Goal: Transaction & Acquisition: Purchase product/service

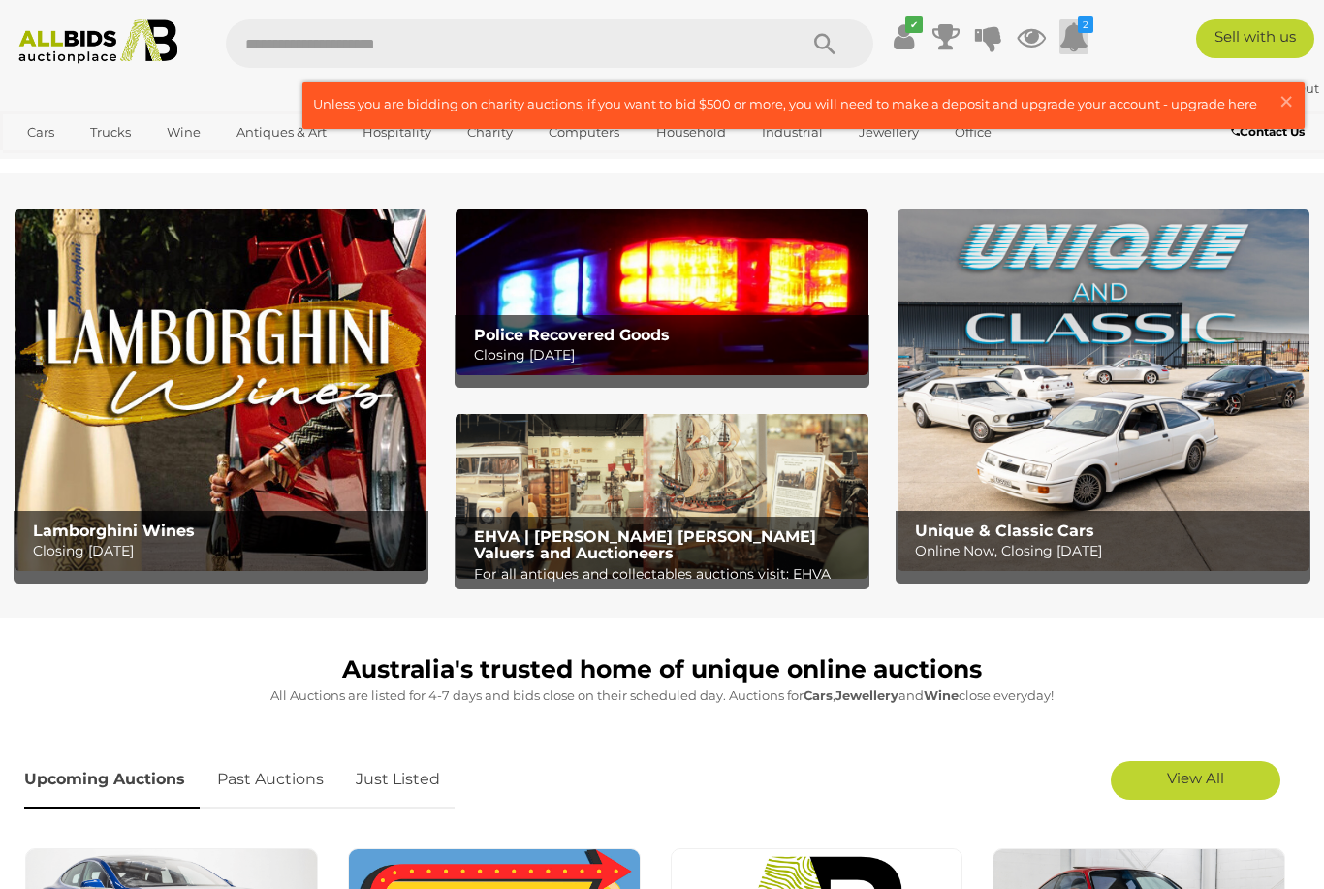
click at [1086, 33] on icon "2" at bounding box center [1086, 24] width 16 height 16
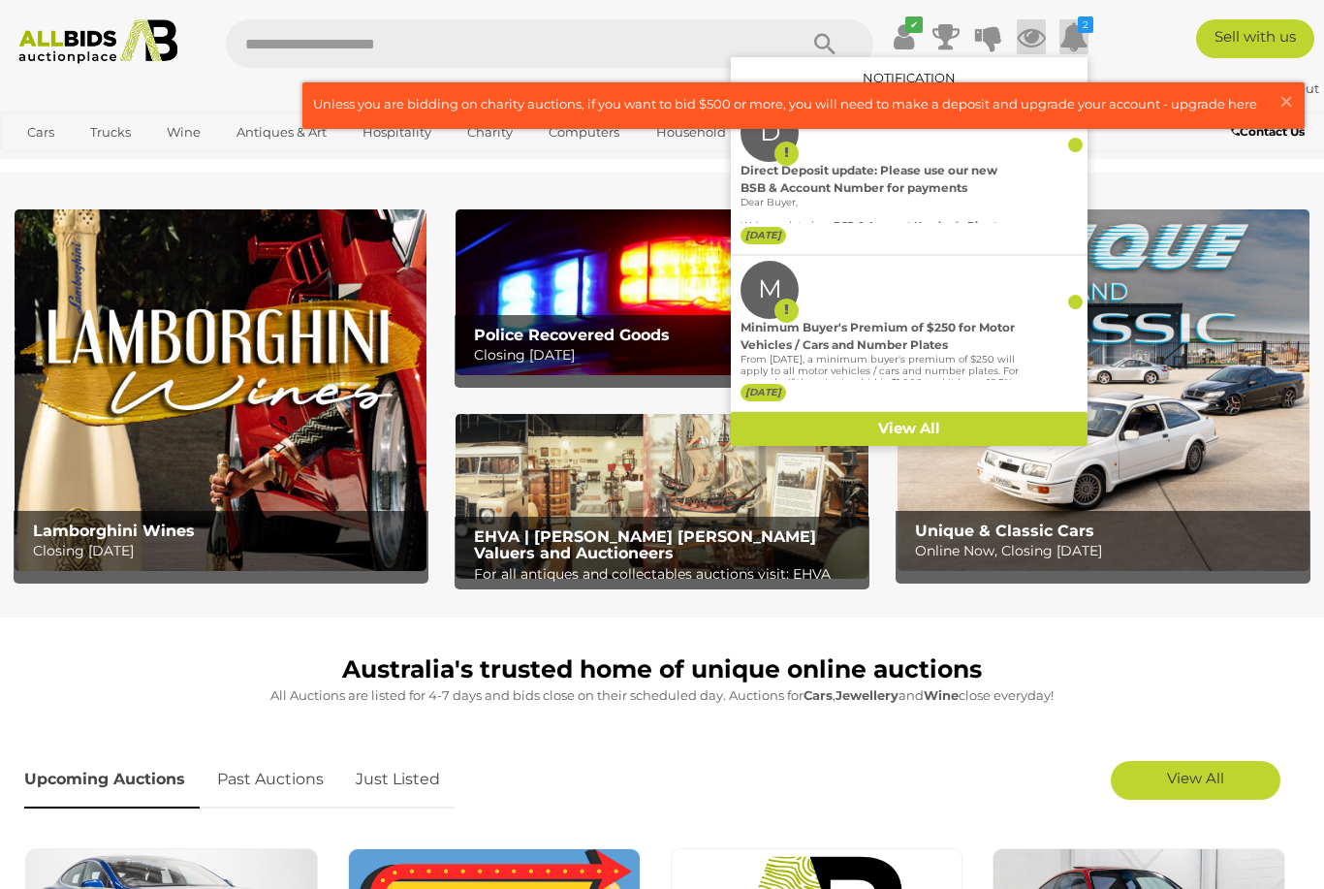
click at [1046, 36] on icon at bounding box center [1031, 36] width 29 height 35
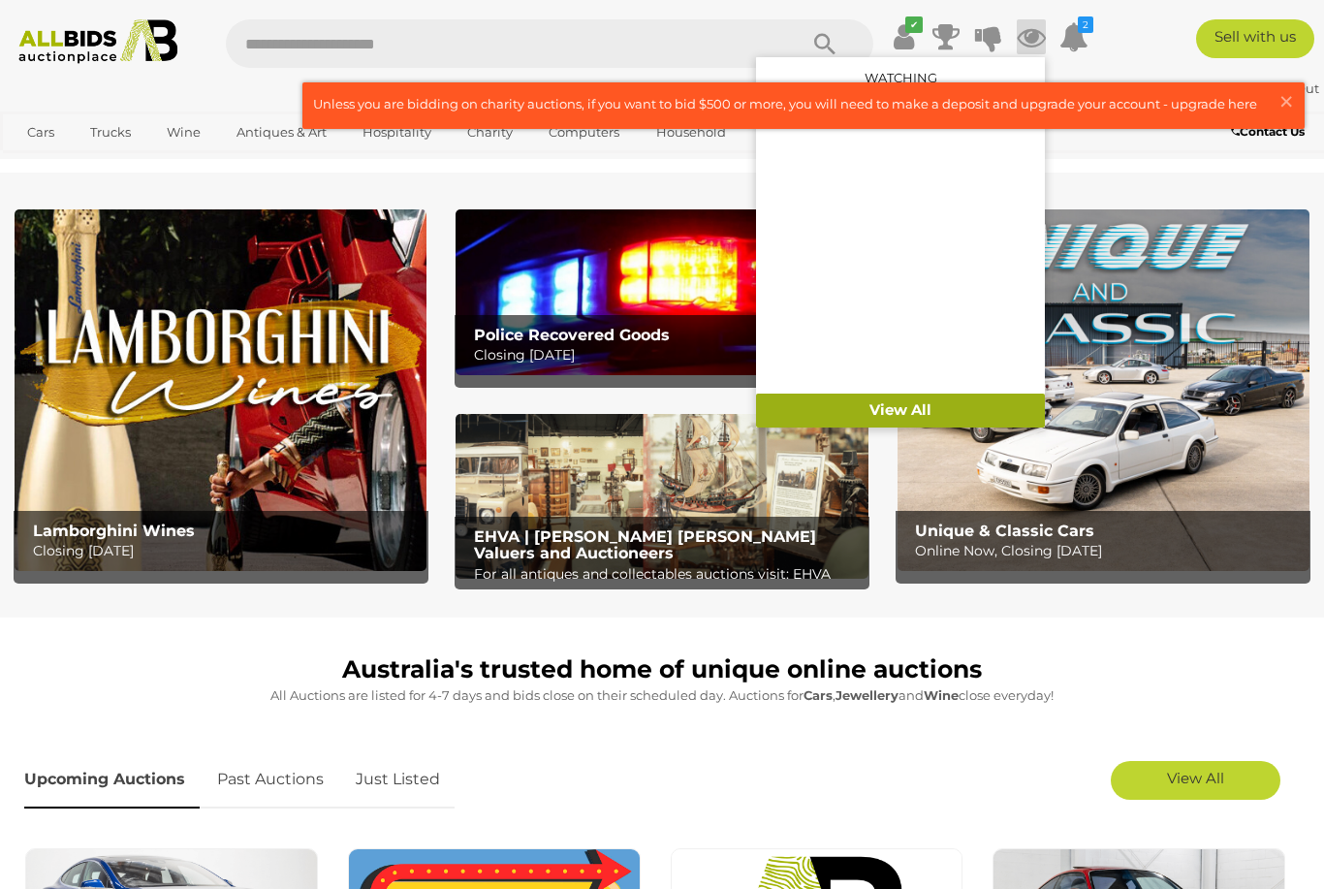
click at [977, 404] on link "View All" at bounding box center [900, 411] width 289 height 34
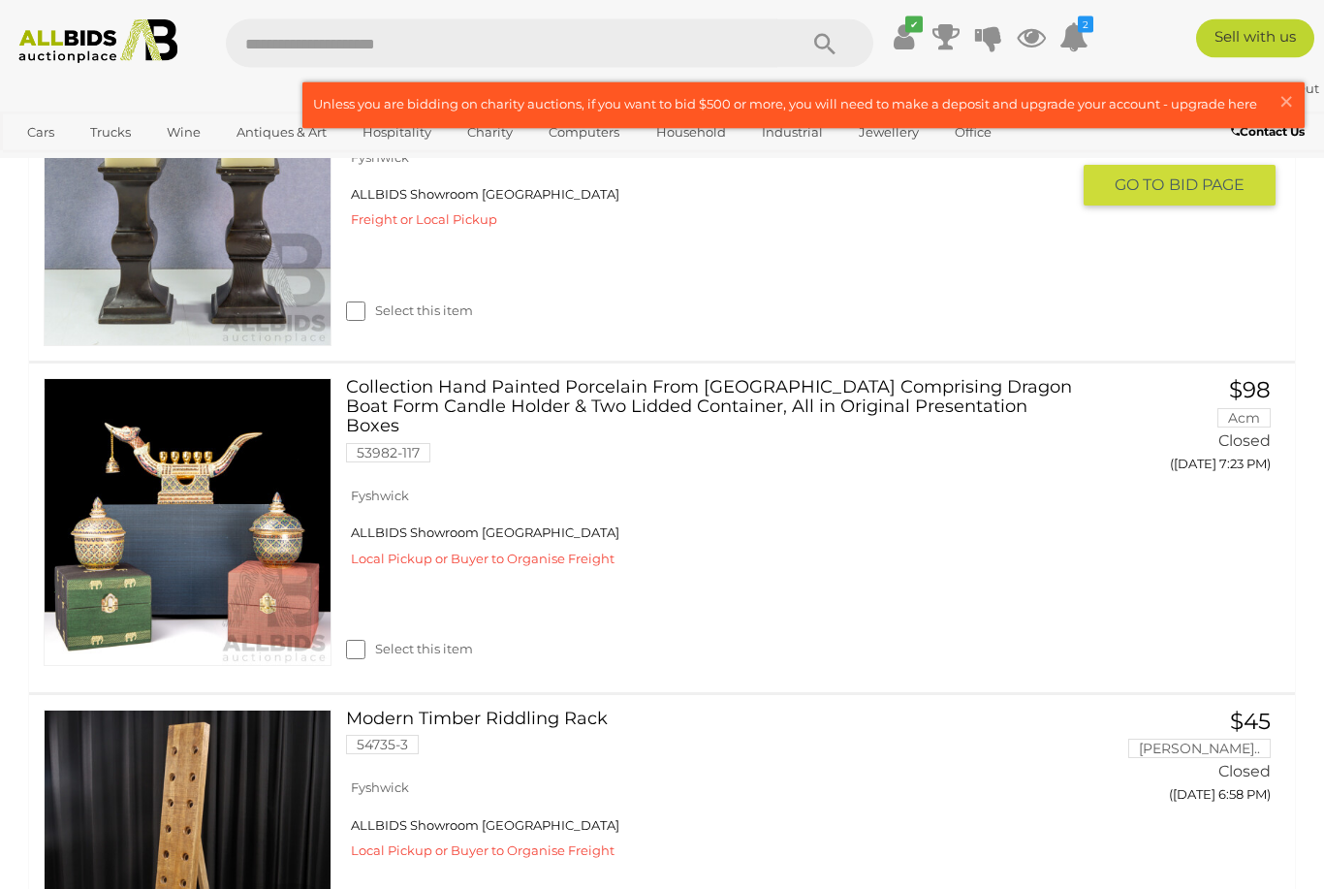
scroll to position [521, 0]
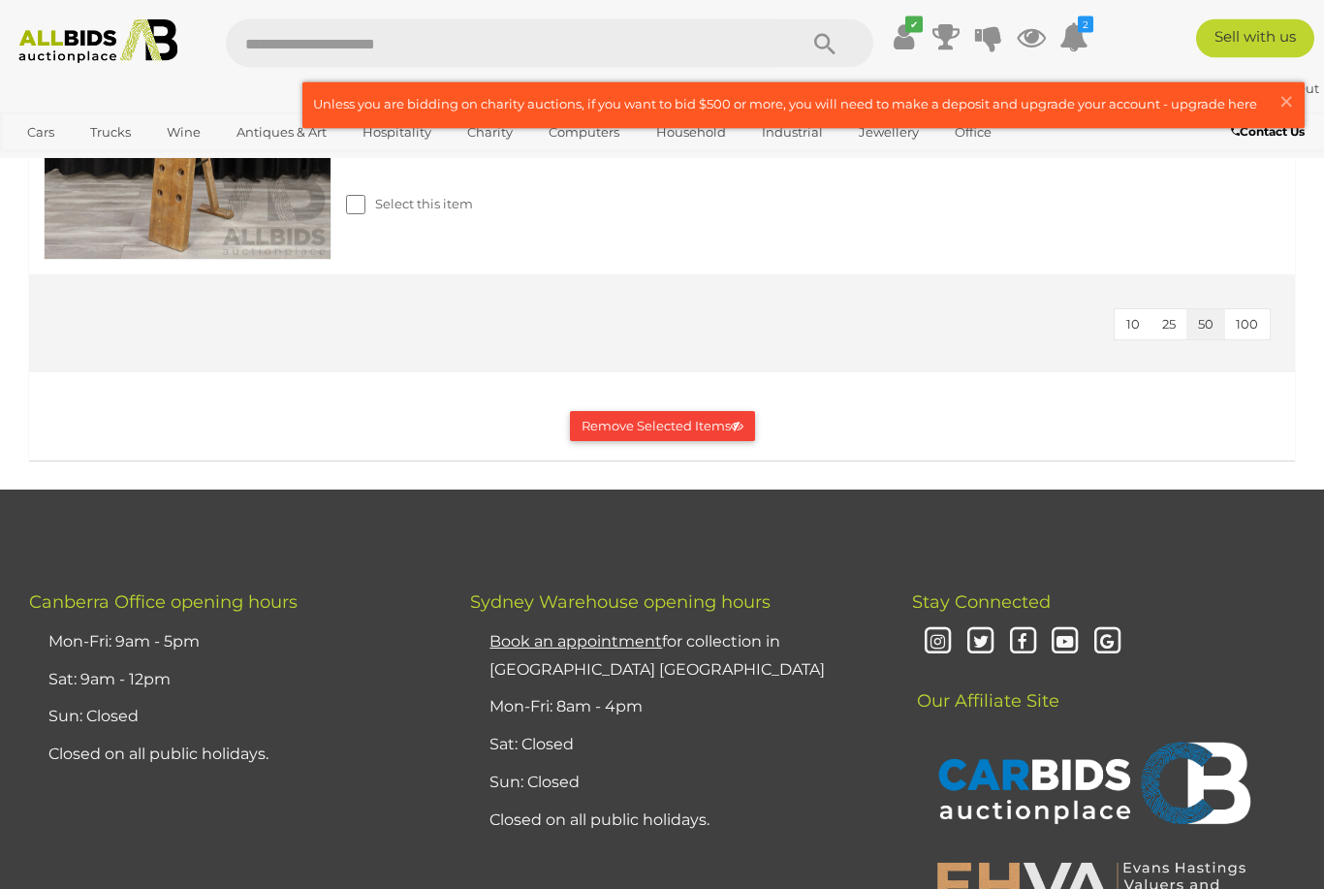
click at [709, 416] on button "Remove Selected Items" at bounding box center [662, 427] width 185 height 30
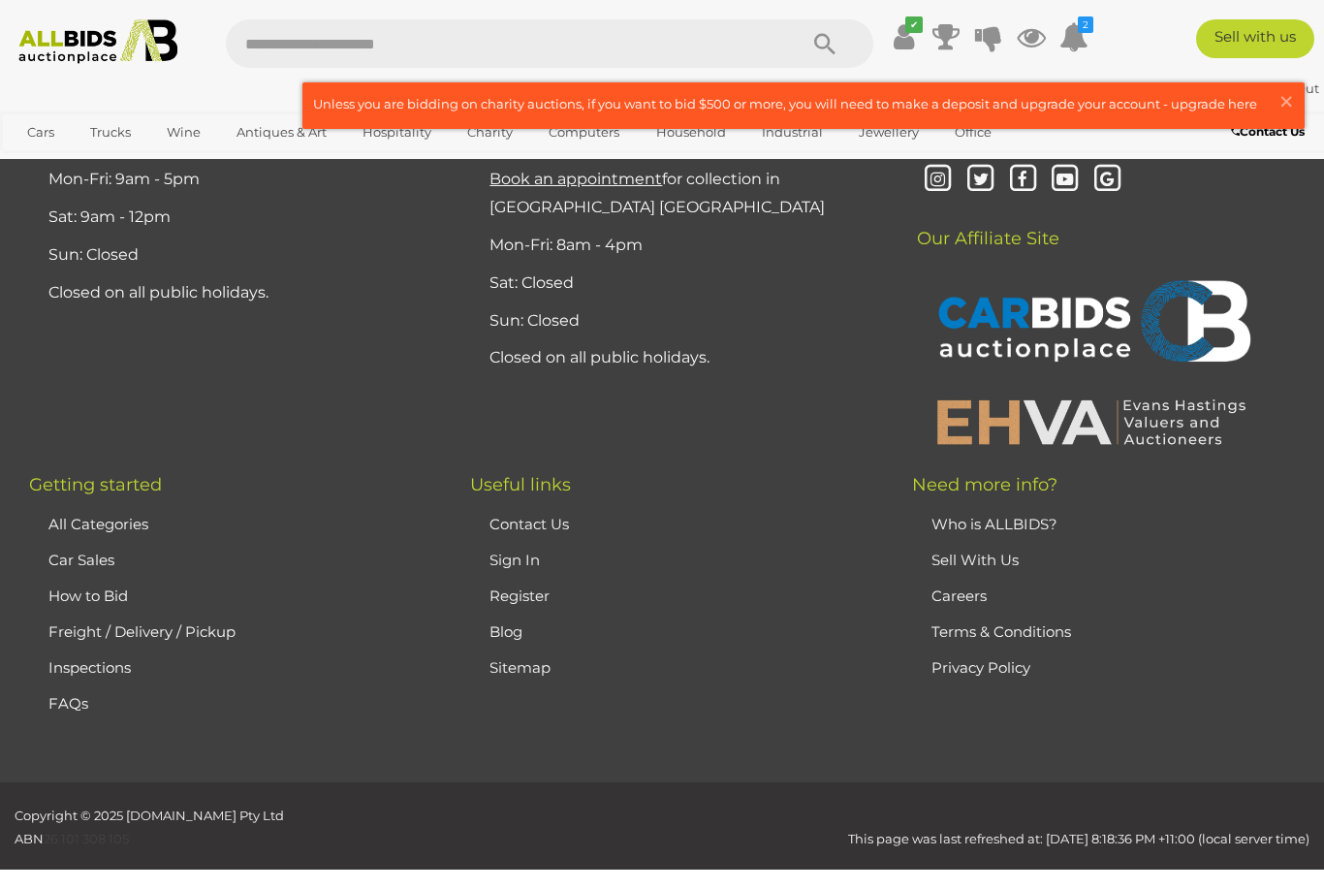
scroll to position [0, 0]
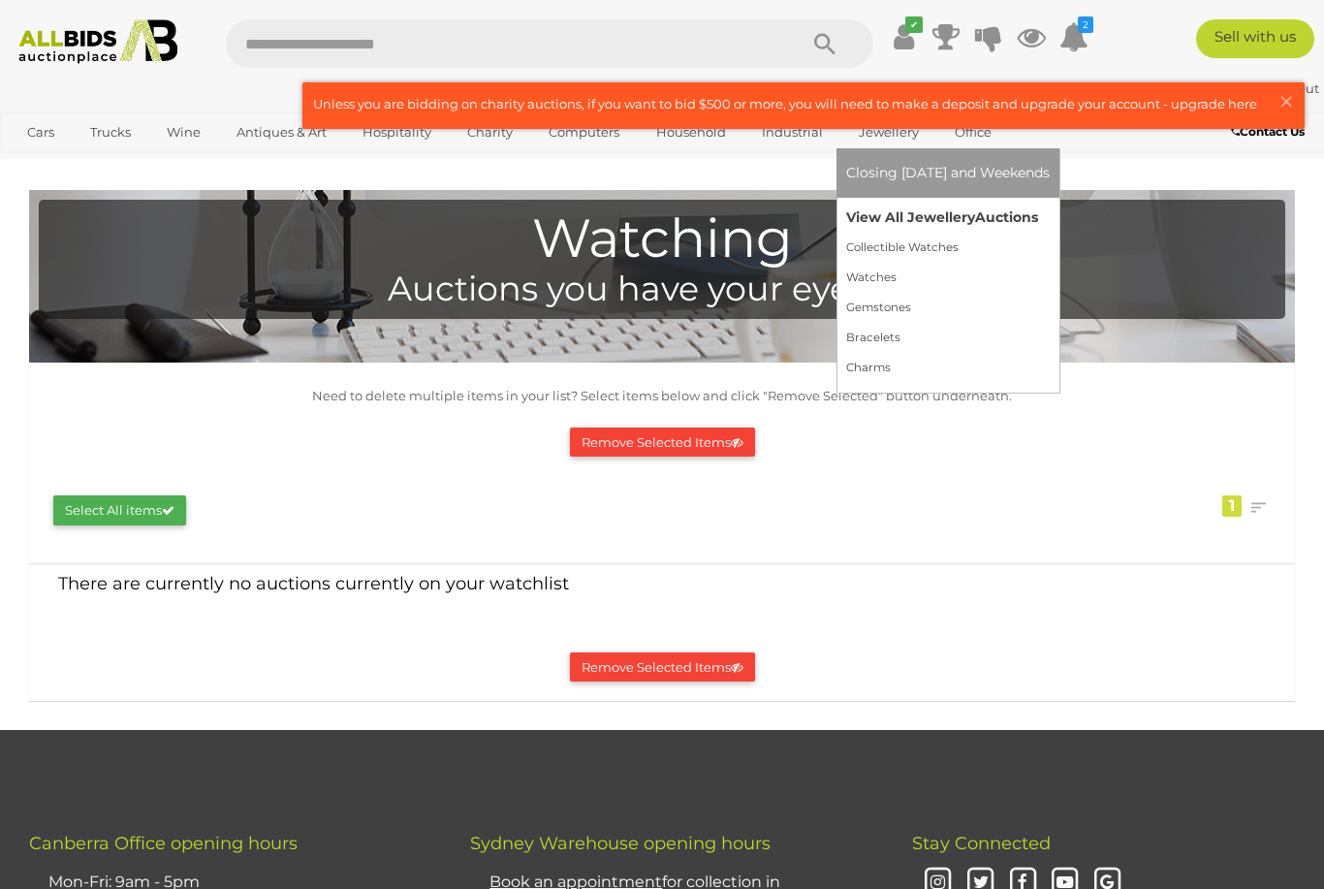
click at [971, 233] on link "View All Jewellery Auctions" at bounding box center [948, 218] width 204 height 30
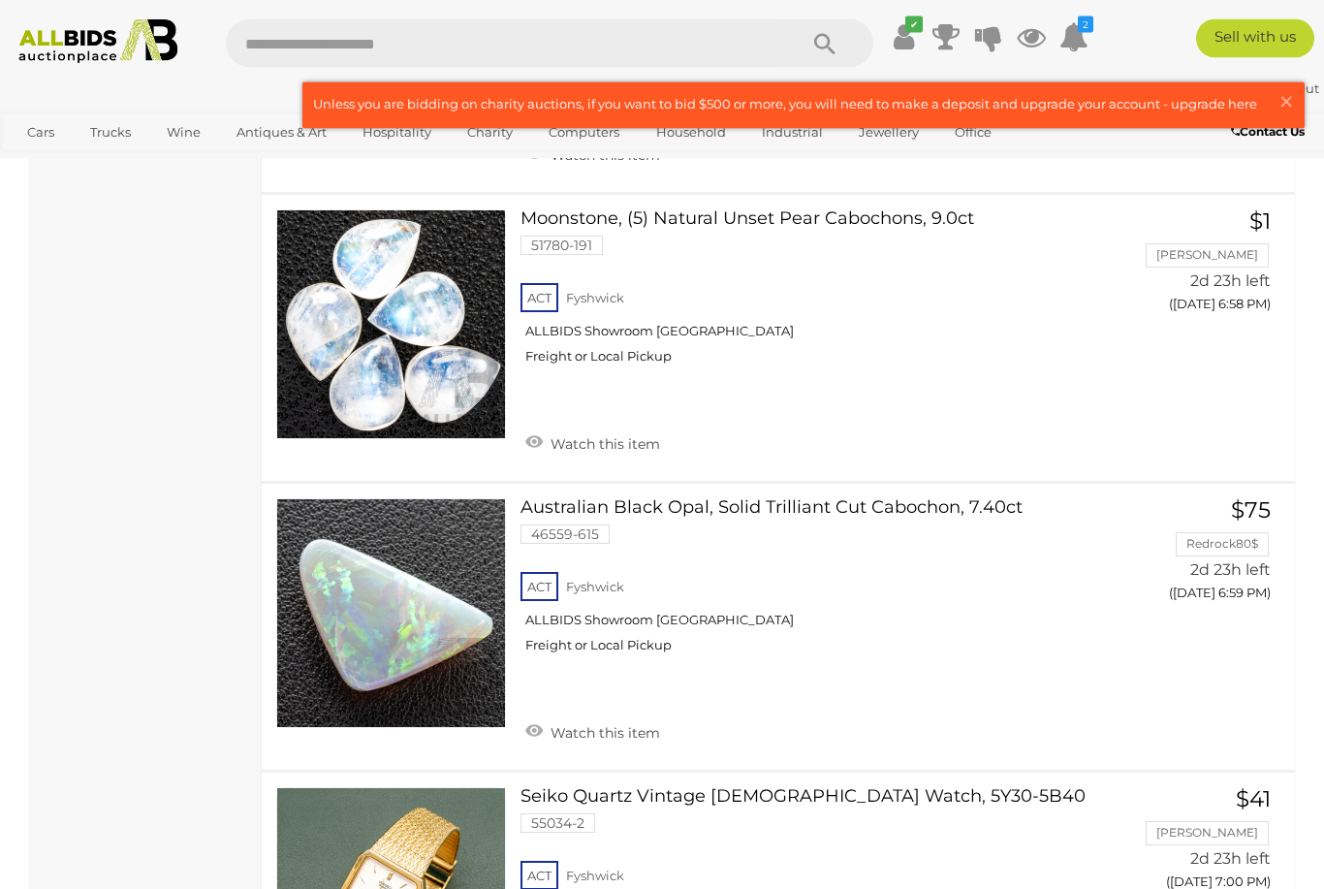
scroll to position [11474, 0]
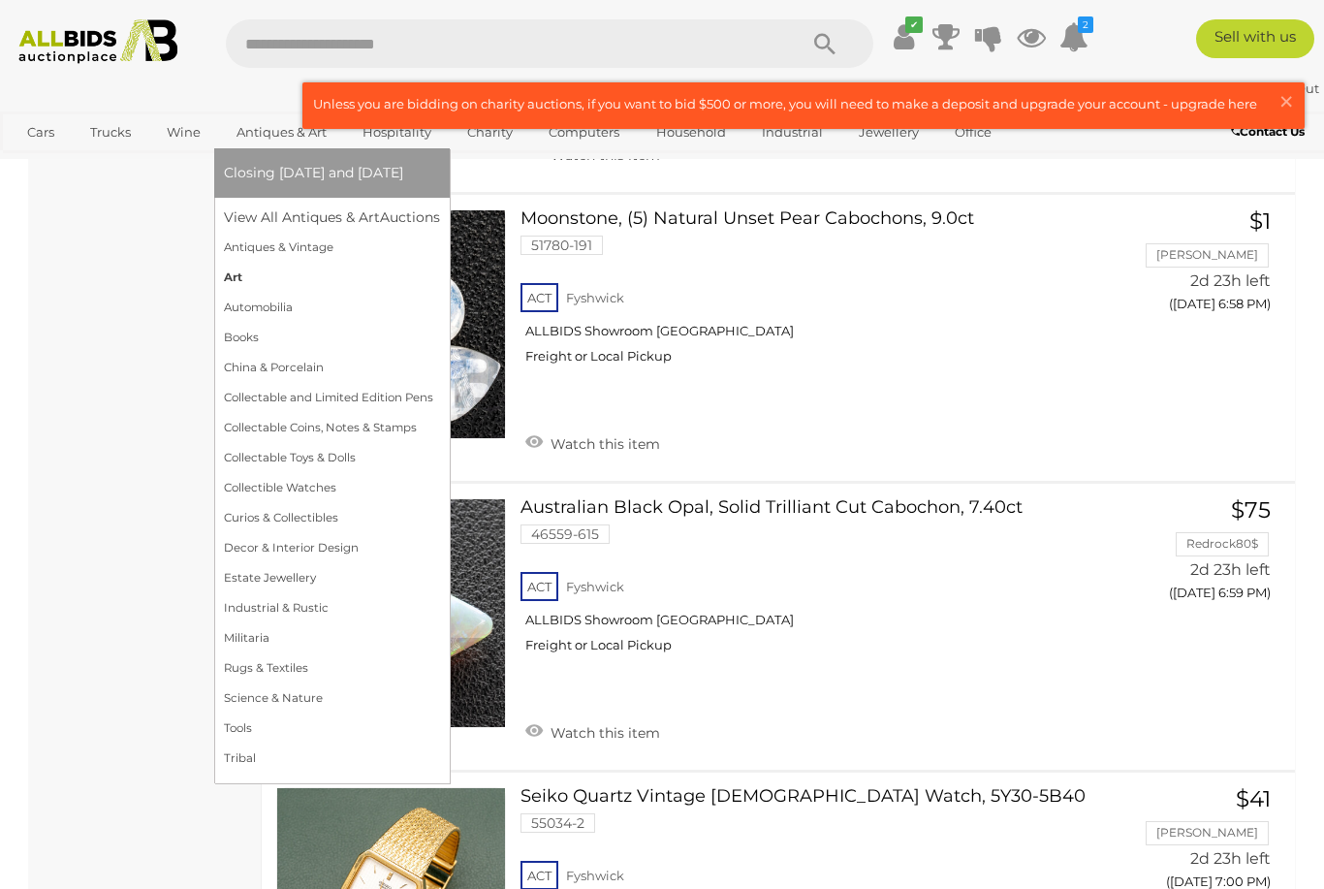
click at [239, 293] on link "Art" at bounding box center [332, 278] width 216 height 30
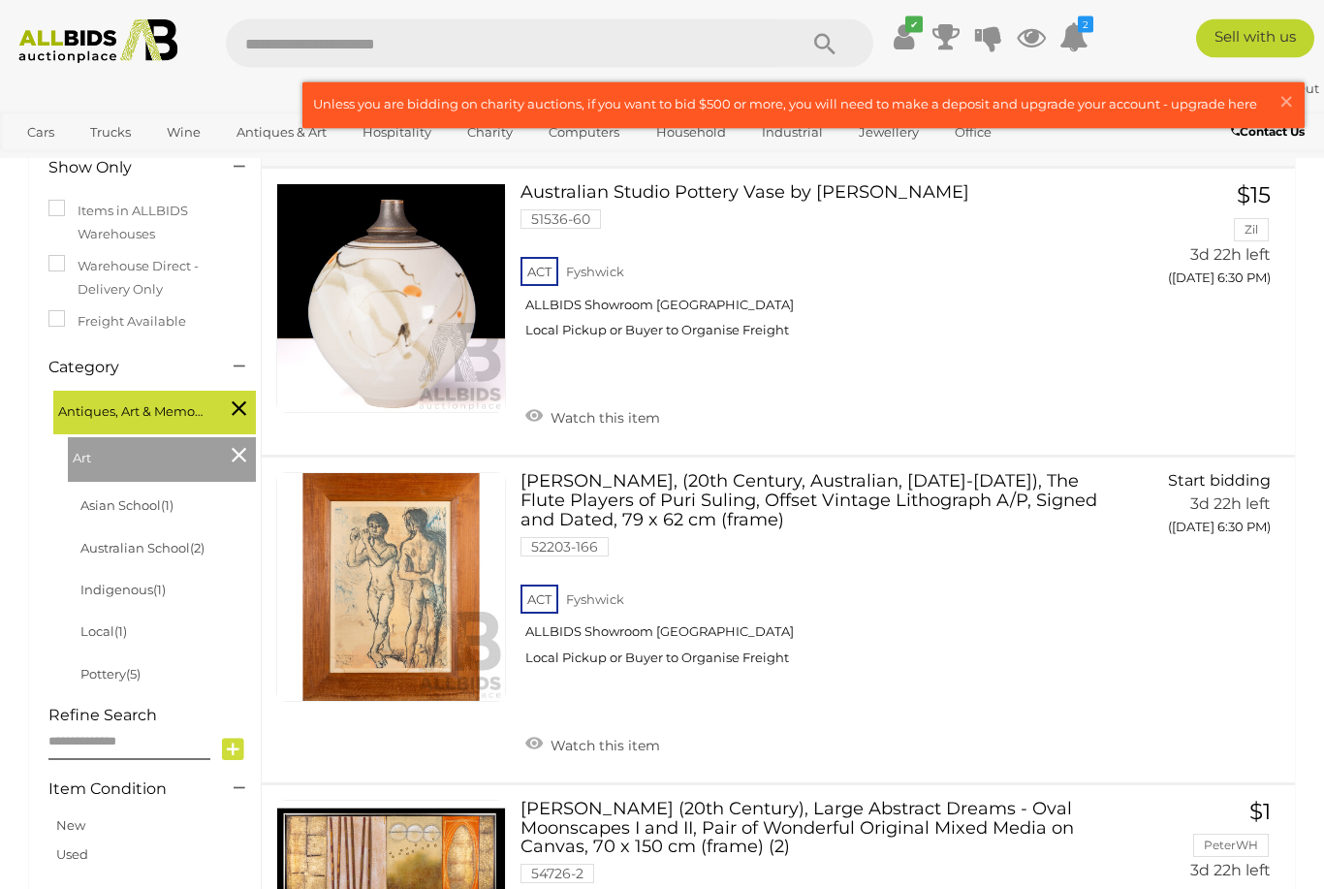
scroll to position [289, 0]
click at [635, 490] on link "Donald Friend, (20th Century, Australian, 1915-1989), The Flute Players of Puri…" at bounding box center [822, 576] width 574 height 208
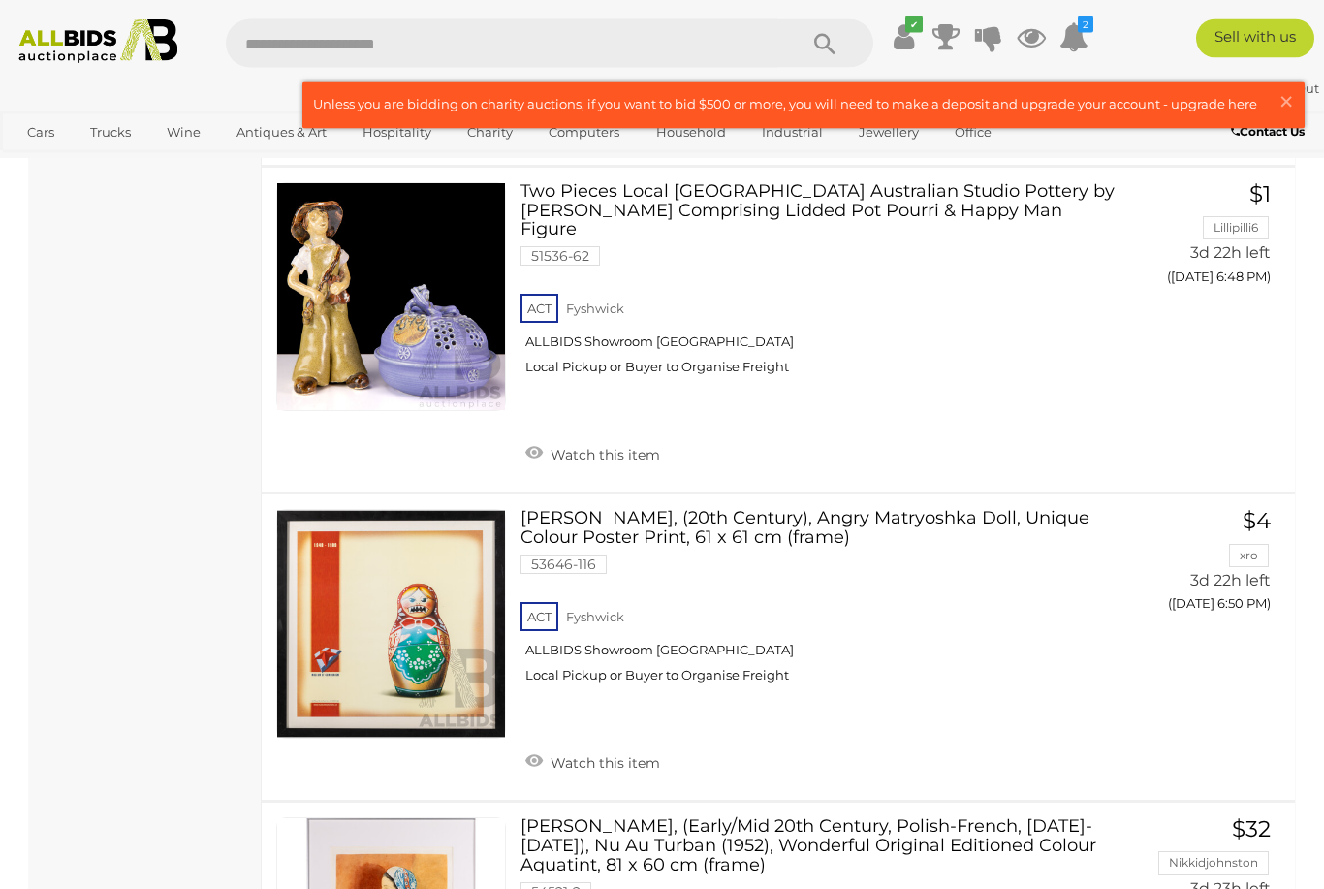
scroll to position [2235, 0]
click at [400, 553] on link at bounding box center [391, 624] width 230 height 230
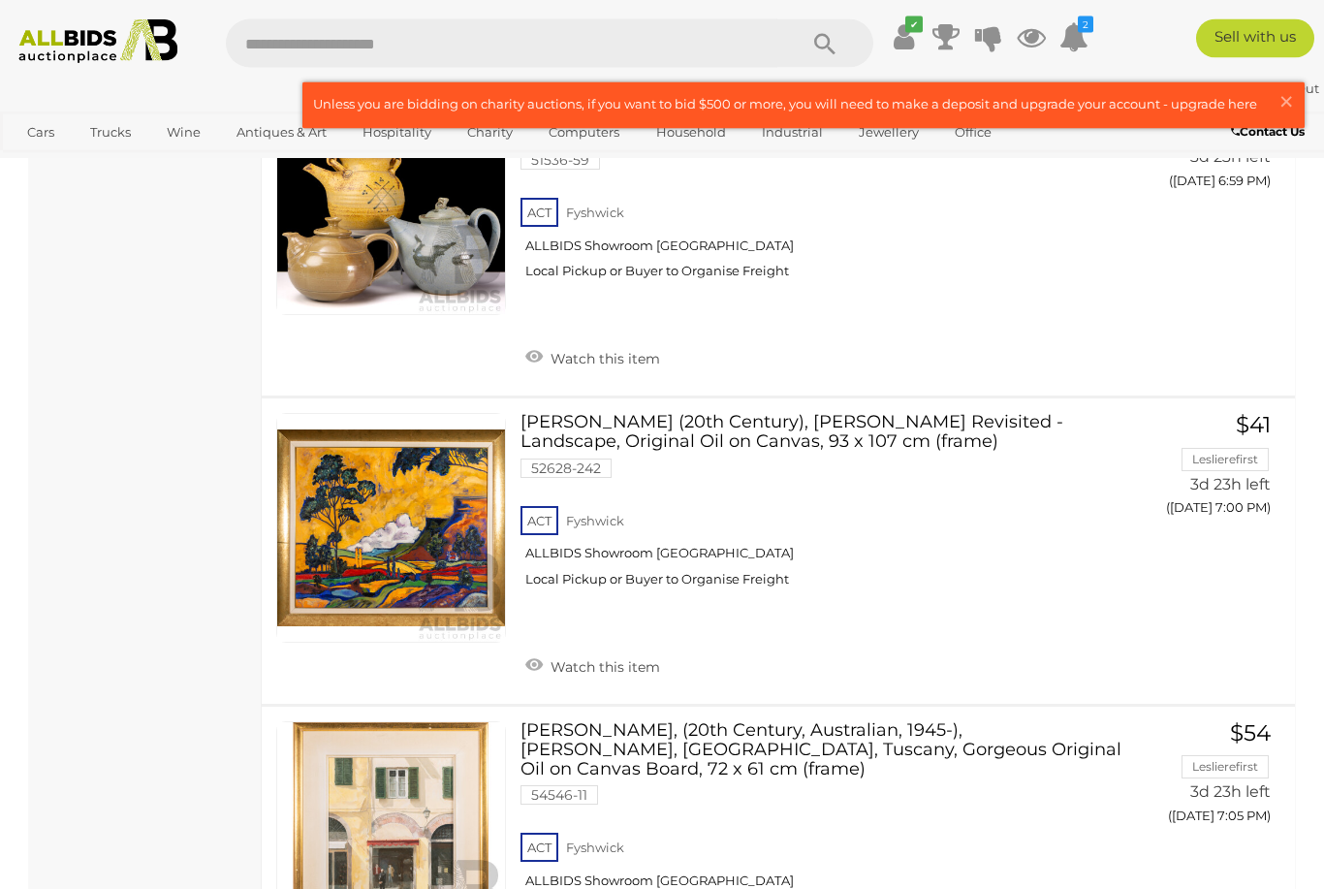
scroll to position [3294, 0]
click at [440, 449] on link at bounding box center [391, 528] width 230 height 230
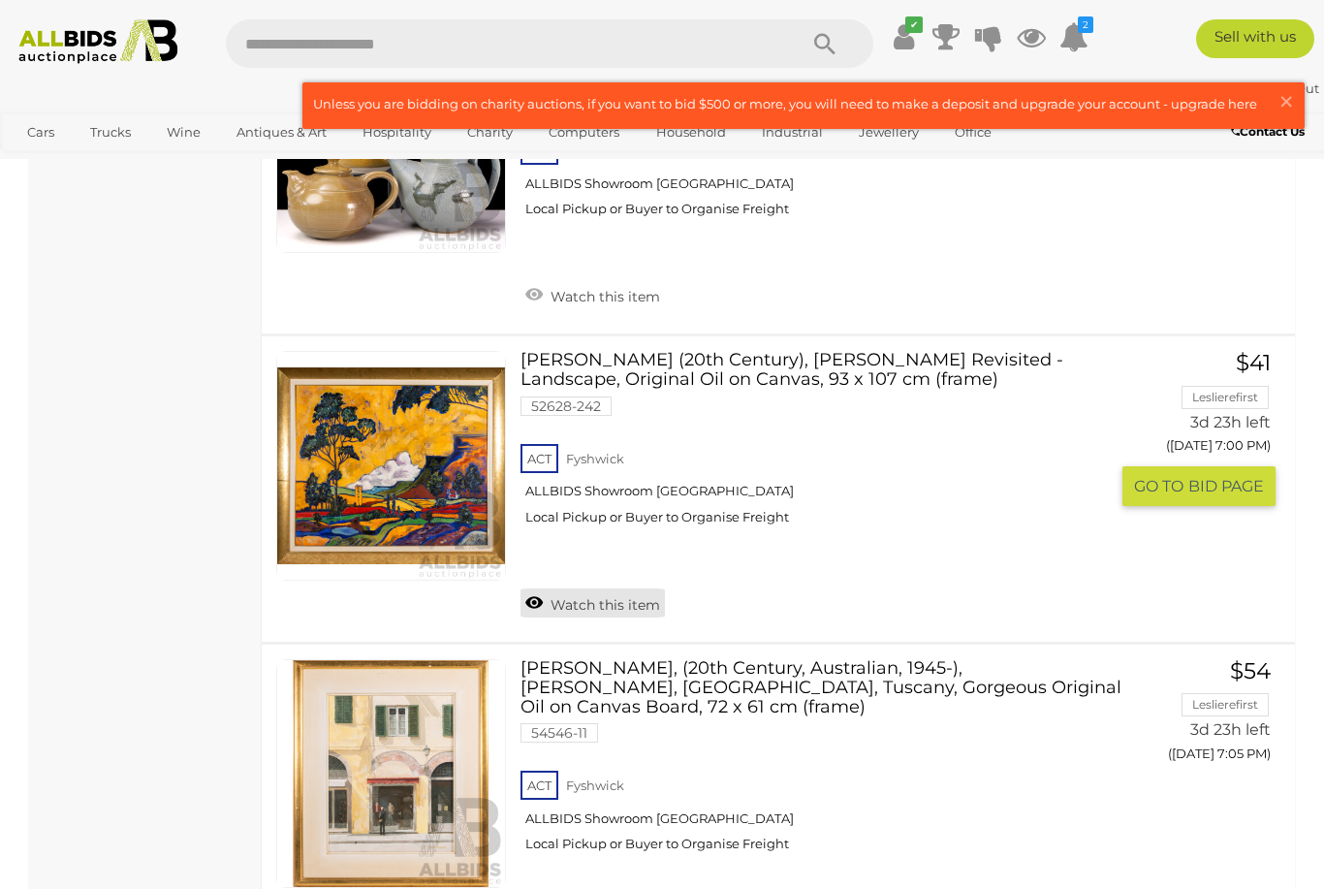
click at [572, 589] on link "Watch this item" at bounding box center [593, 603] width 144 height 29
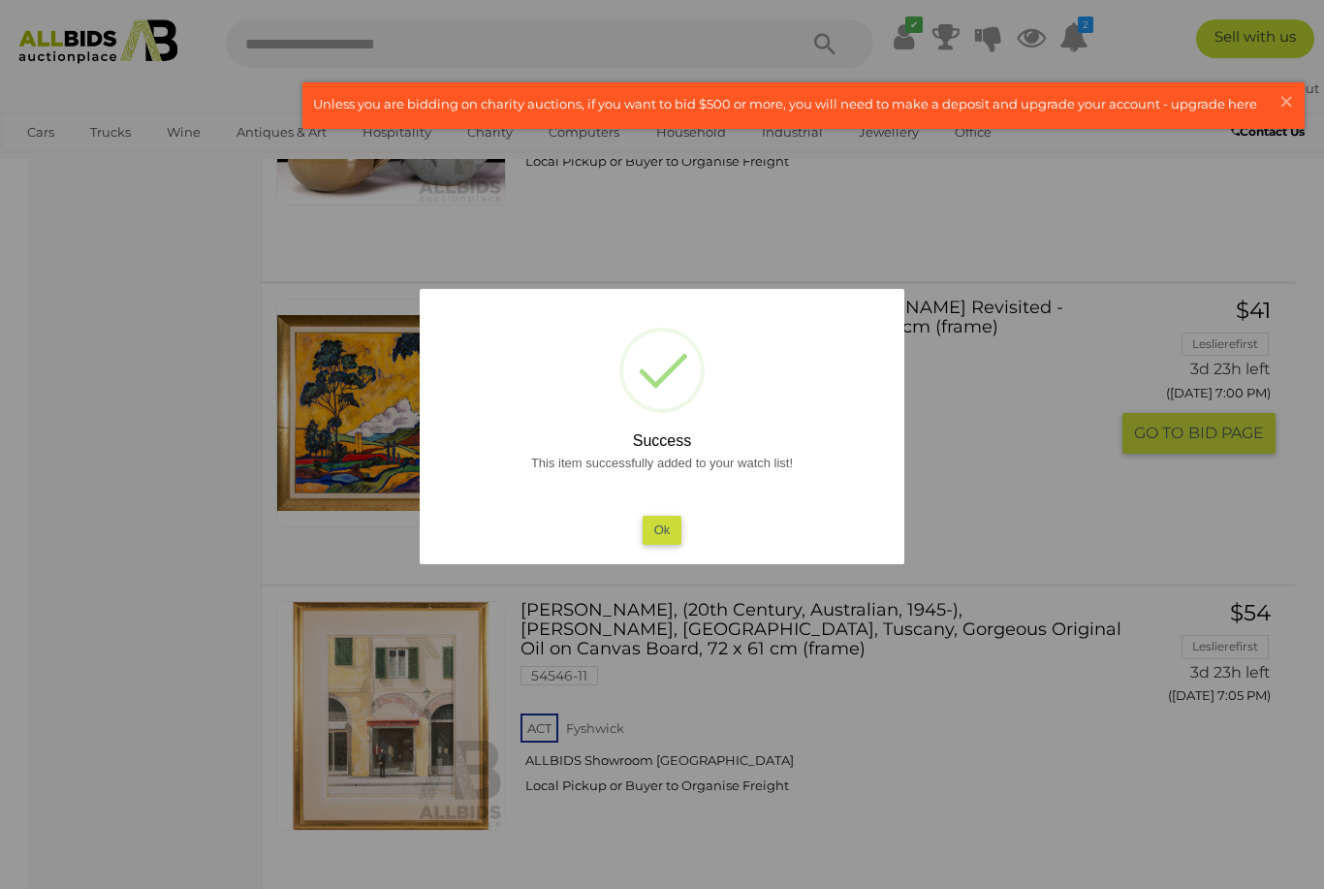
click at [671, 533] on button "Ok" at bounding box center [663, 530] width 40 height 28
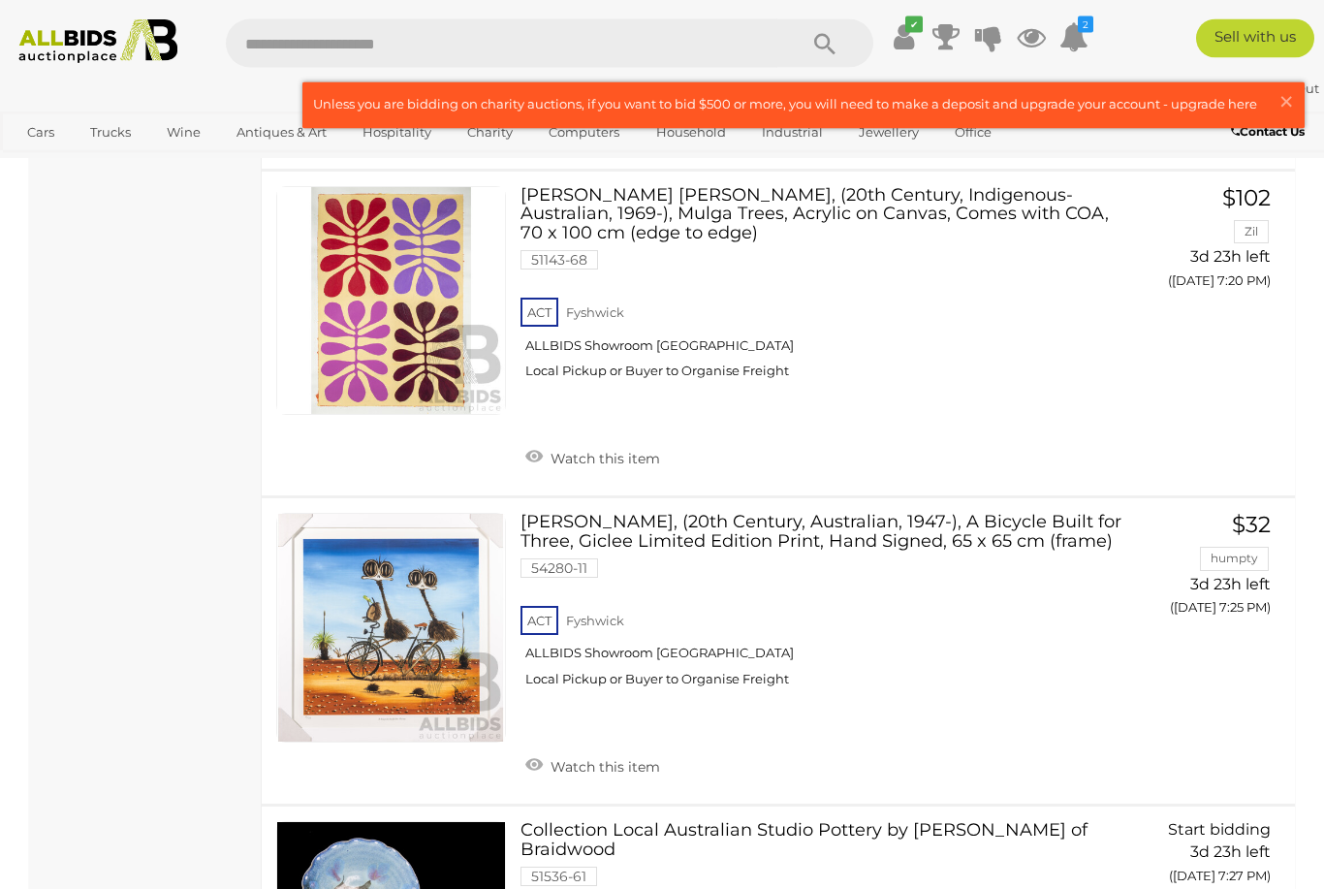
scroll to position [4811, 0]
click at [546, 750] on link "Watch this item" at bounding box center [593, 764] width 144 height 29
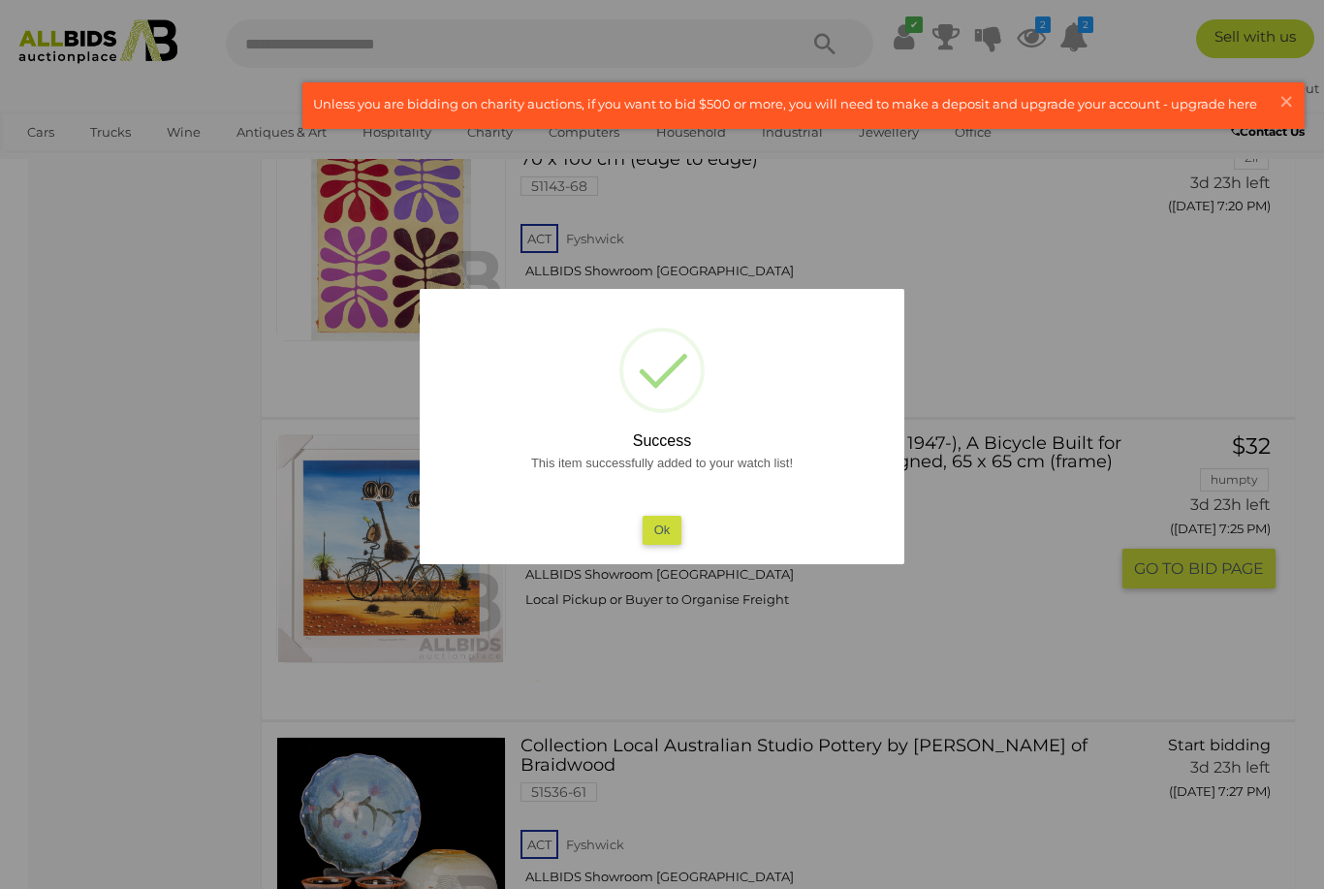
click at [668, 544] on button "Ok" at bounding box center [663, 530] width 40 height 28
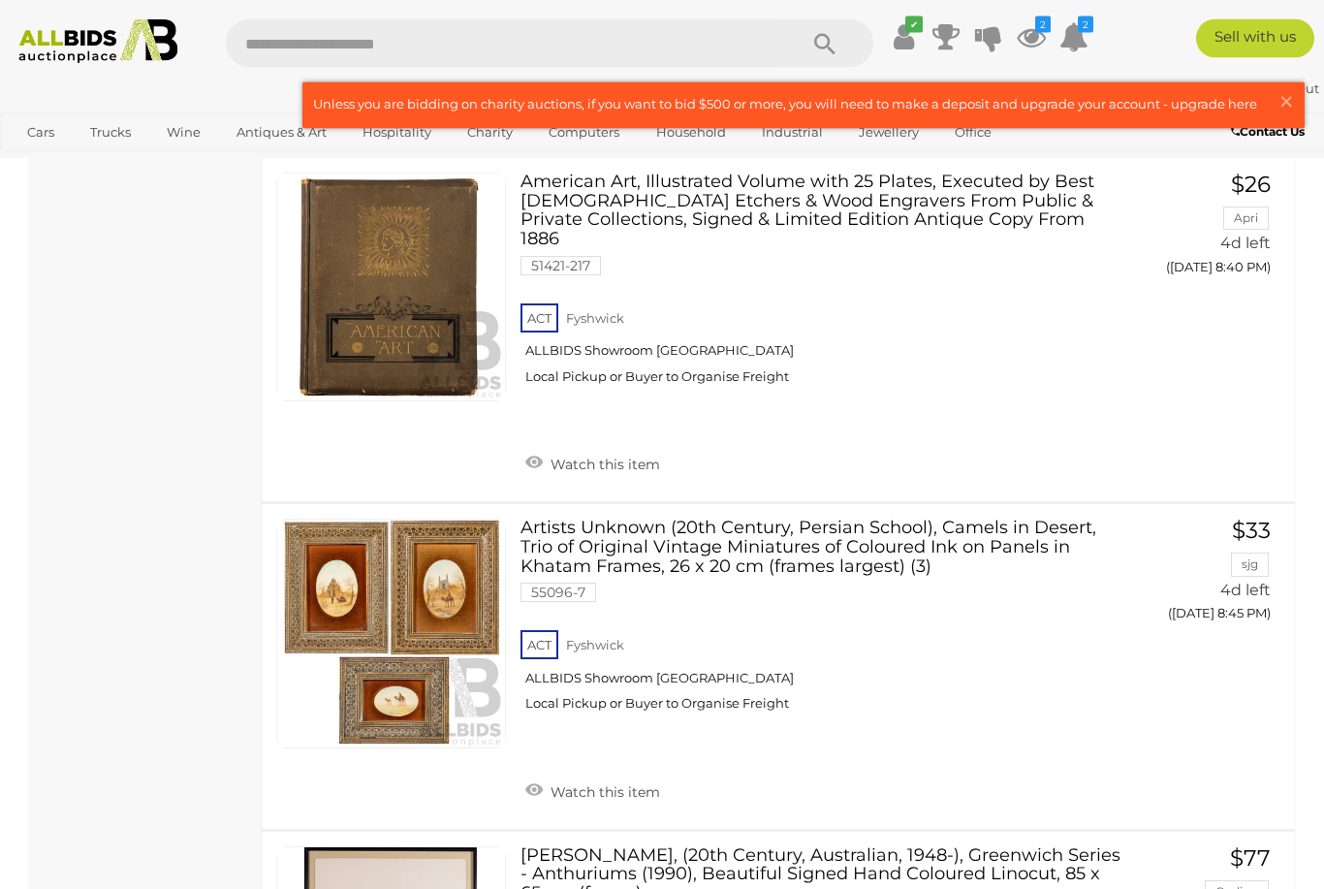
scroll to position [10216, 0]
click at [694, 519] on link "Artists Unknown (20th Century, Persian School), Camels in Desert, Trio of Origi…" at bounding box center [822, 623] width 574 height 208
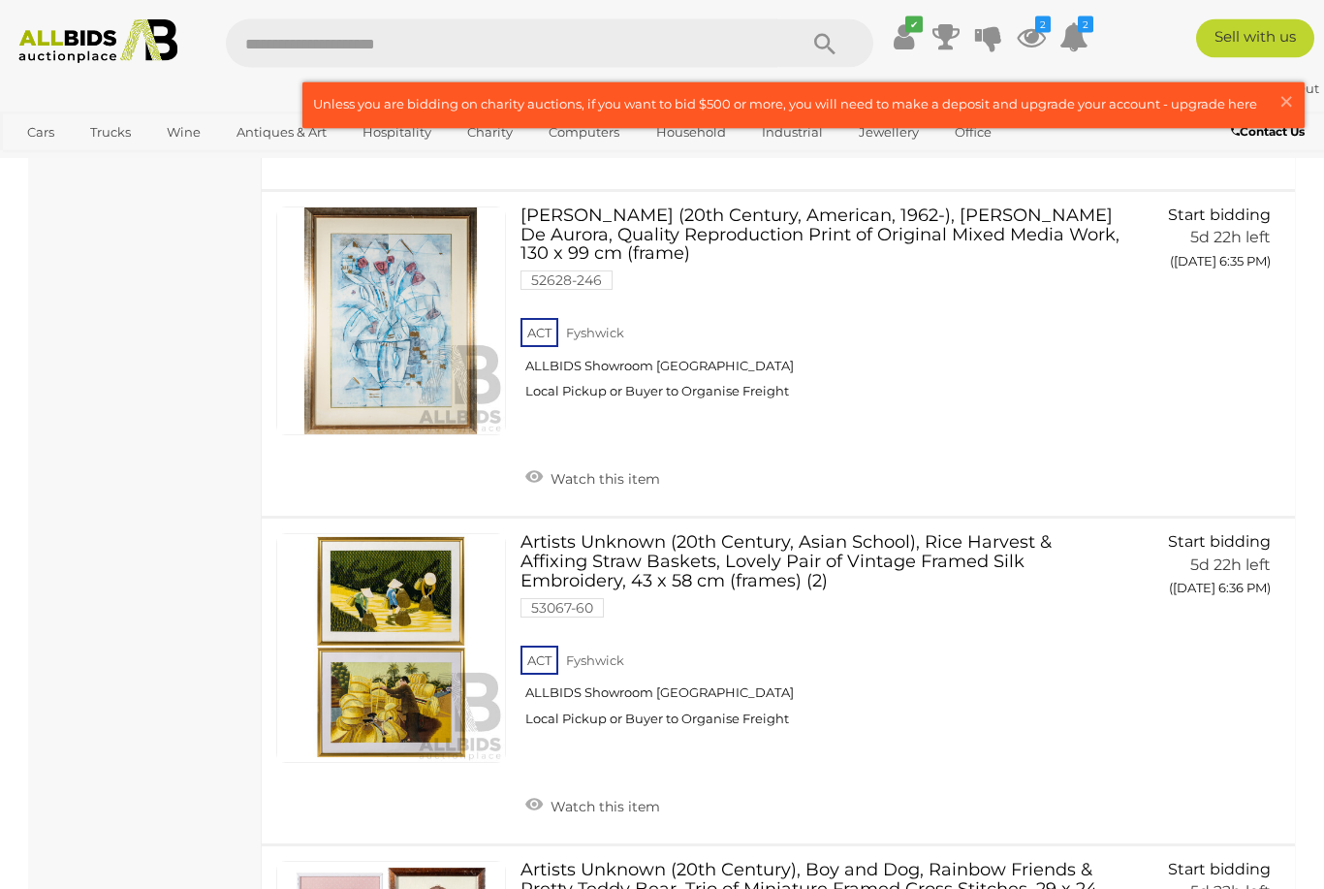
scroll to position [14071, 0]
click at [399, 533] on link at bounding box center [391, 648] width 230 height 230
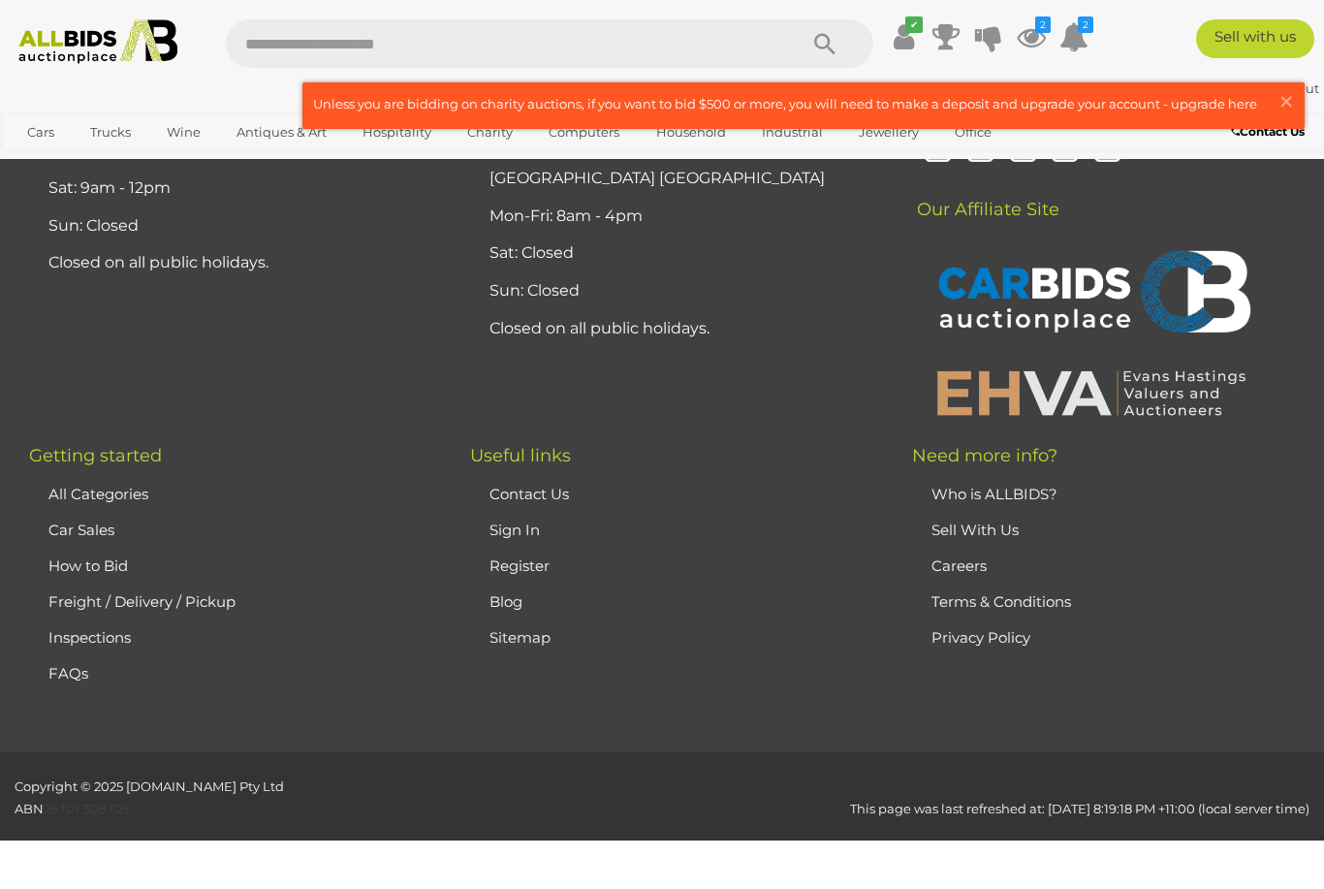
scroll to position [259, 0]
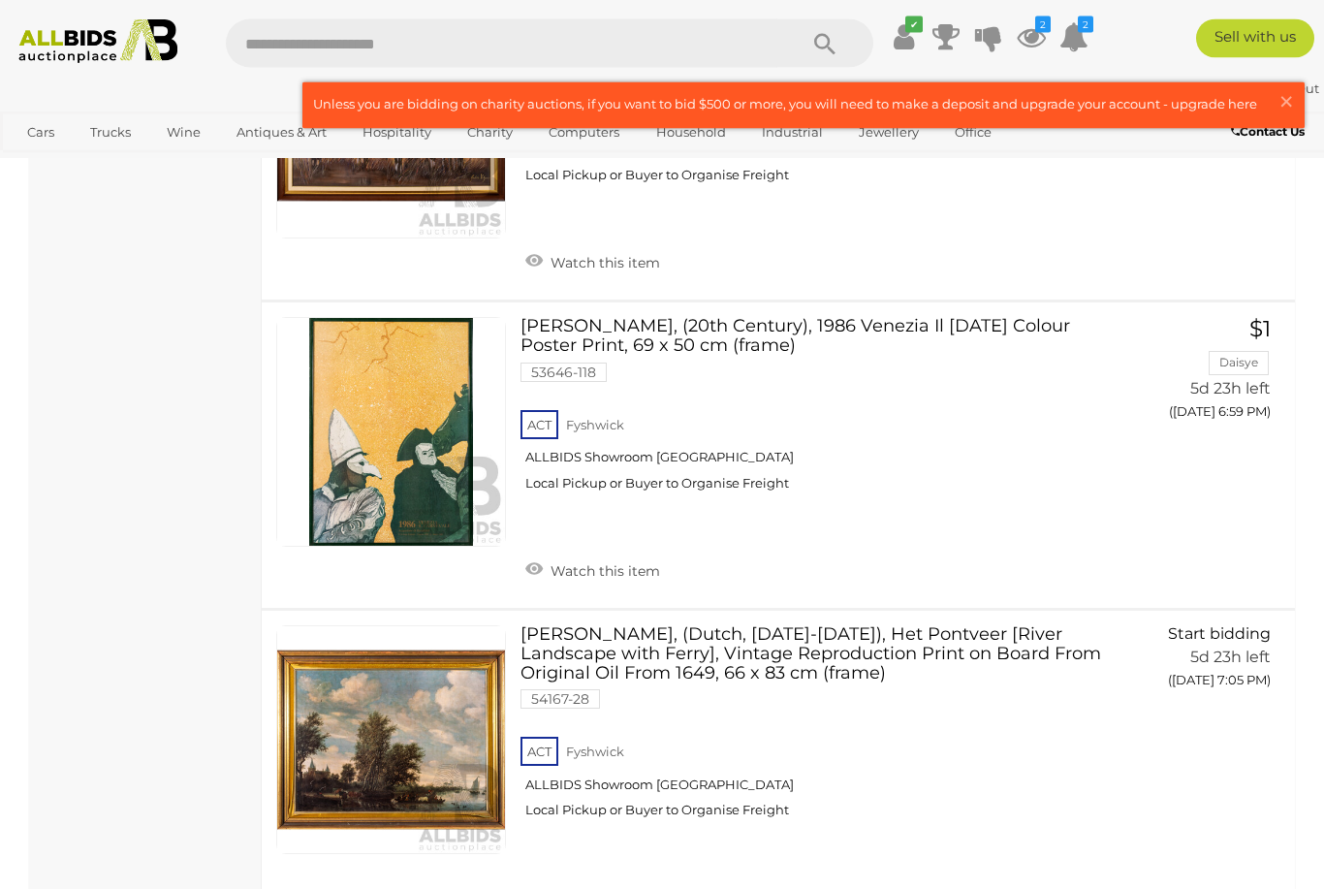
scroll to position [2351, 0]
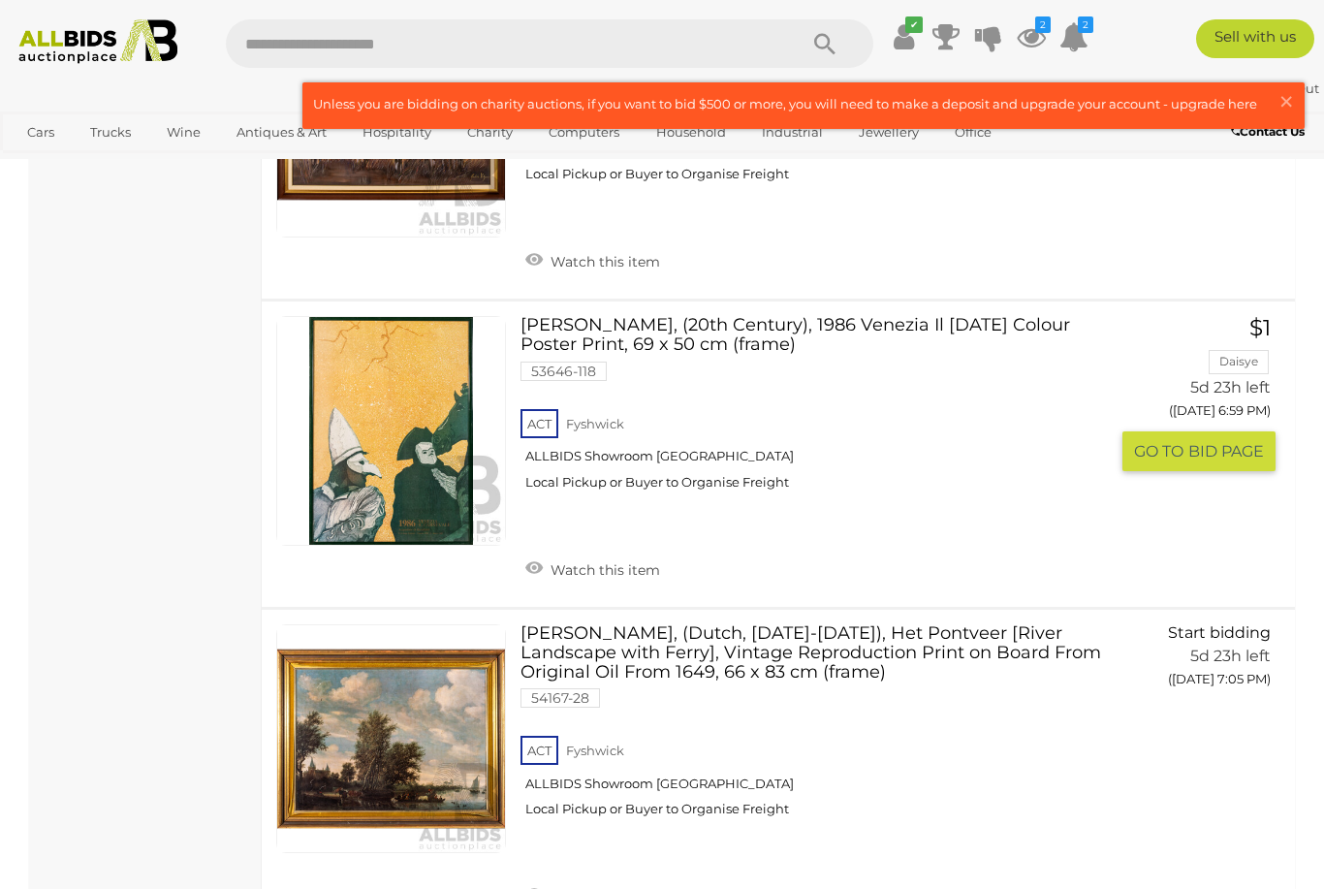
click at [970, 316] on link "Artist Unknown, (20th Century), 1986 Venezia Il Carnevale Colour Poster Print, …" at bounding box center [822, 410] width 574 height 189
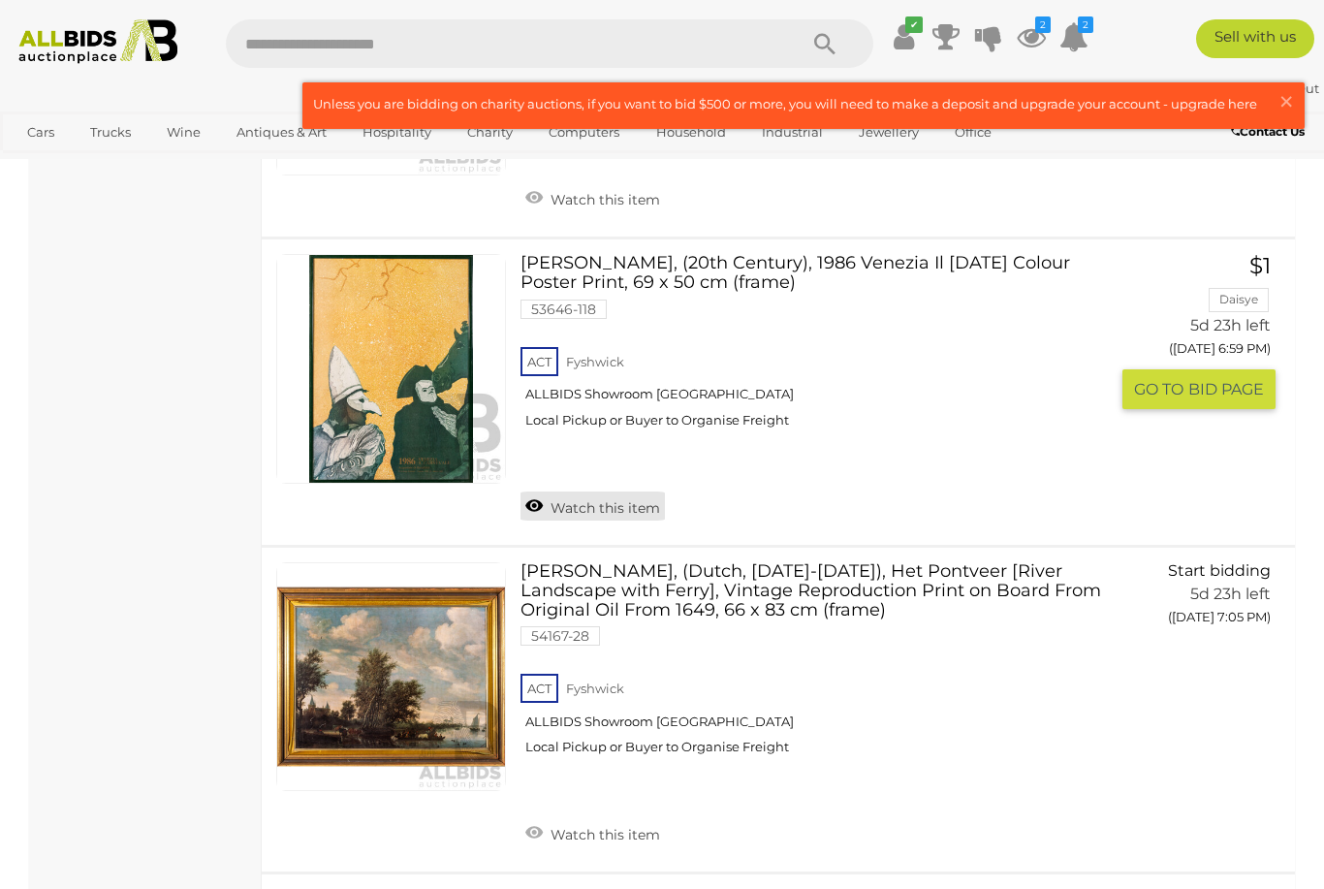
click at [633, 492] on link "Watch this item" at bounding box center [593, 506] width 144 height 29
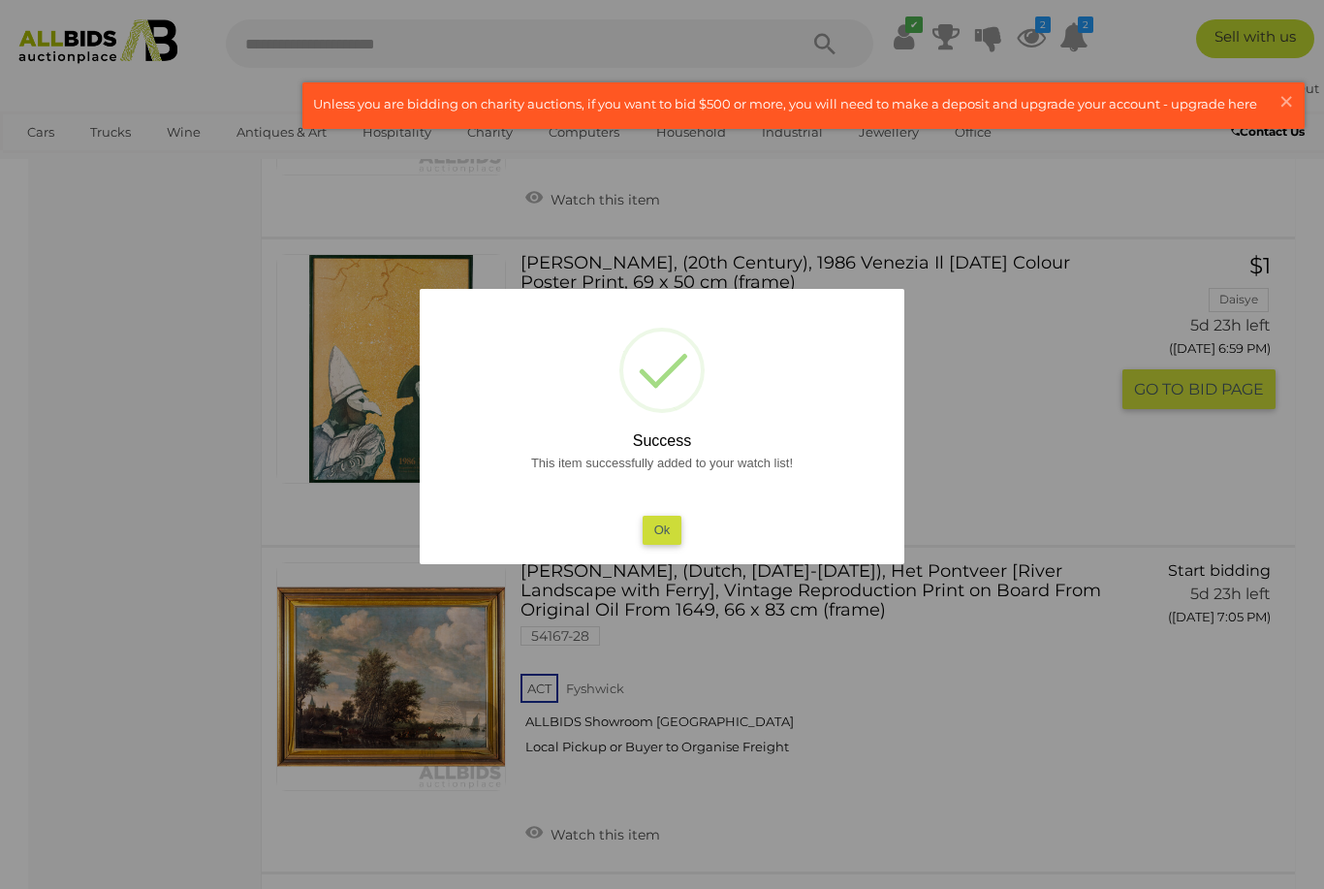
click at [667, 539] on button "Ok" at bounding box center [663, 530] width 40 height 28
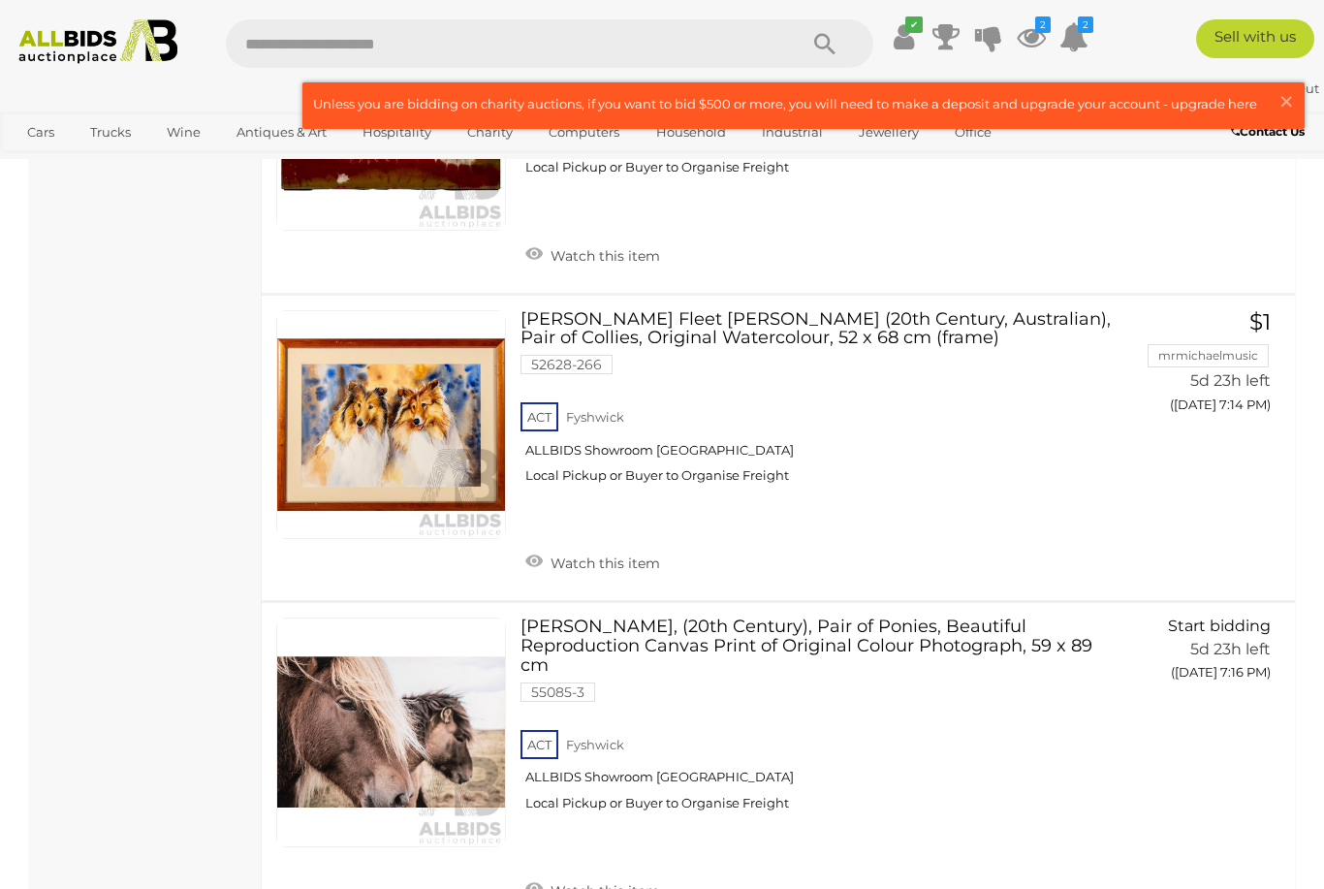
scroll to position [3936, 0]
click at [742, 311] on link "Catherine Fleet Turner (20th Century, Australian), Pair of Collies, Original Wa…" at bounding box center [822, 405] width 574 height 189
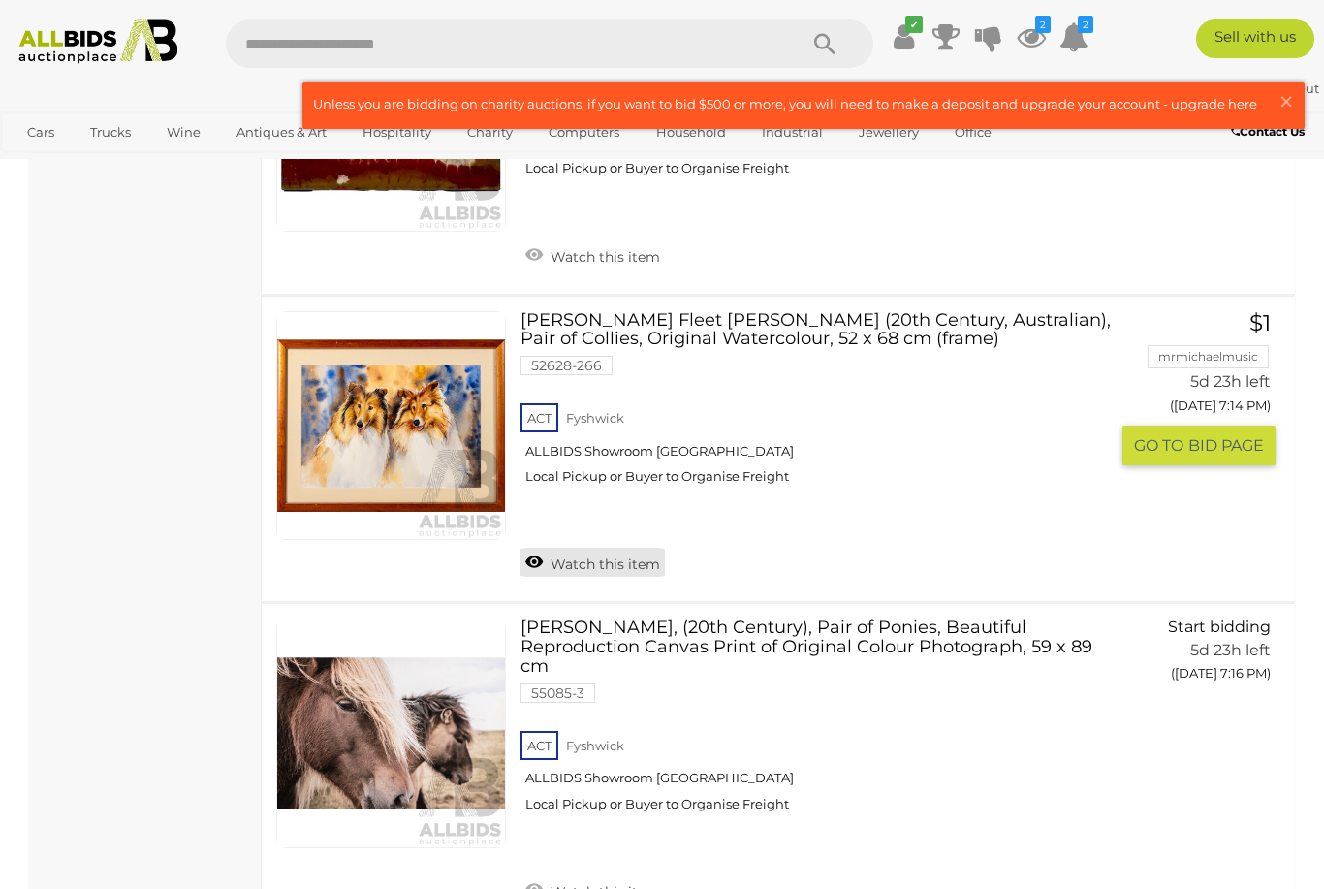
click at [569, 548] on link "Watch this item" at bounding box center [593, 562] width 144 height 29
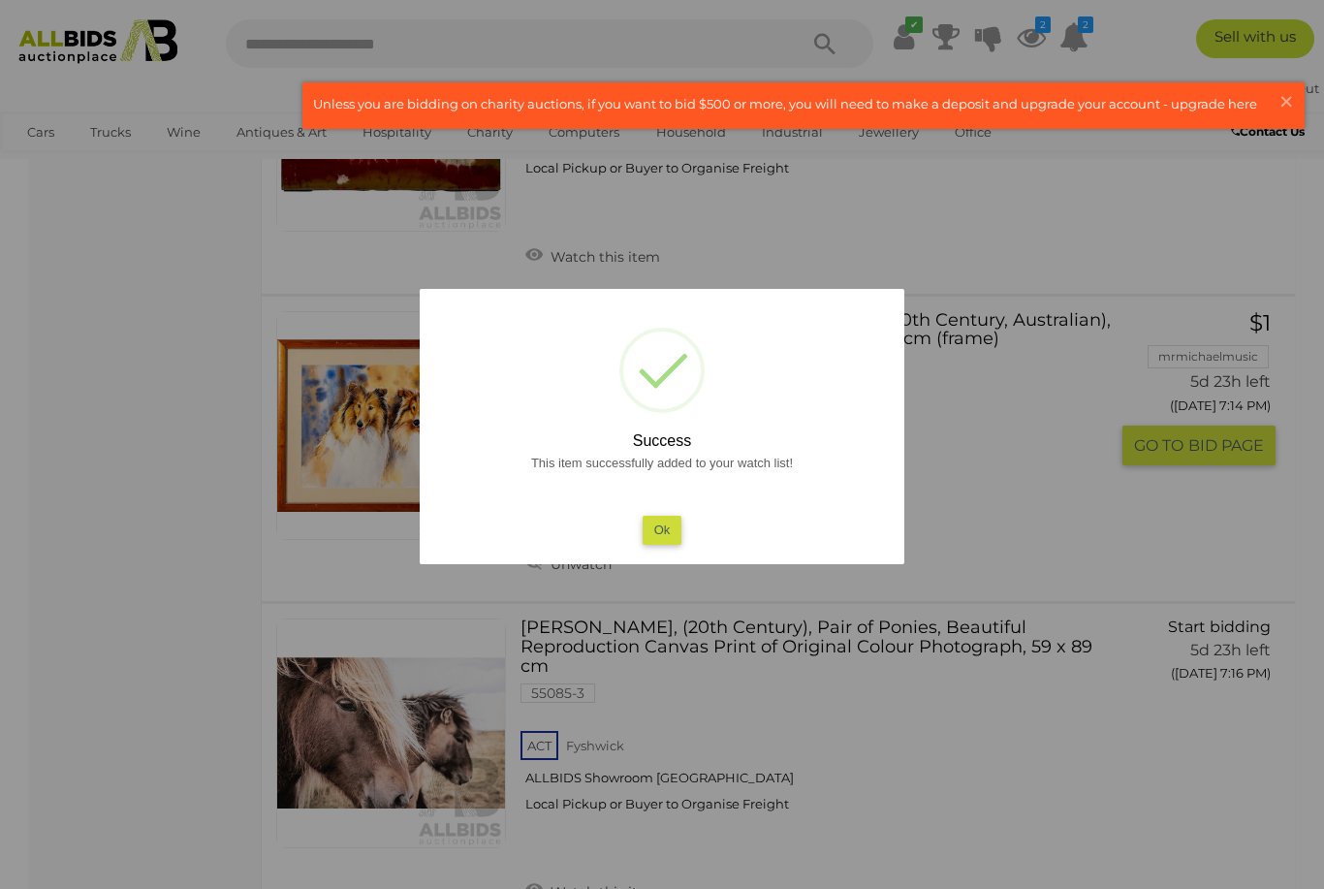
click at [659, 525] on button "Ok" at bounding box center [663, 530] width 40 height 28
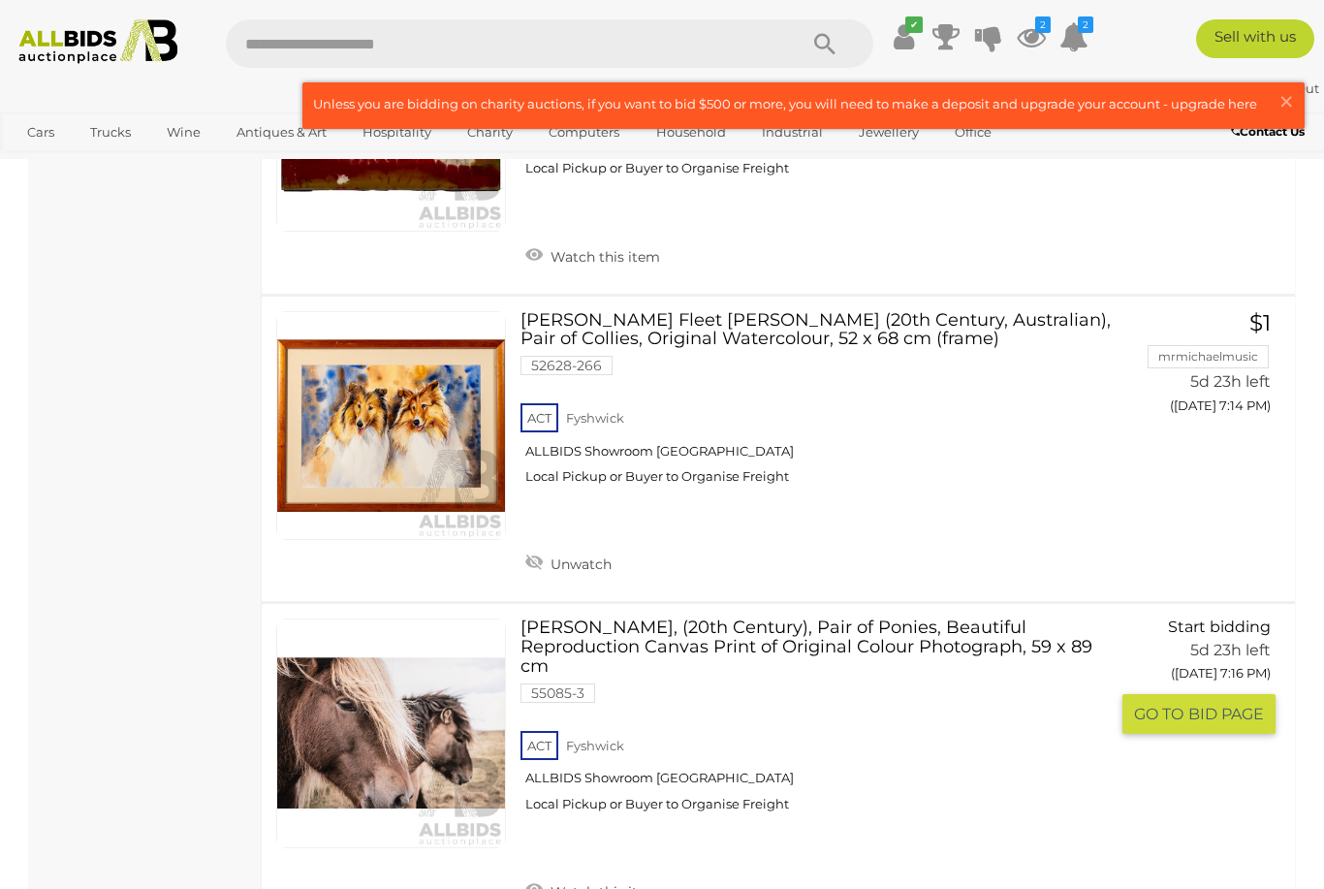
click at [434, 668] on link at bounding box center [391, 734] width 230 height 230
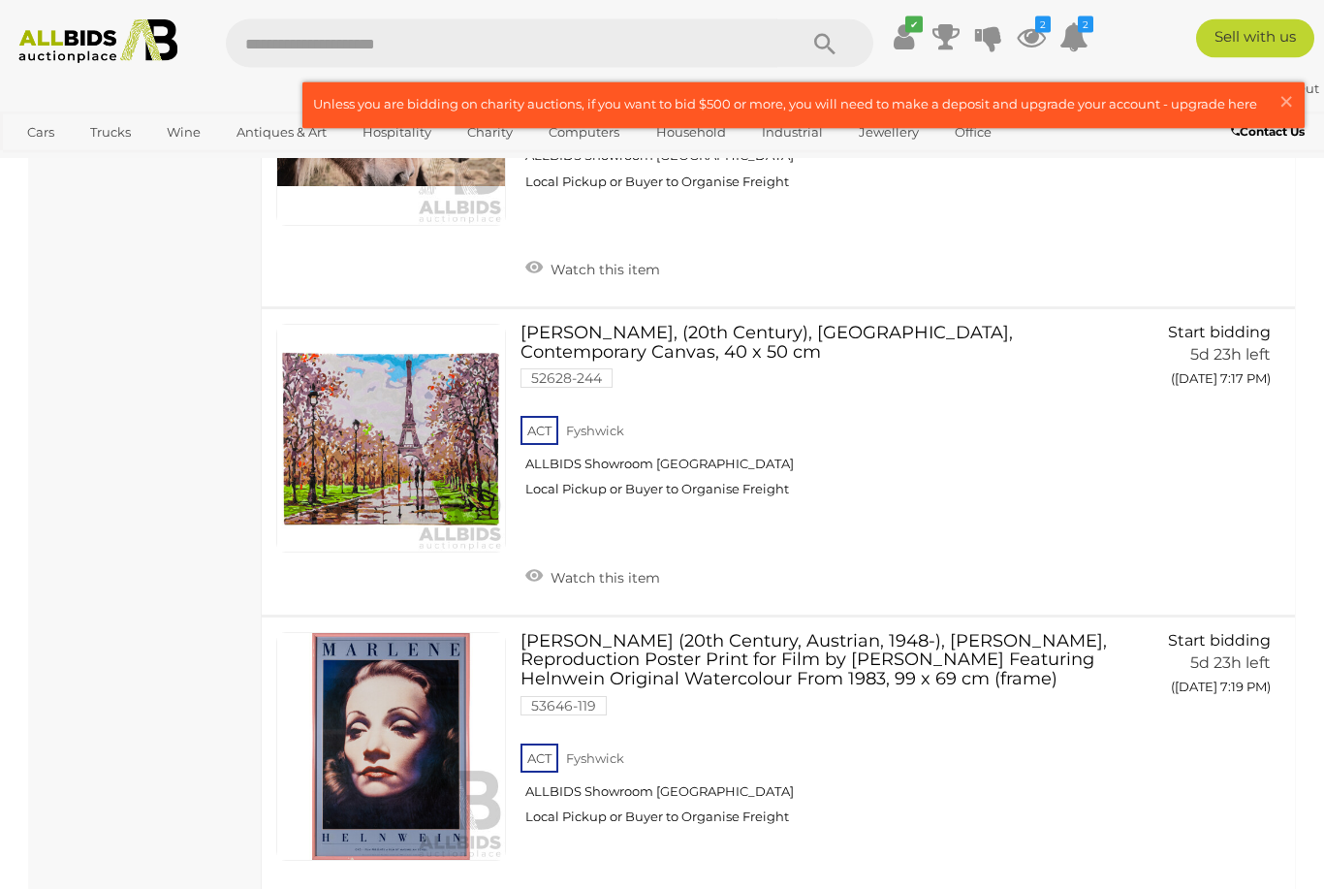
scroll to position [4558, 0]
click at [399, 413] on link at bounding box center [391, 439] width 230 height 230
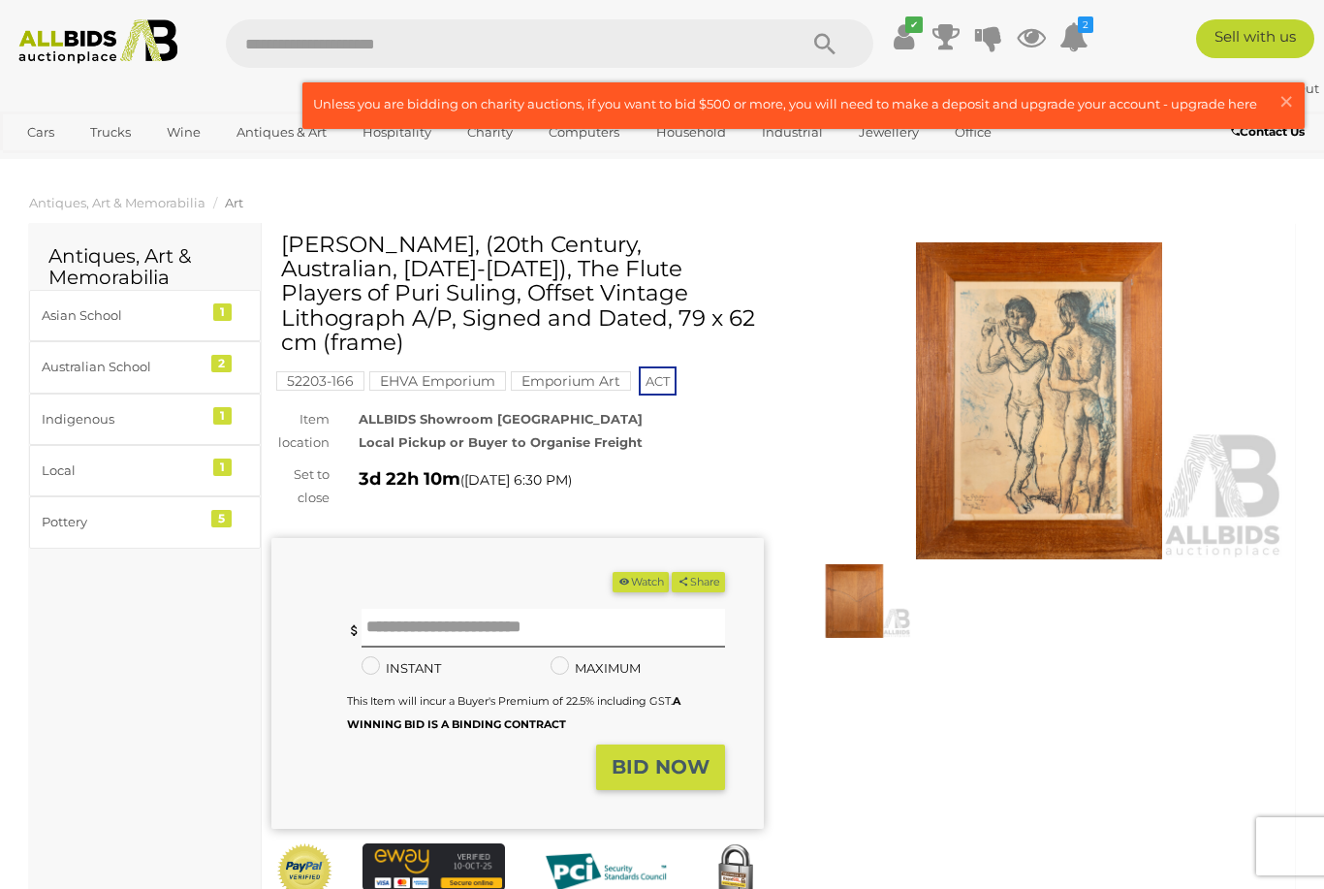
click at [1053, 367] on img at bounding box center [1039, 400] width 493 height 317
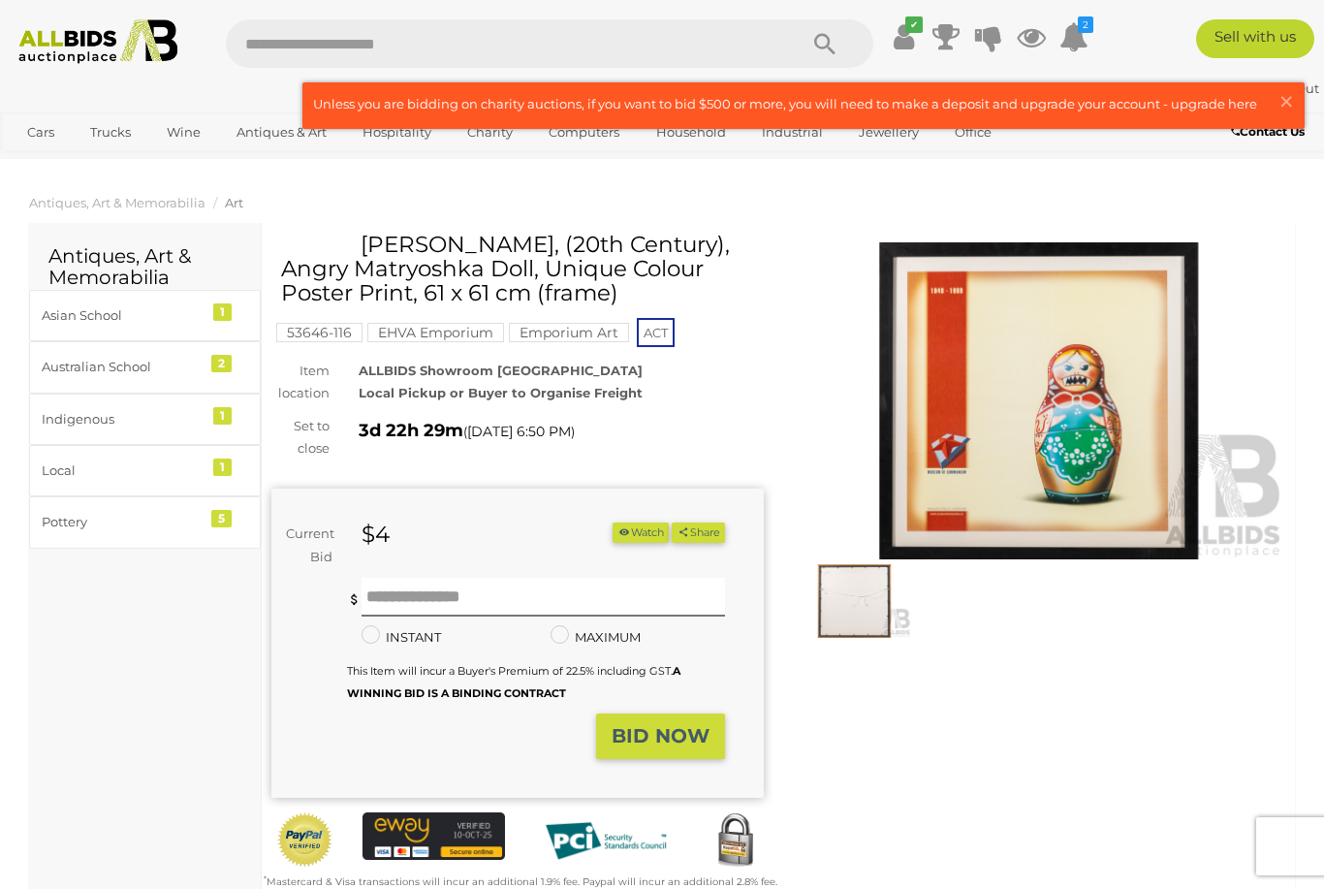
click at [1075, 425] on img at bounding box center [1039, 400] width 493 height 317
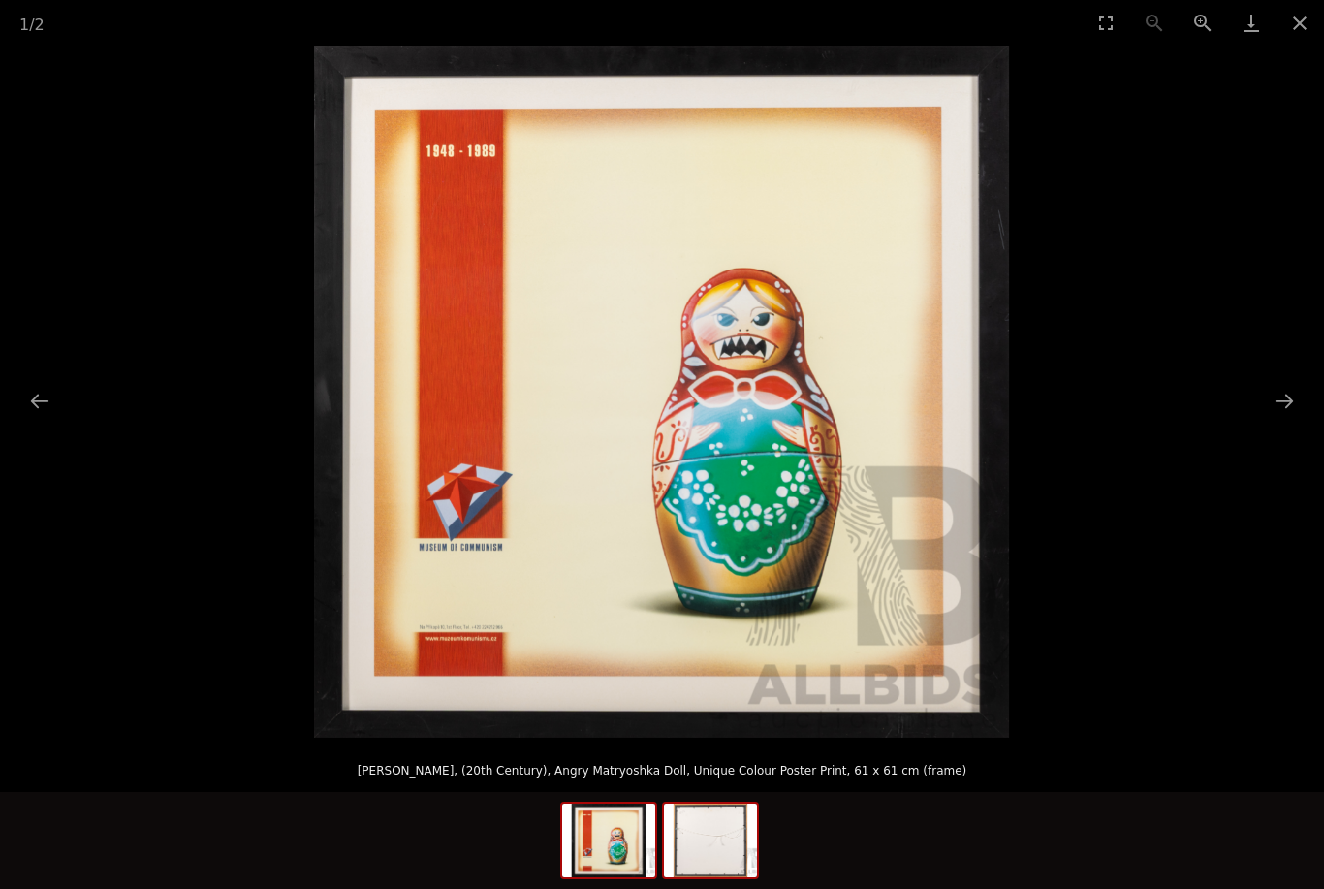
click at [717, 835] on img at bounding box center [710, 841] width 93 height 74
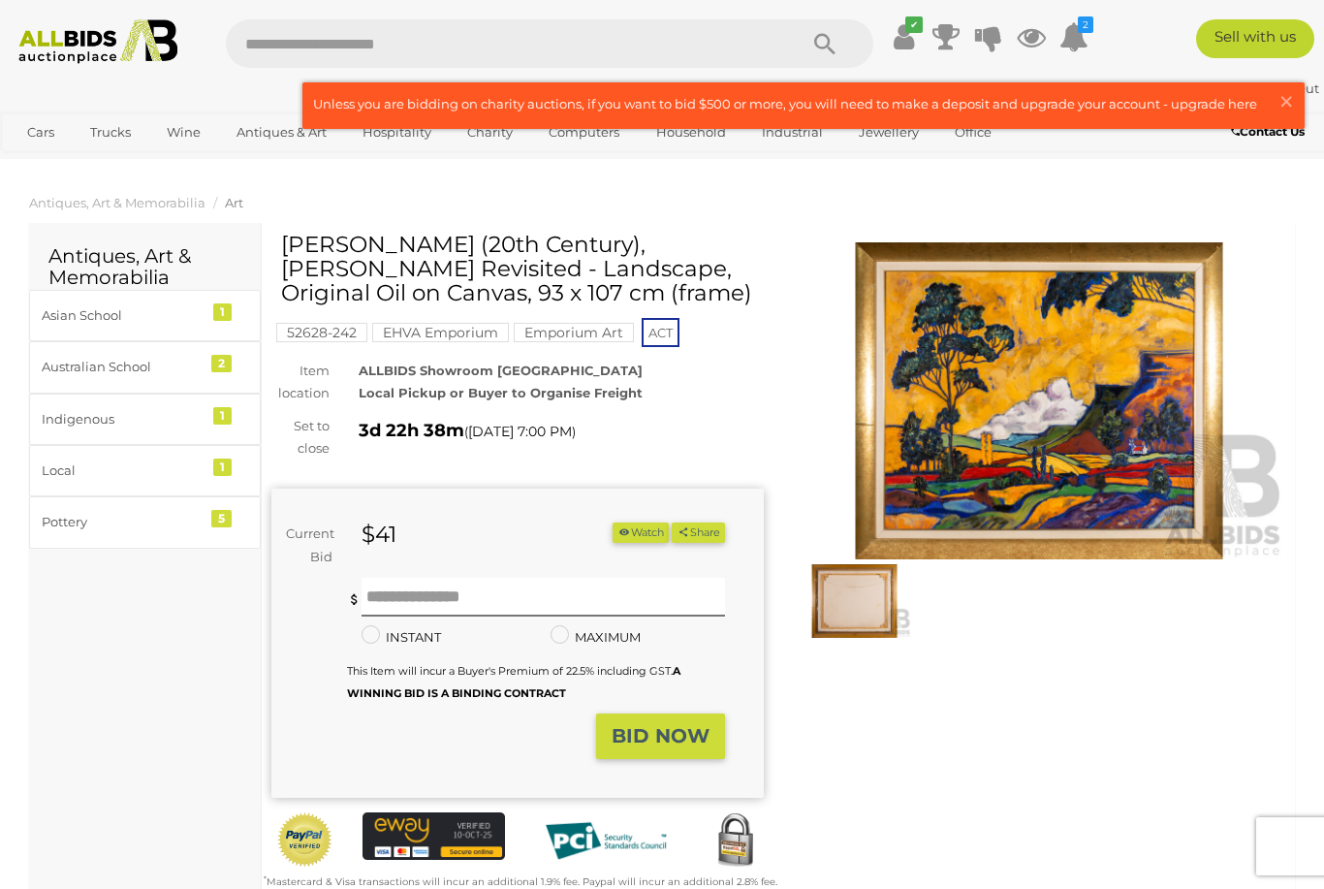
click at [1029, 419] on img at bounding box center [1039, 400] width 493 height 317
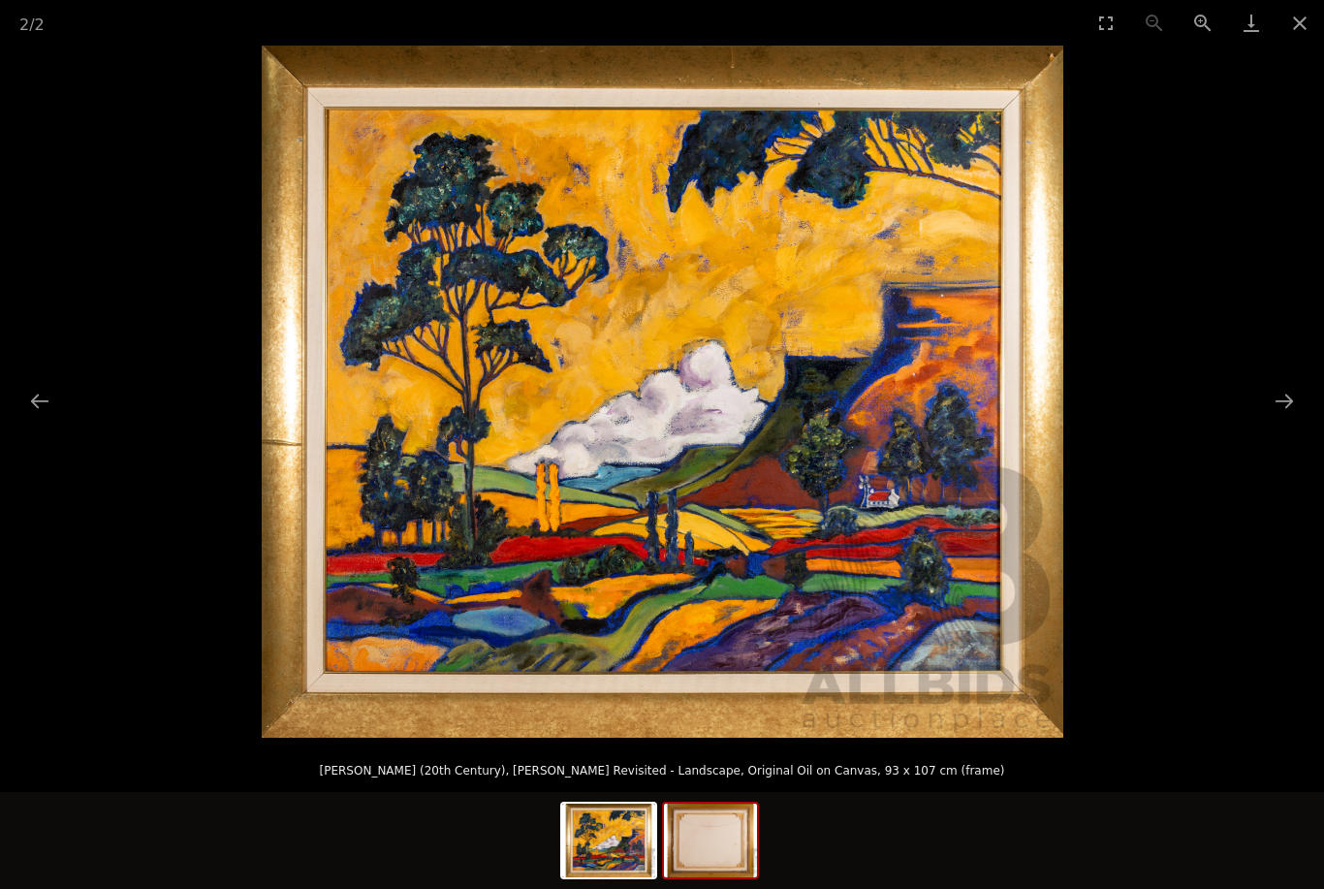
click at [709, 851] on img at bounding box center [710, 841] width 93 height 74
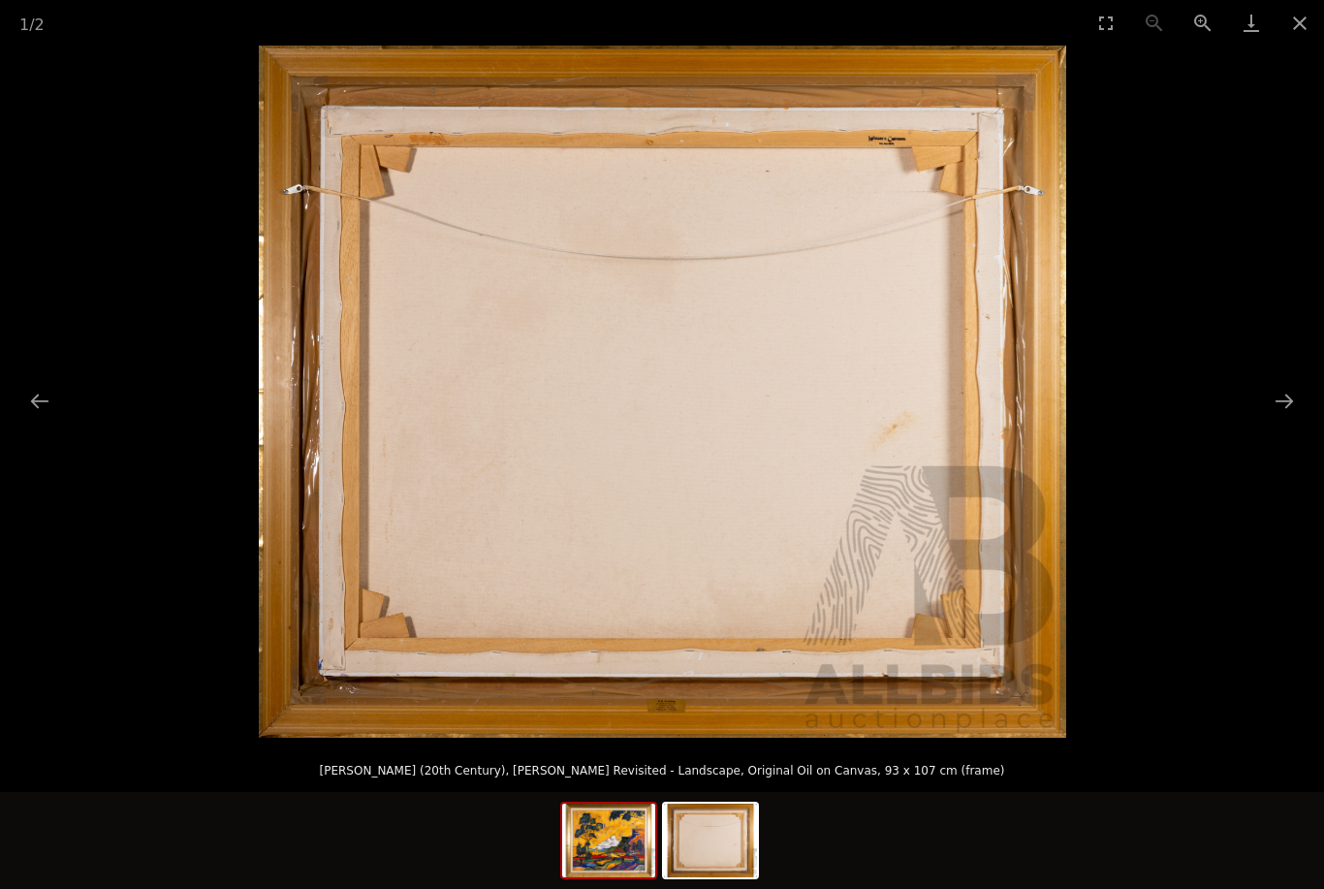
click at [621, 846] on img at bounding box center [608, 841] width 93 height 74
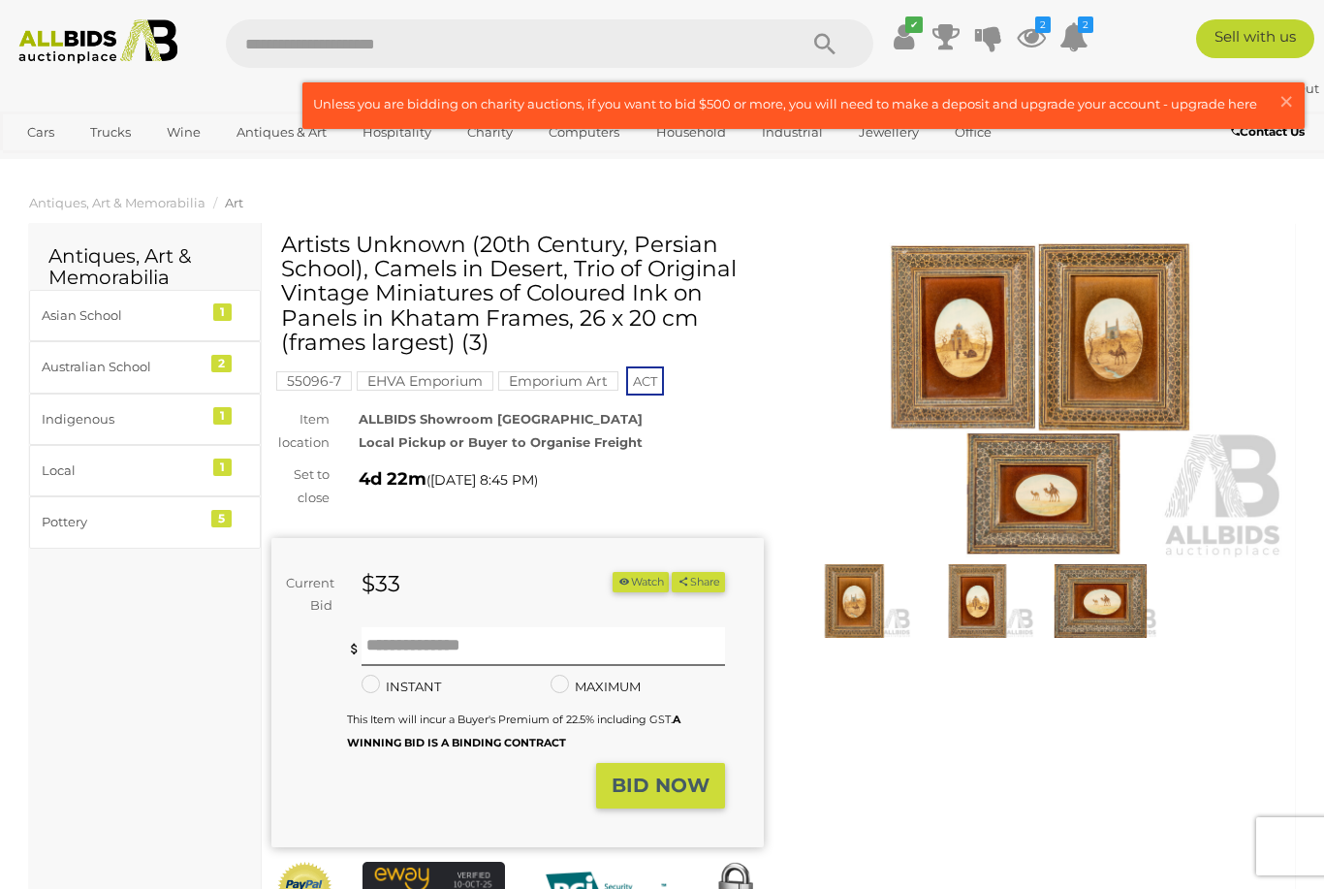
click at [945, 361] on img at bounding box center [1039, 400] width 493 height 317
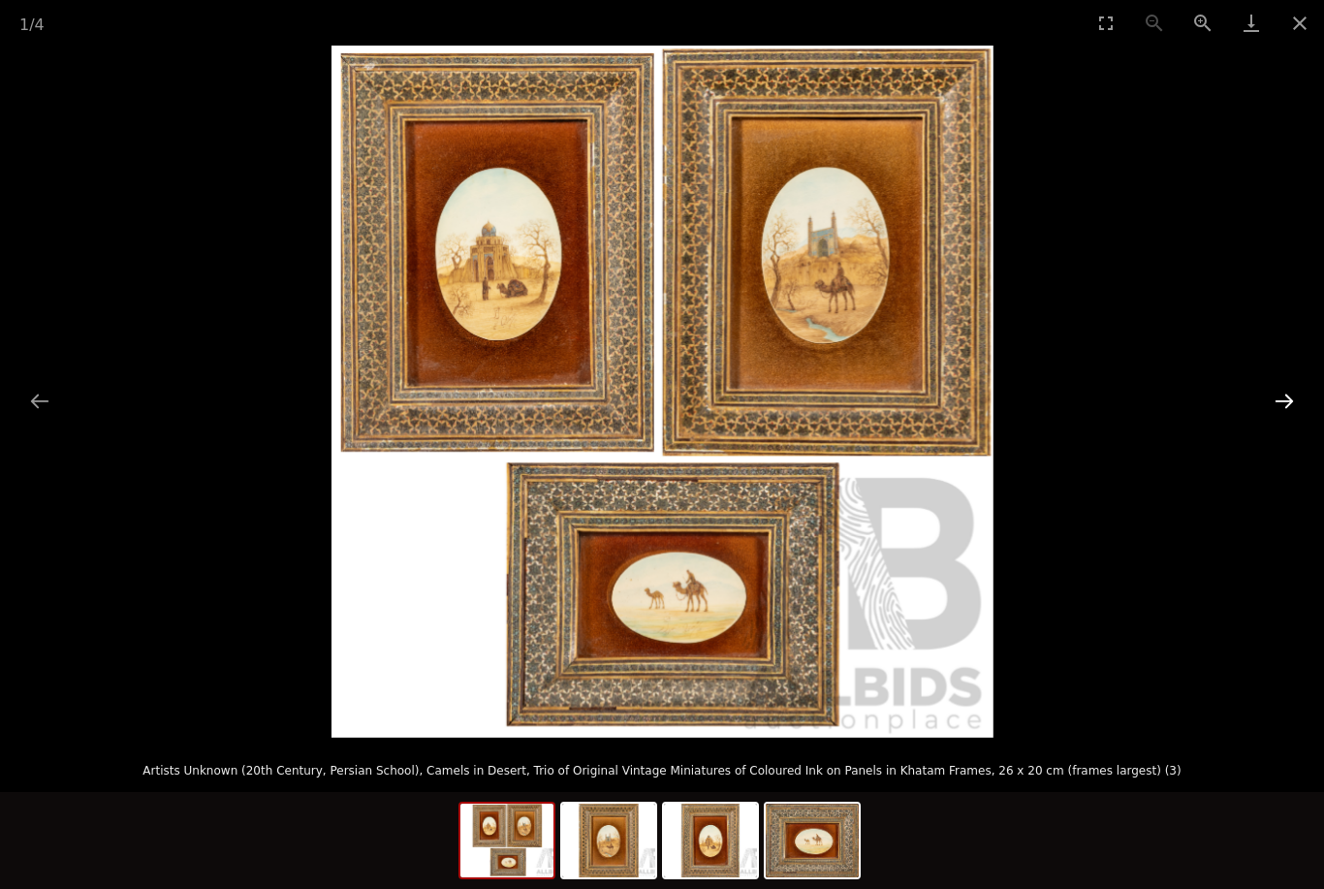
click at [1294, 412] on button "Next slide" at bounding box center [1284, 401] width 41 height 38
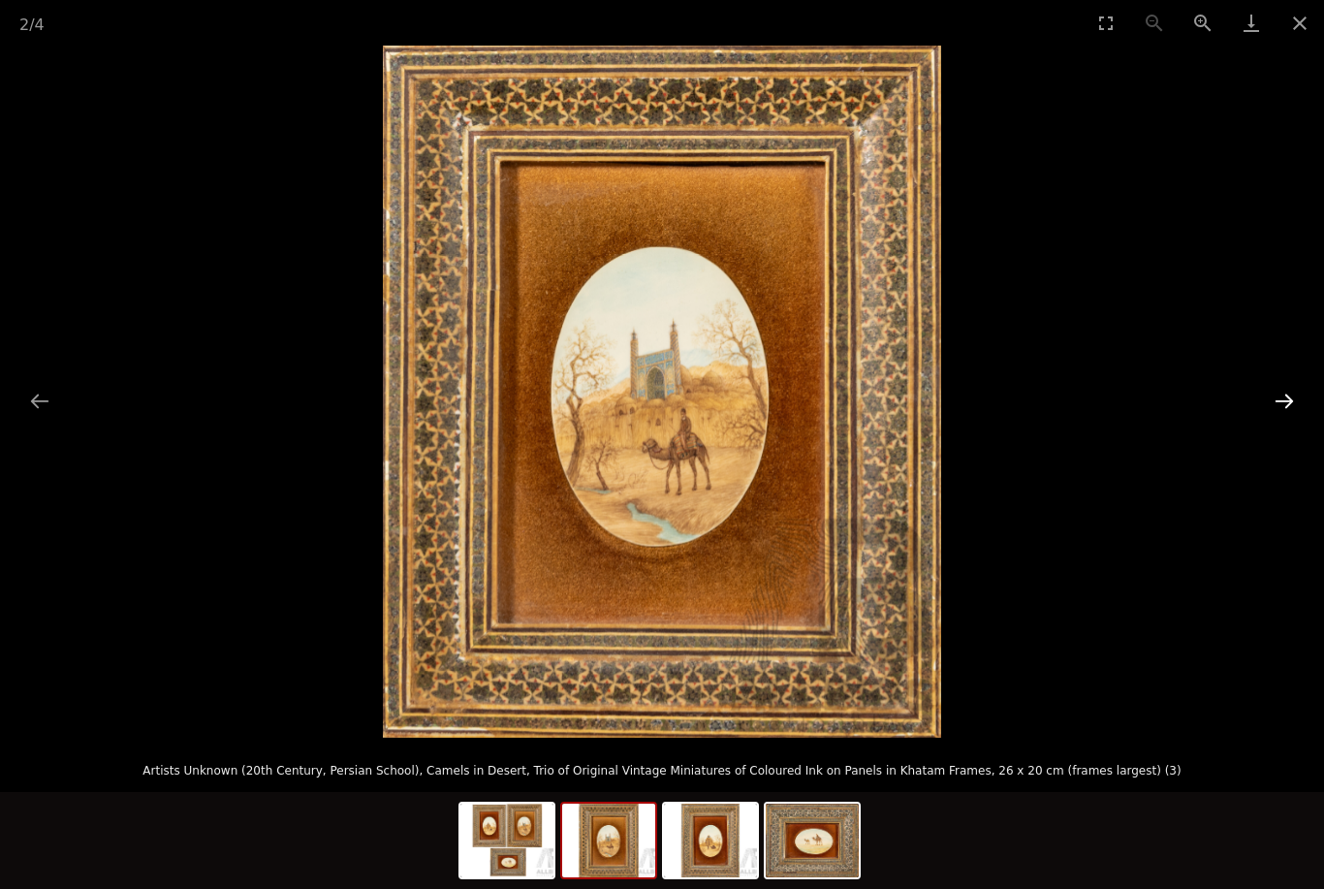
click at [1292, 403] on button "Next slide" at bounding box center [1284, 401] width 41 height 38
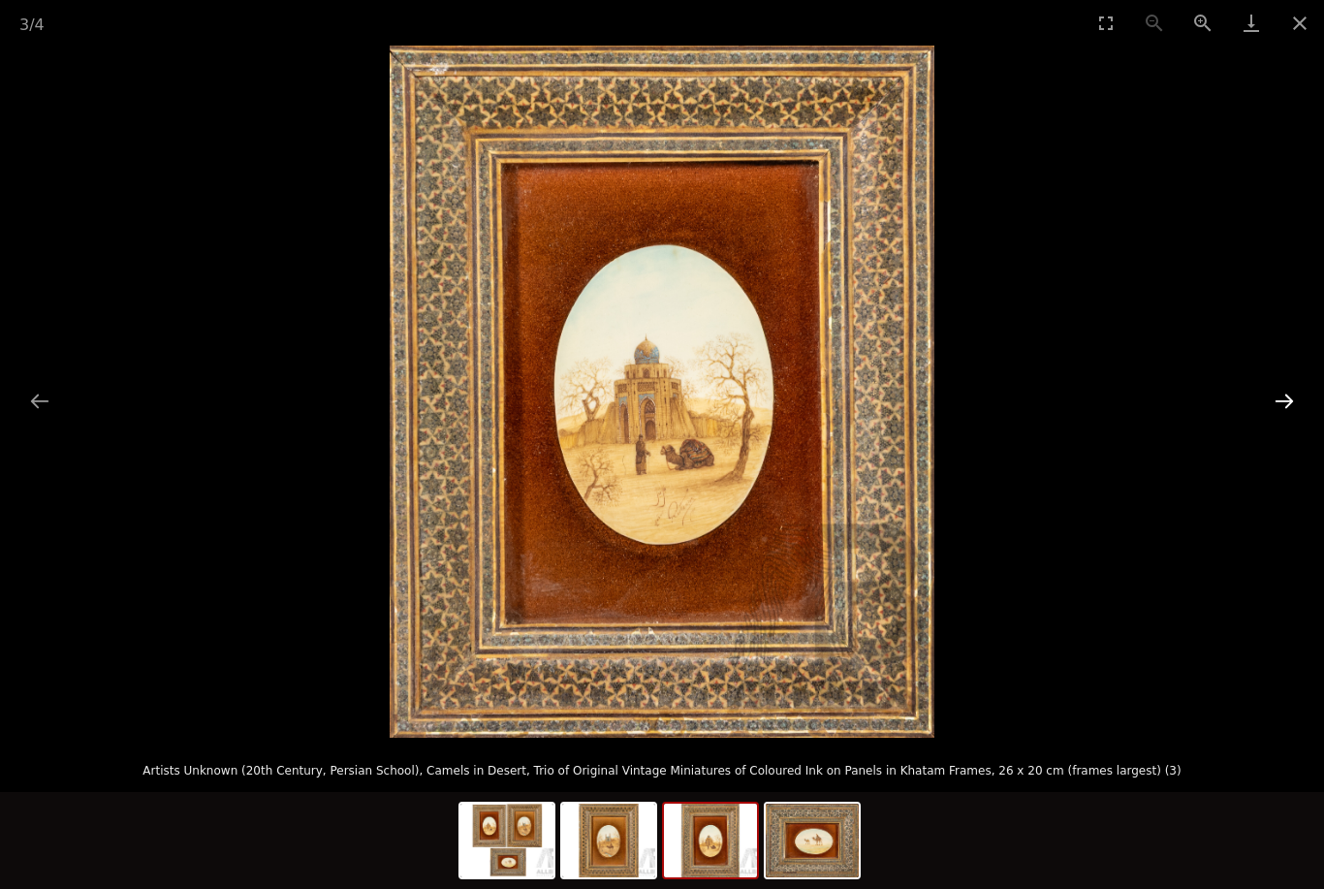
click at [1277, 399] on button "Next slide" at bounding box center [1284, 401] width 41 height 38
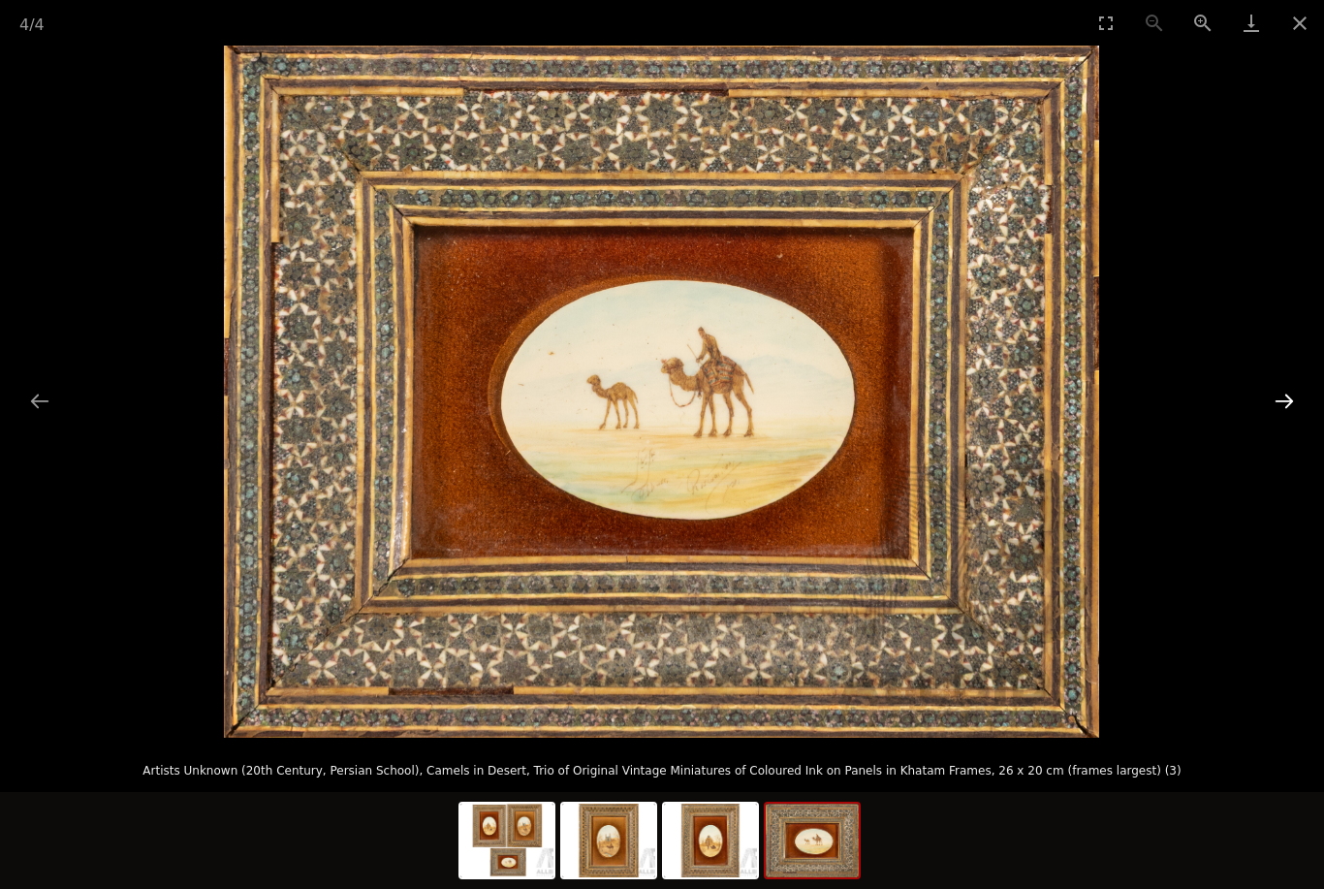
click at [1274, 403] on button "Next slide" at bounding box center [1284, 401] width 41 height 38
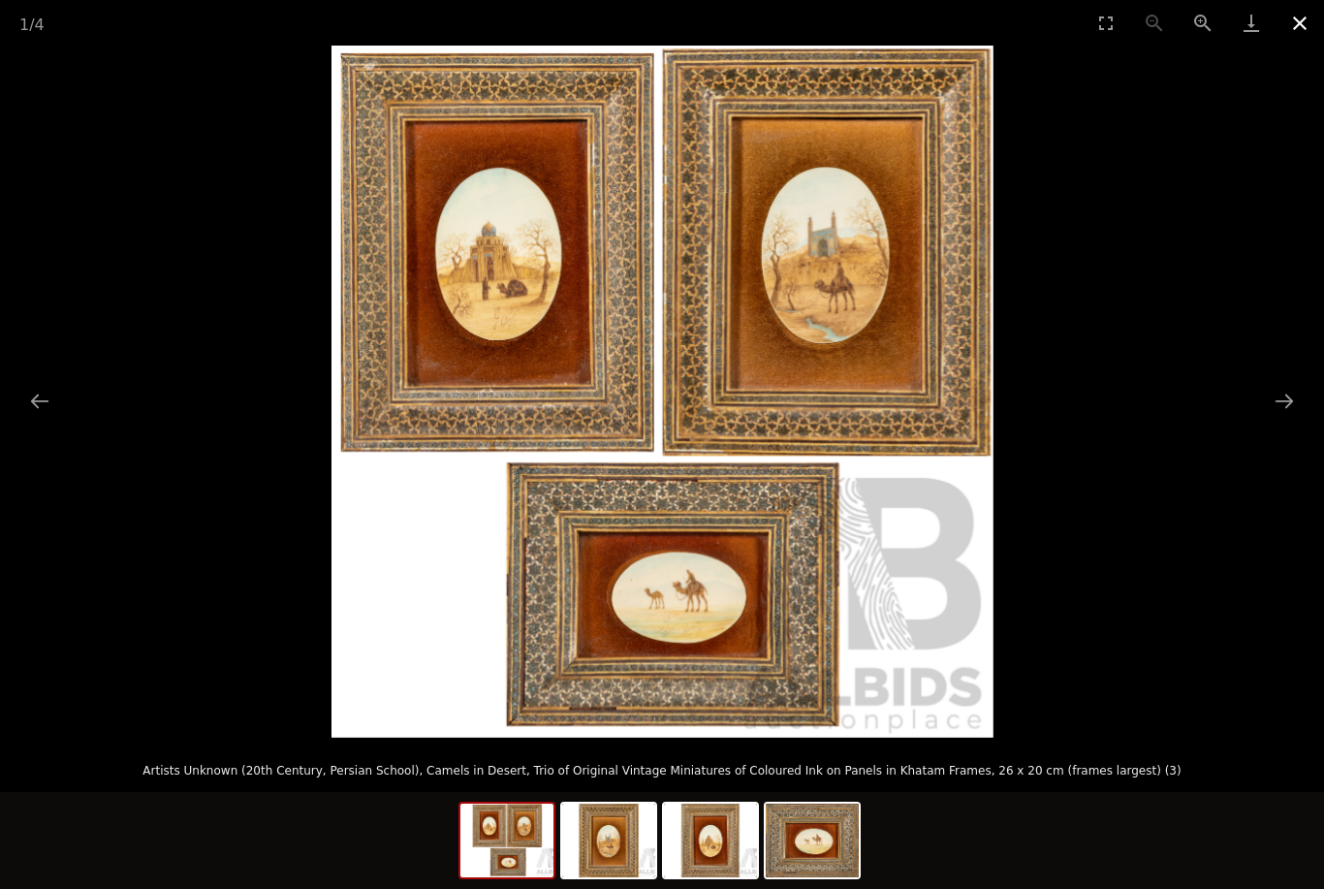
click at [1306, 14] on button "Close gallery" at bounding box center [1300, 23] width 48 height 46
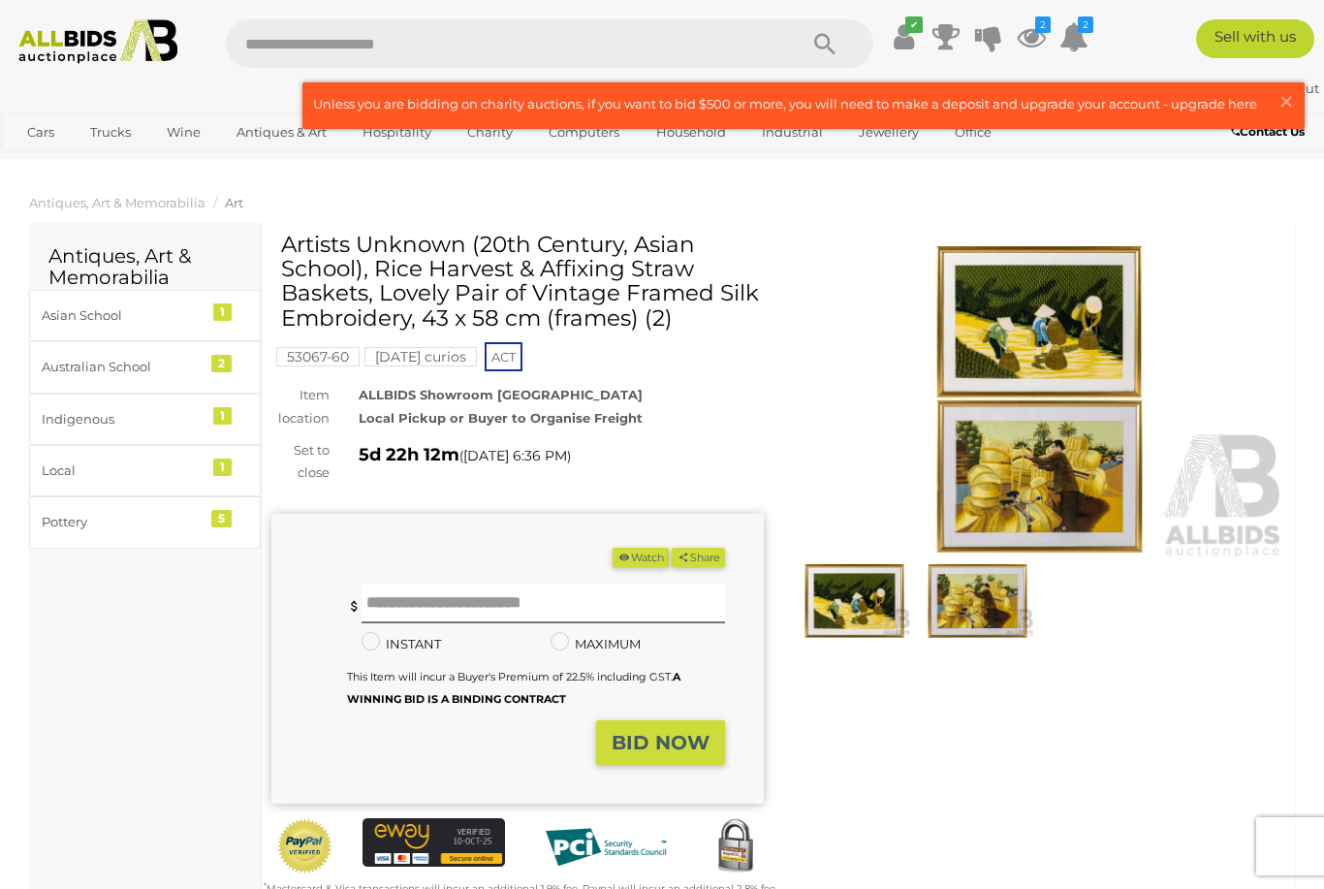
click at [1046, 428] on img at bounding box center [1039, 400] width 493 height 317
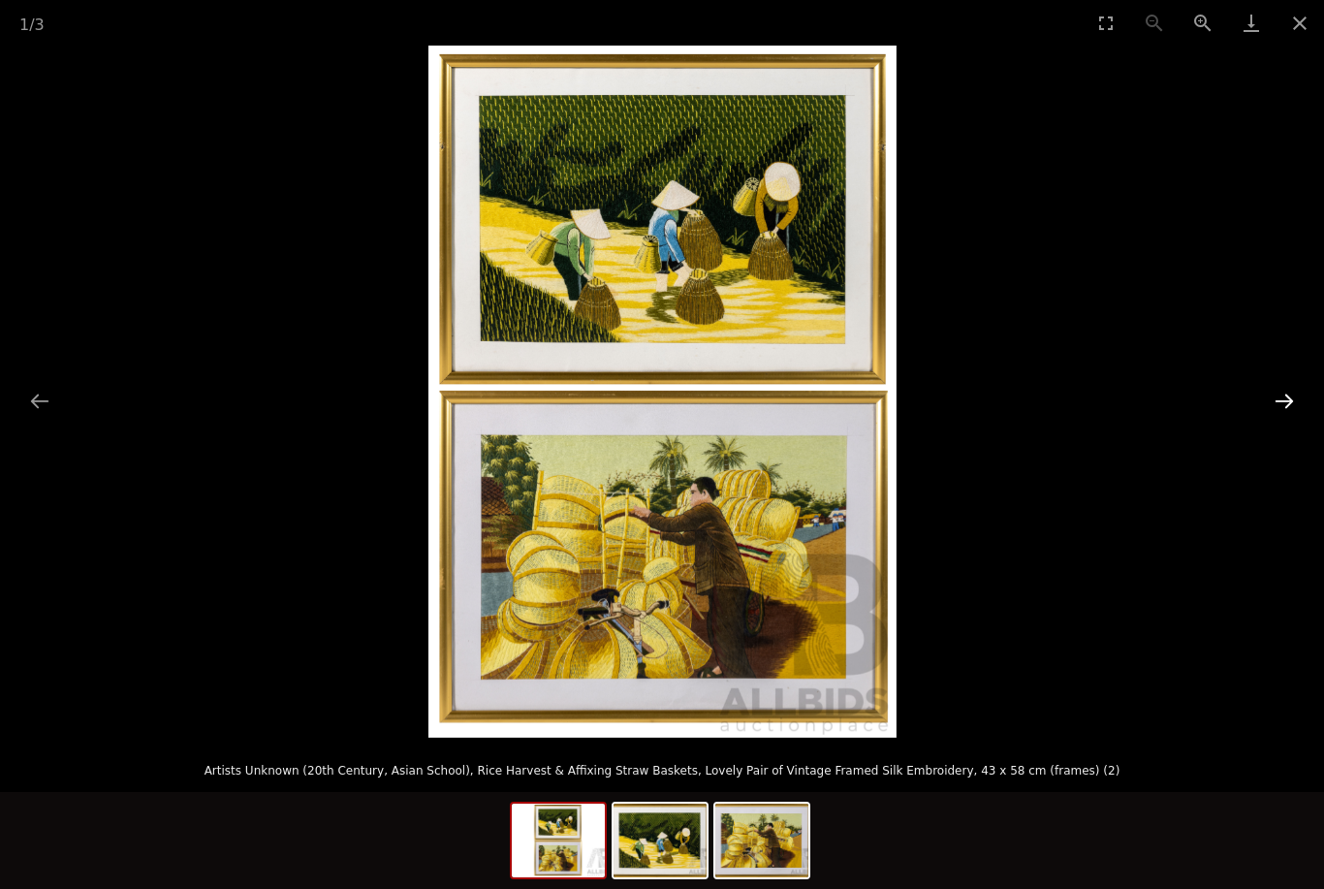
click at [1282, 399] on button "Next slide" at bounding box center [1284, 401] width 41 height 38
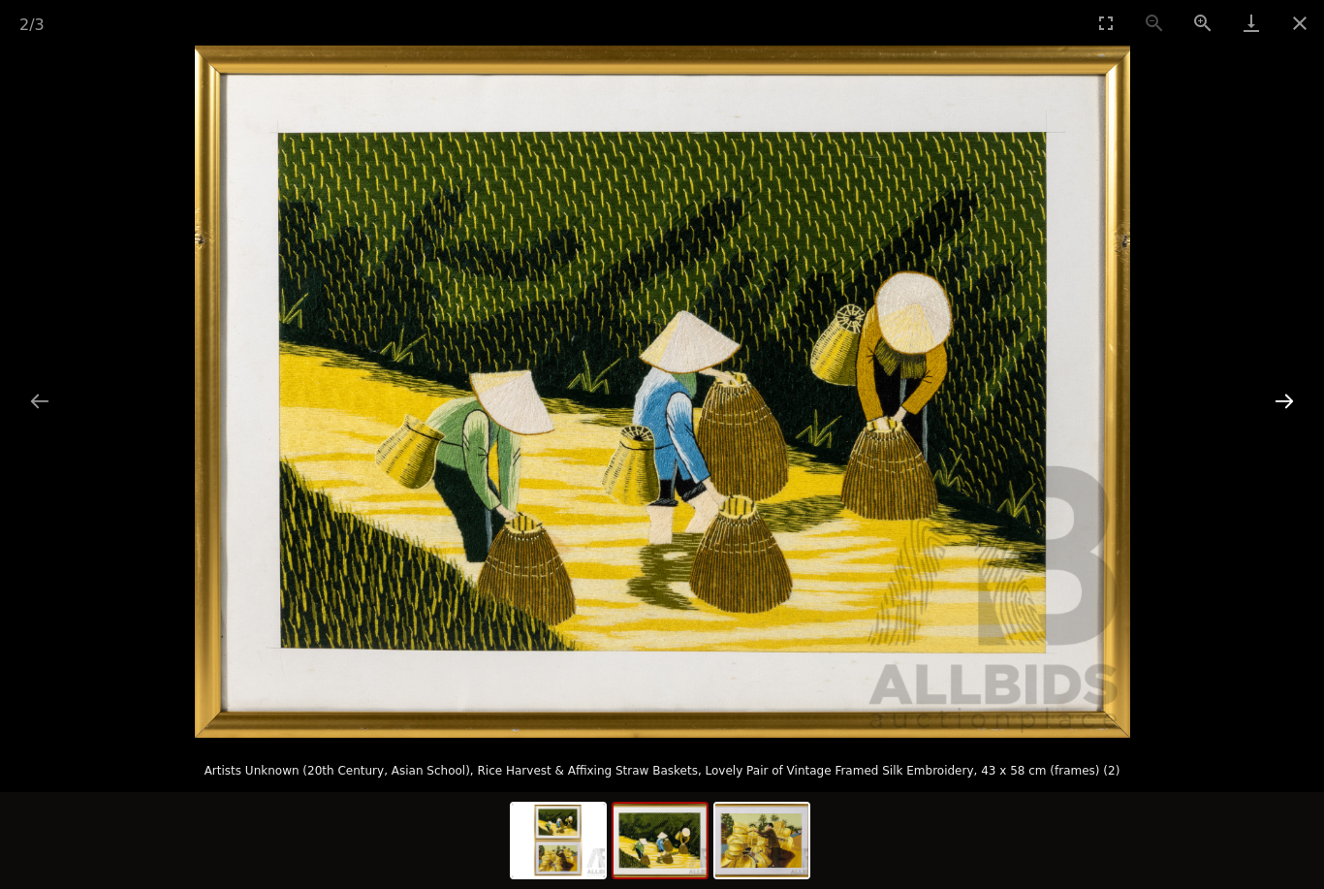
click at [1296, 403] on button "Next slide" at bounding box center [1284, 401] width 41 height 38
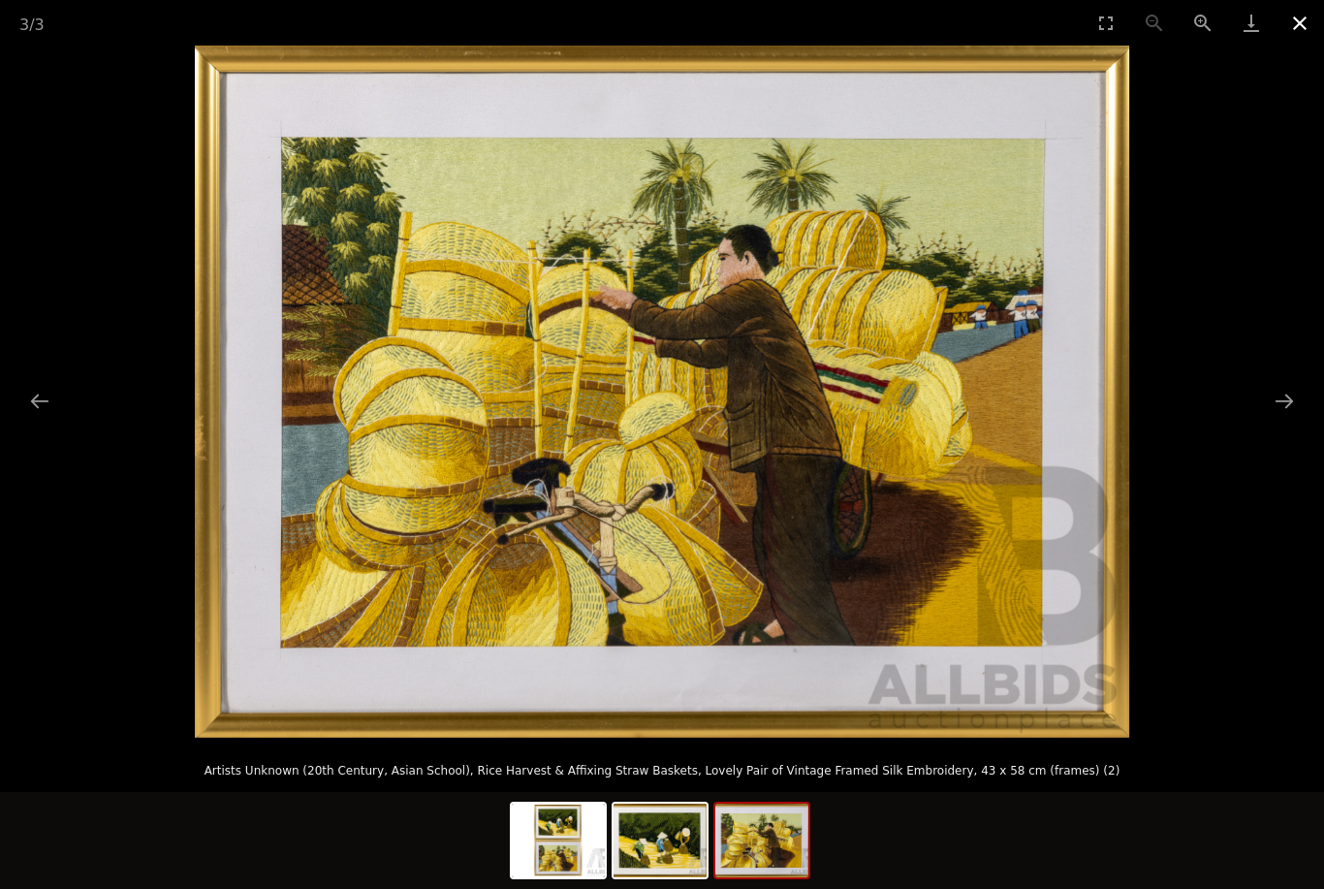
click at [1298, 26] on button "Close gallery" at bounding box center [1300, 23] width 48 height 46
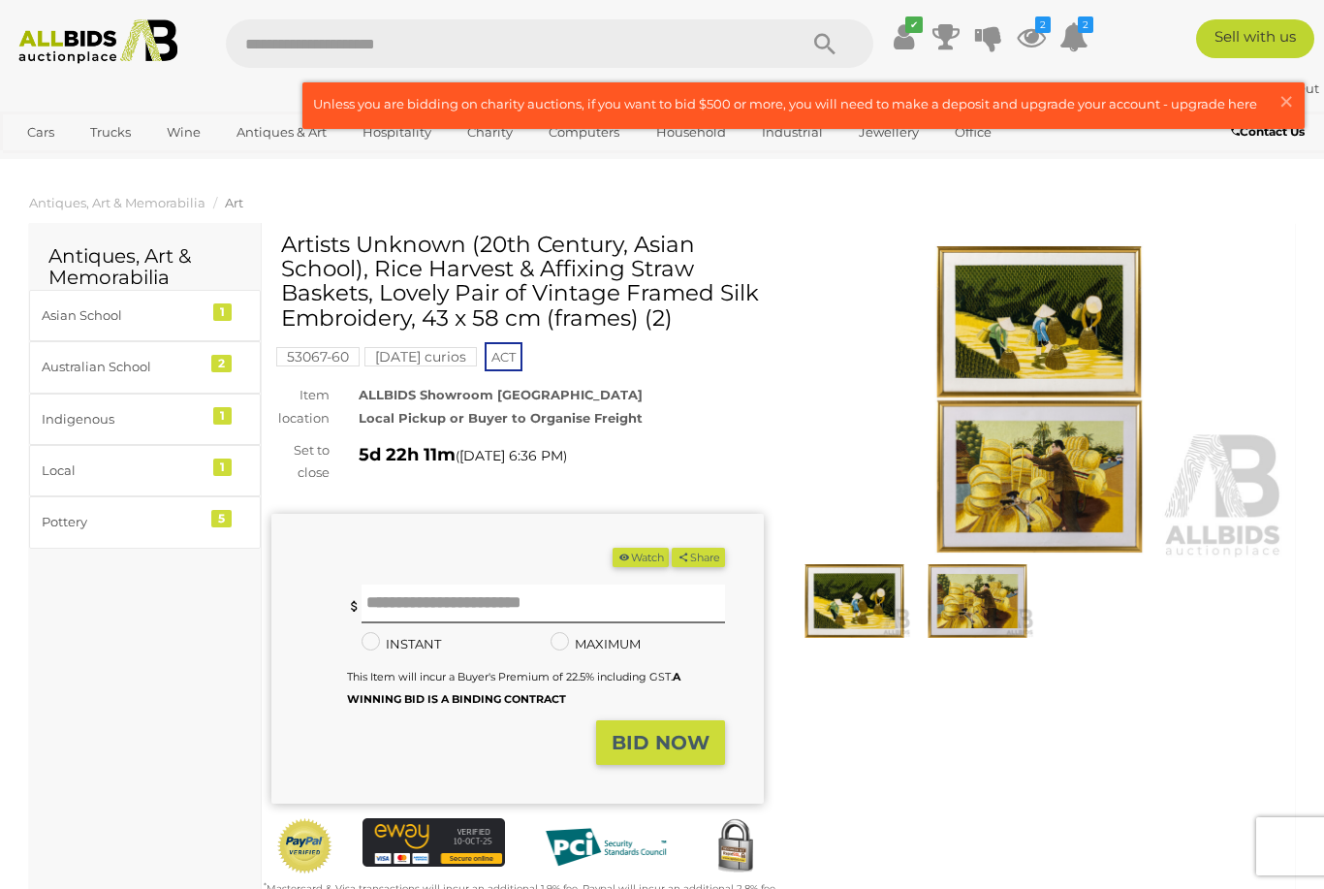
click at [649, 552] on button "Watch" at bounding box center [641, 558] width 56 height 20
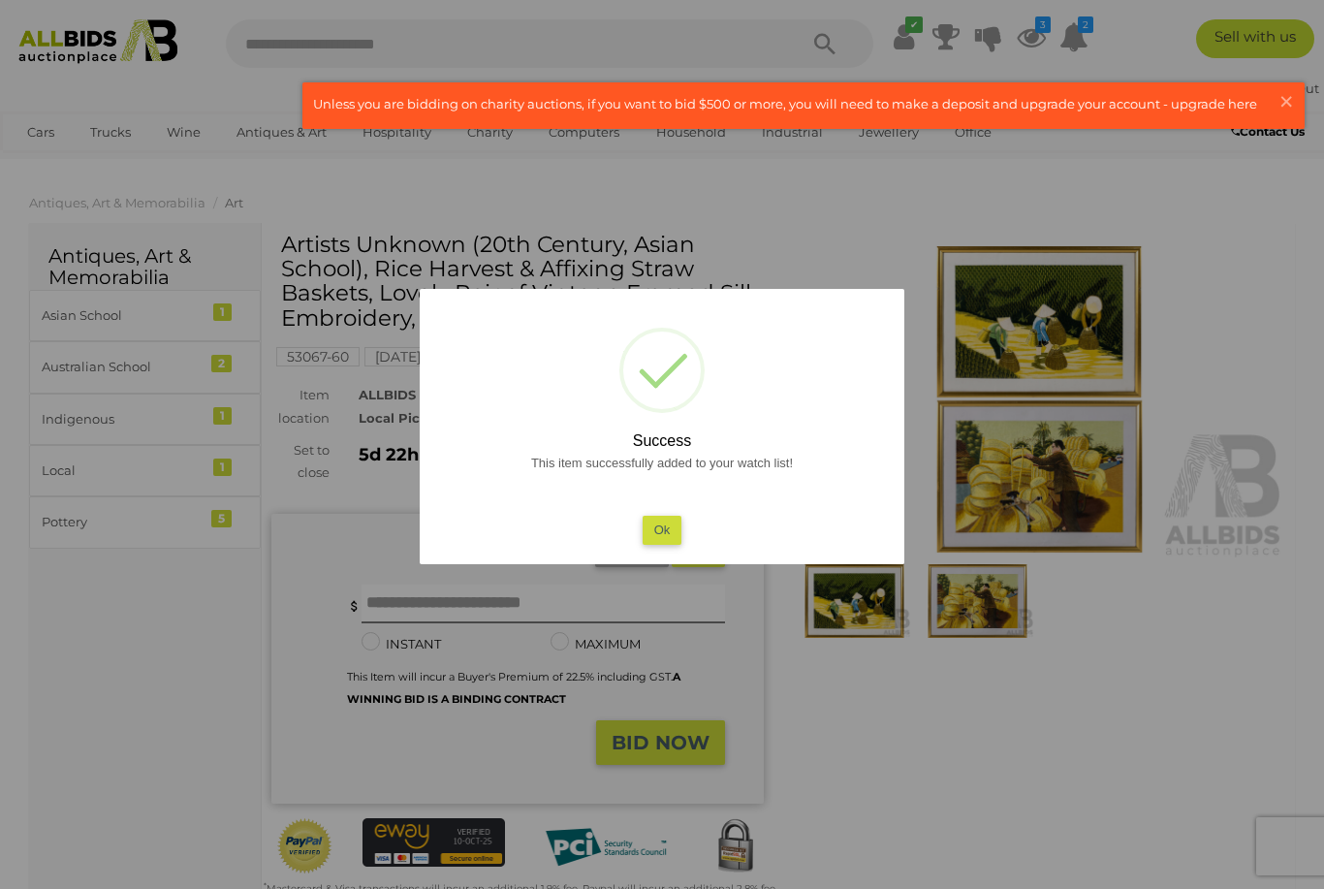
click at [667, 531] on button "Ok" at bounding box center [663, 530] width 40 height 28
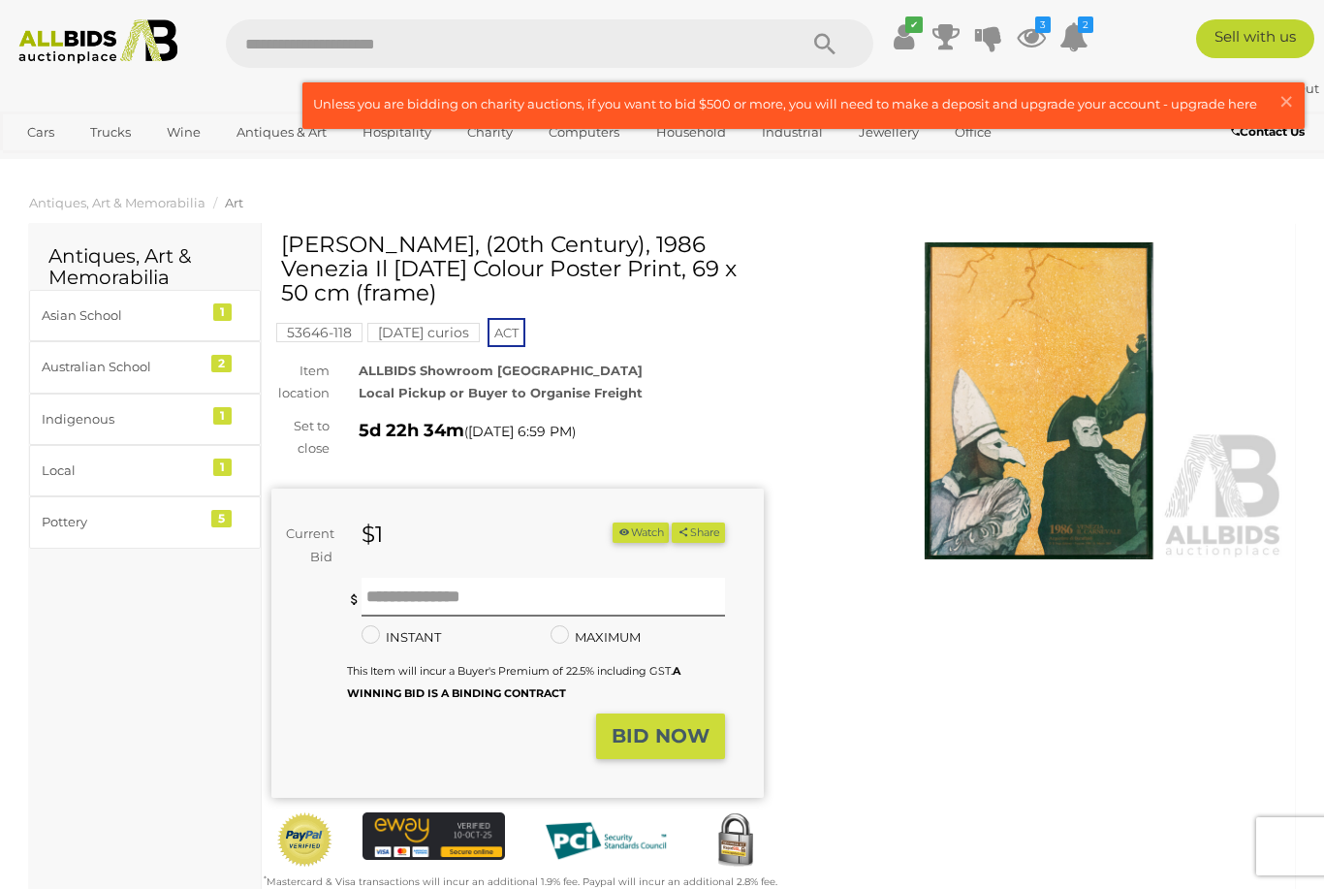
click at [985, 454] on img at bounding box center [1039, 400] width 493 height 317
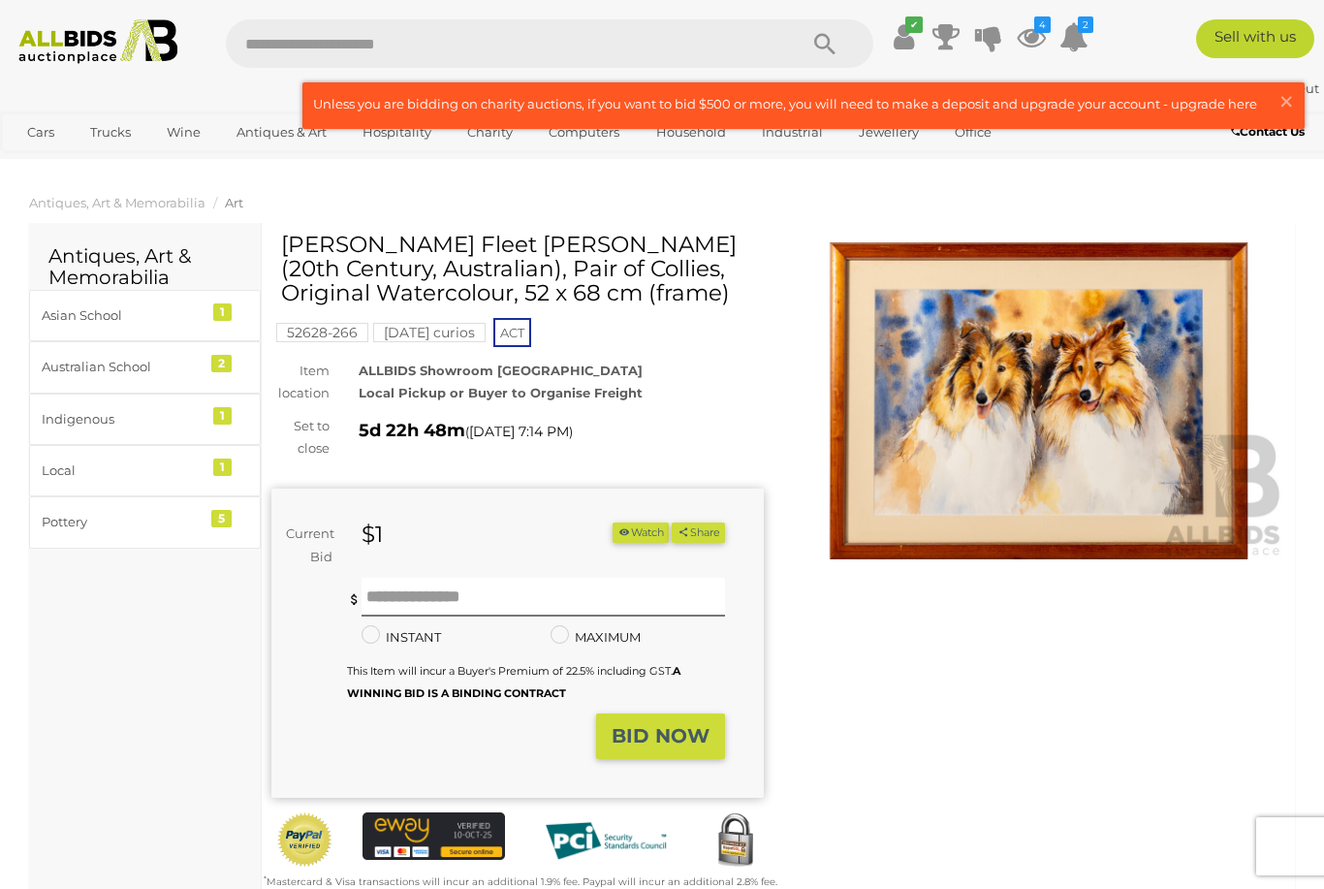
click at [1059, 446] on img at bounding box center [1039, 400] width 493 height 317
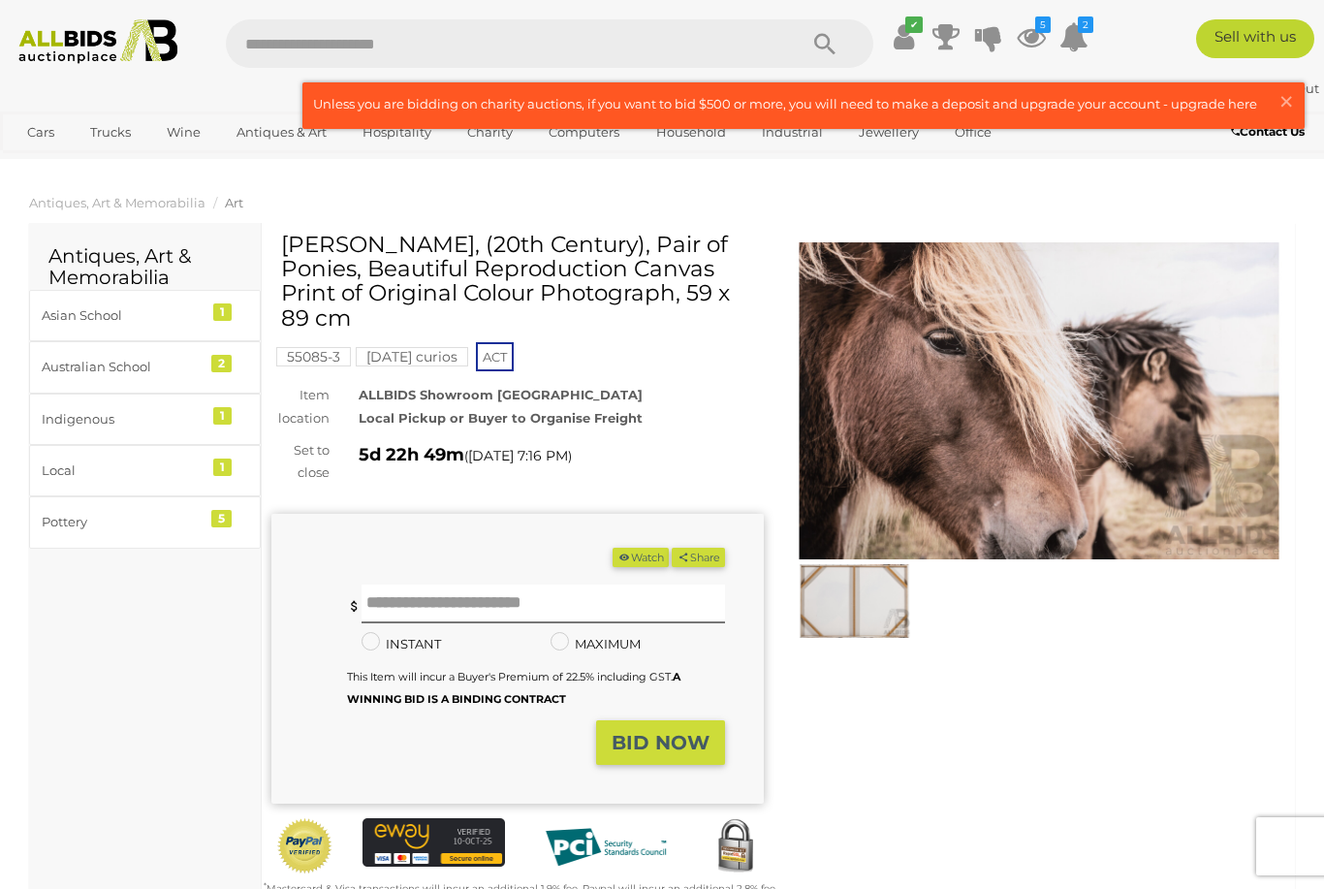
click at [879, 622] on img at bounding box center [854, 600] width 113 height 73
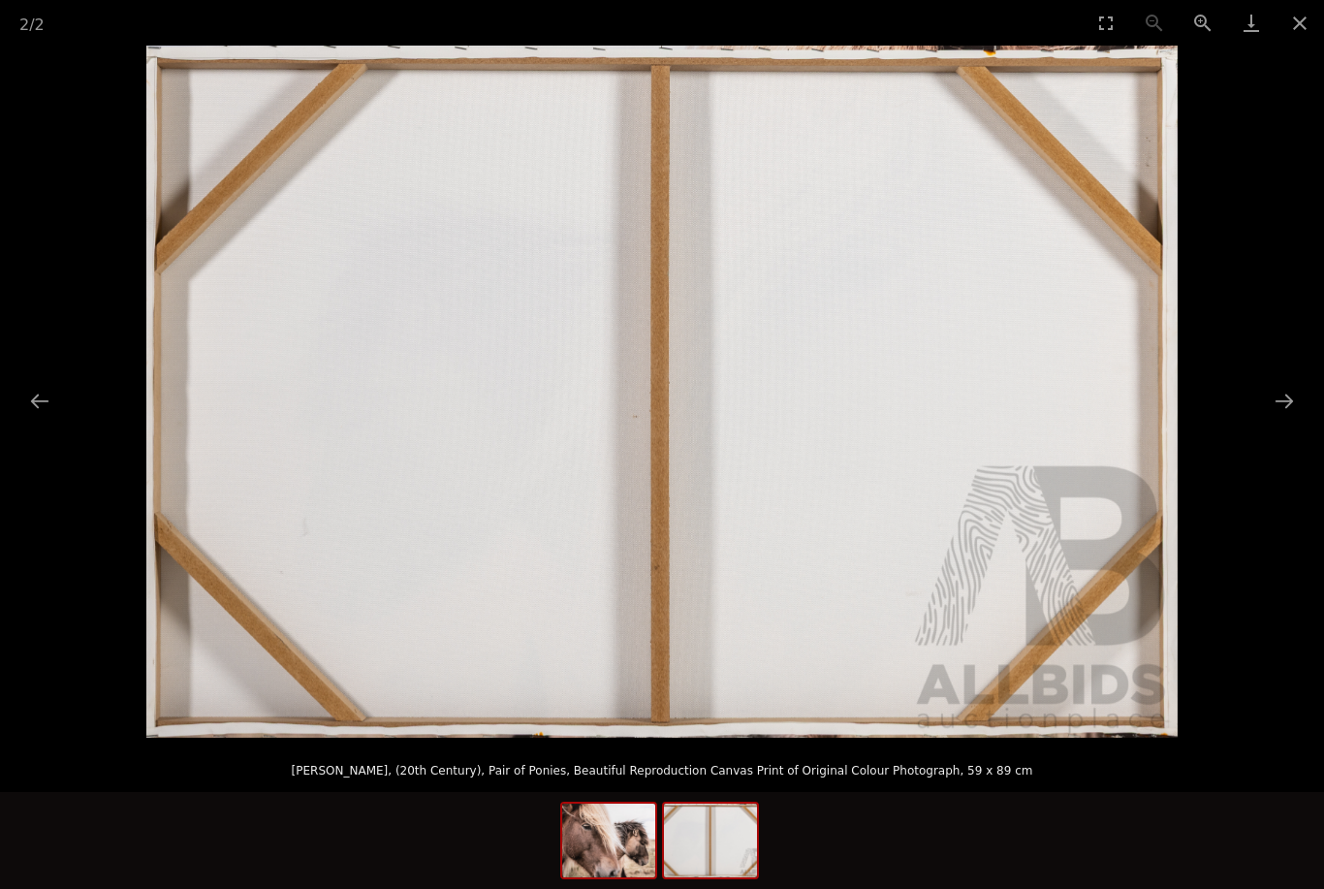
click at [612, 827] on img at bounding box center [608, 841] width 93 height 74
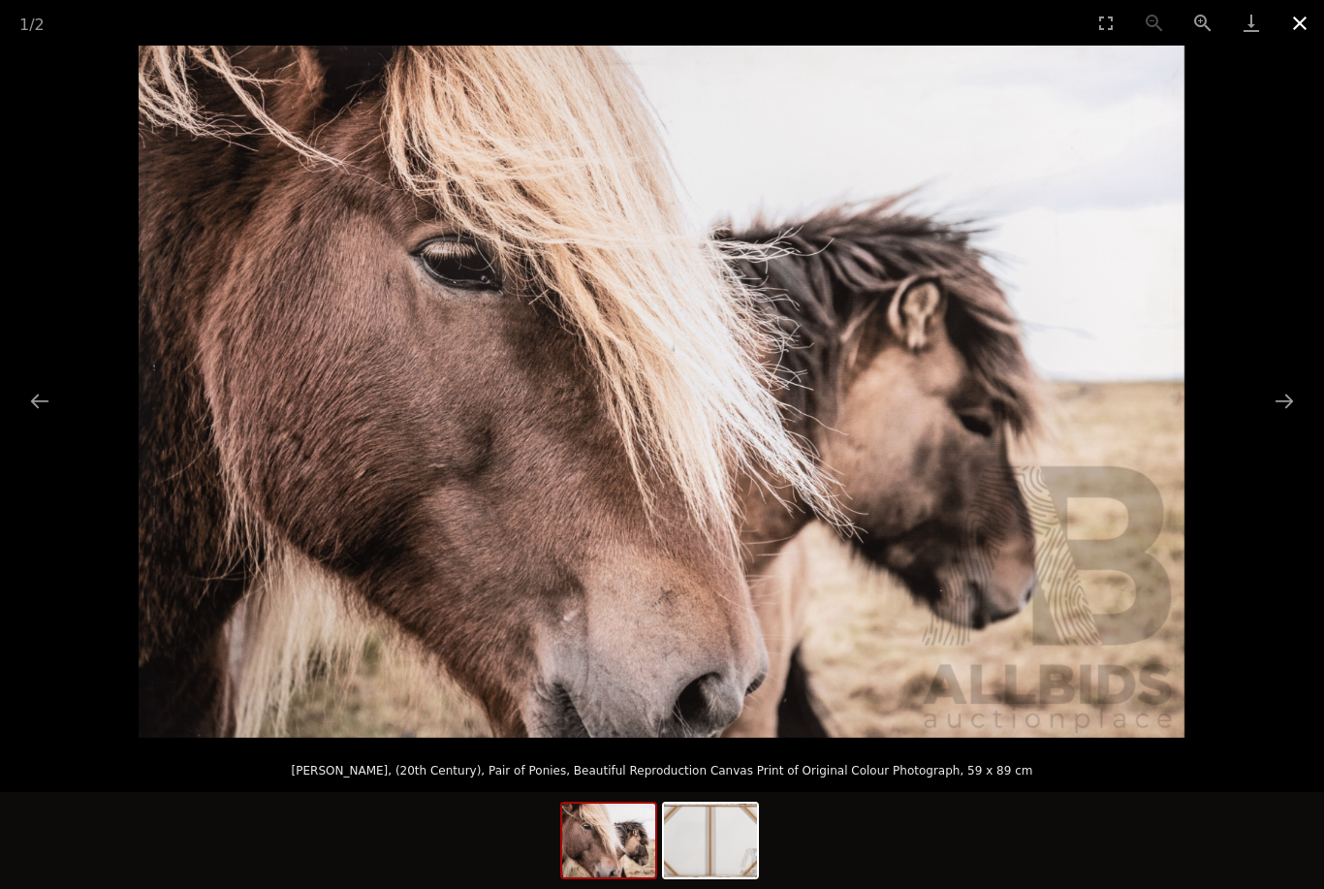
click at [1296, 30] on button "Close gallery" at bounding box center [1300, 23] width 48 height 46
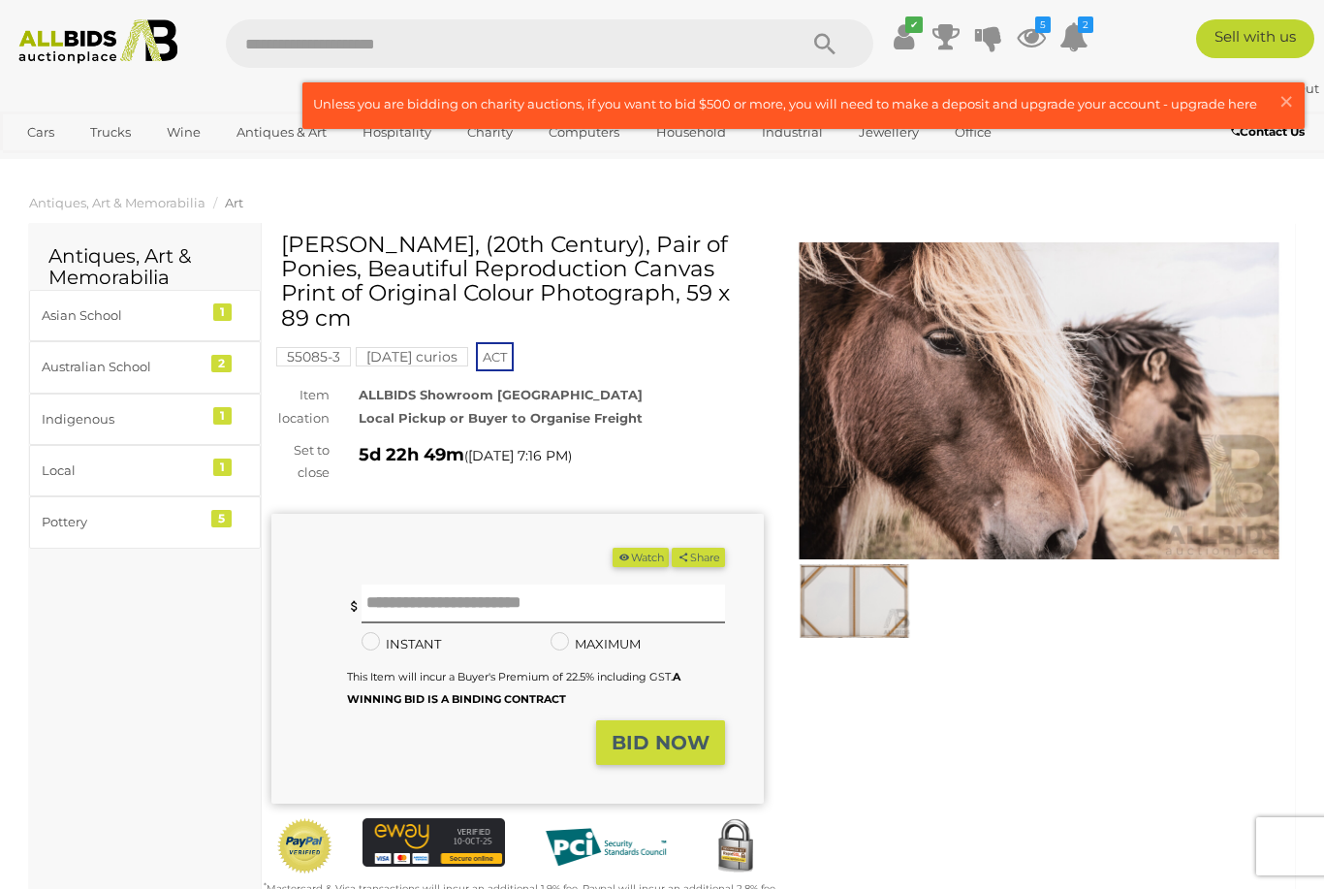
click at [642, 560] on button "Watch" at bounding box center [641, 558] width 56 height 20
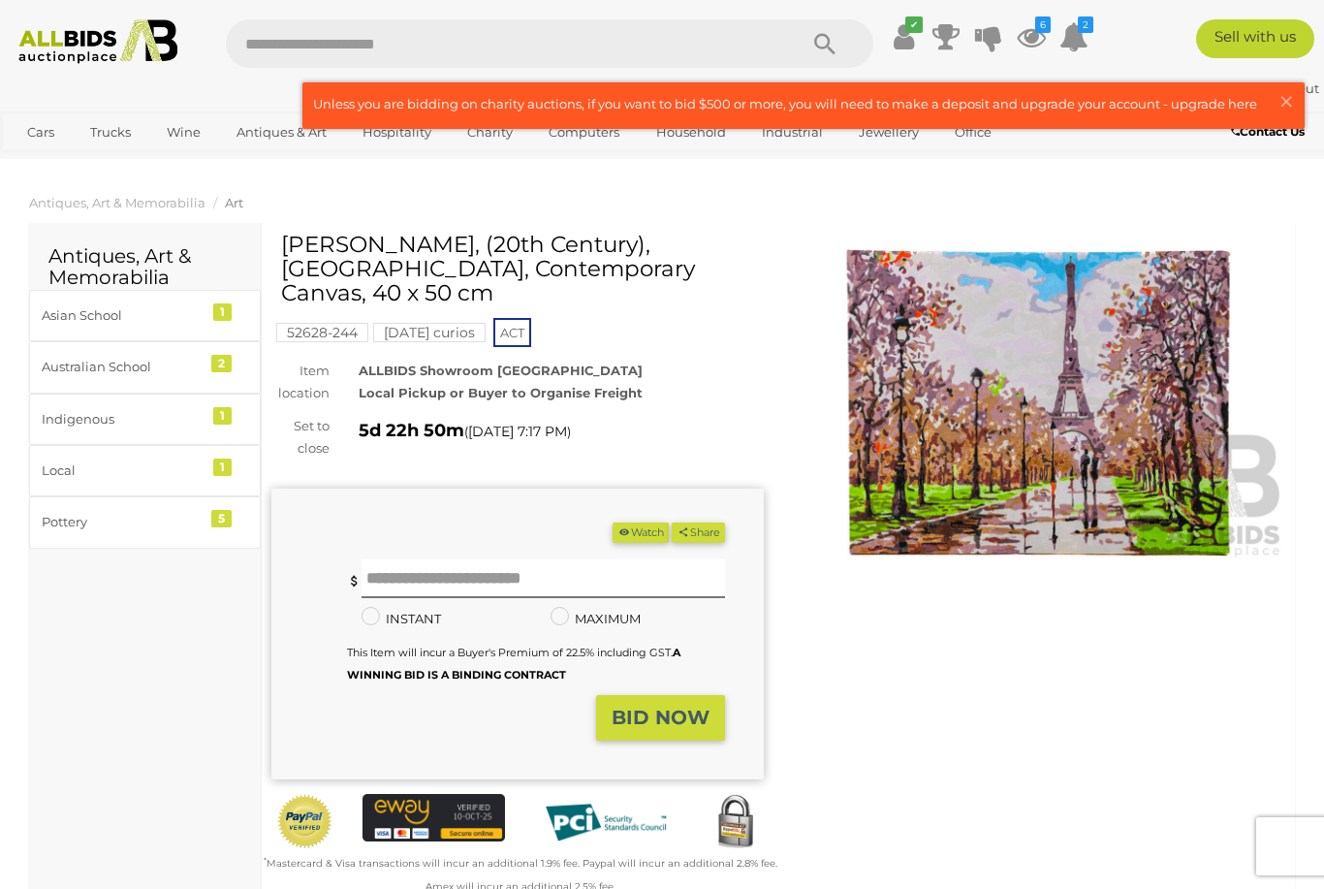
click at [1077, 434] on img at bounding box center [1039, 400] width 493 height 317
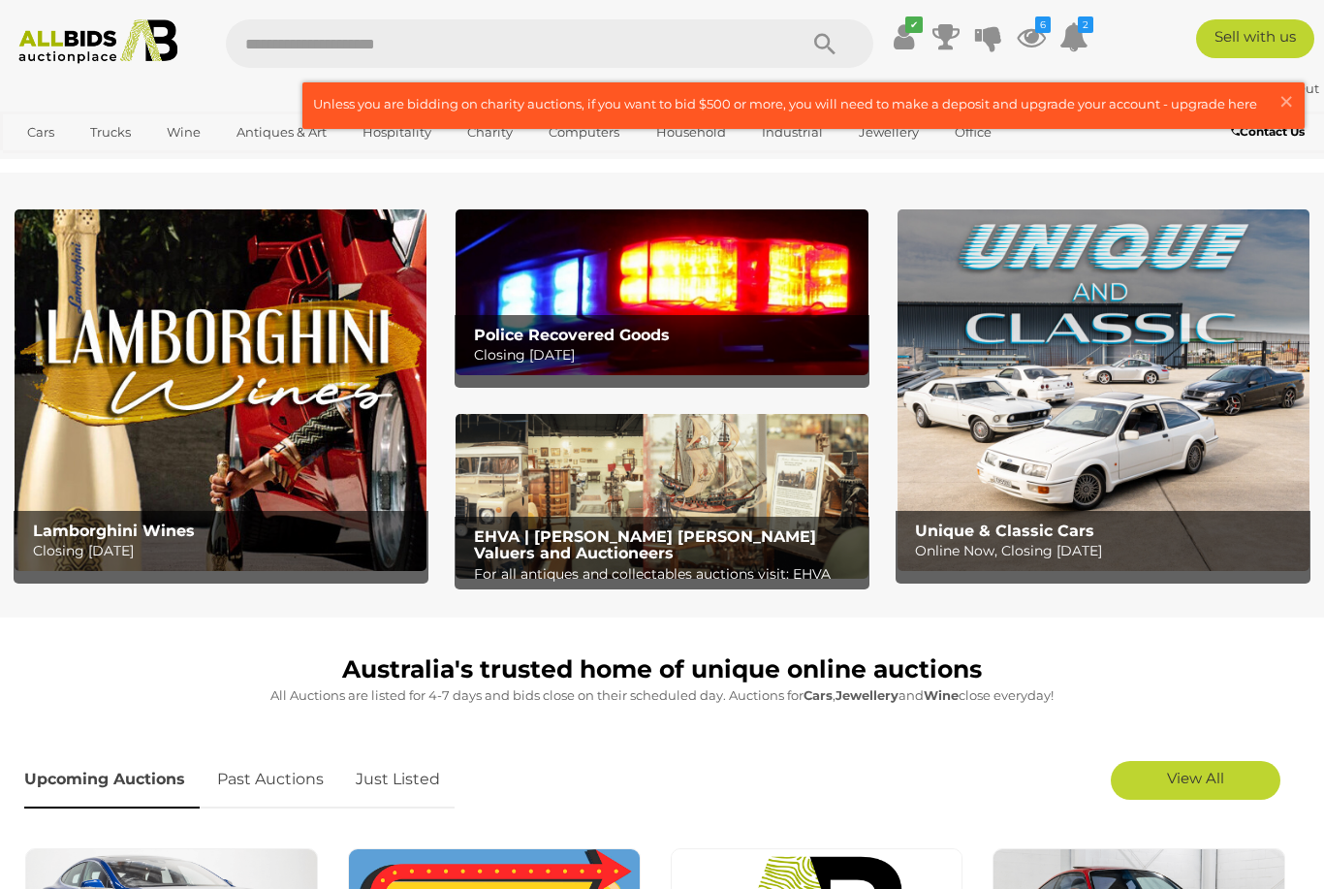
click at [787, 302] on img at bounding box center [662, 291] width 412 height 165
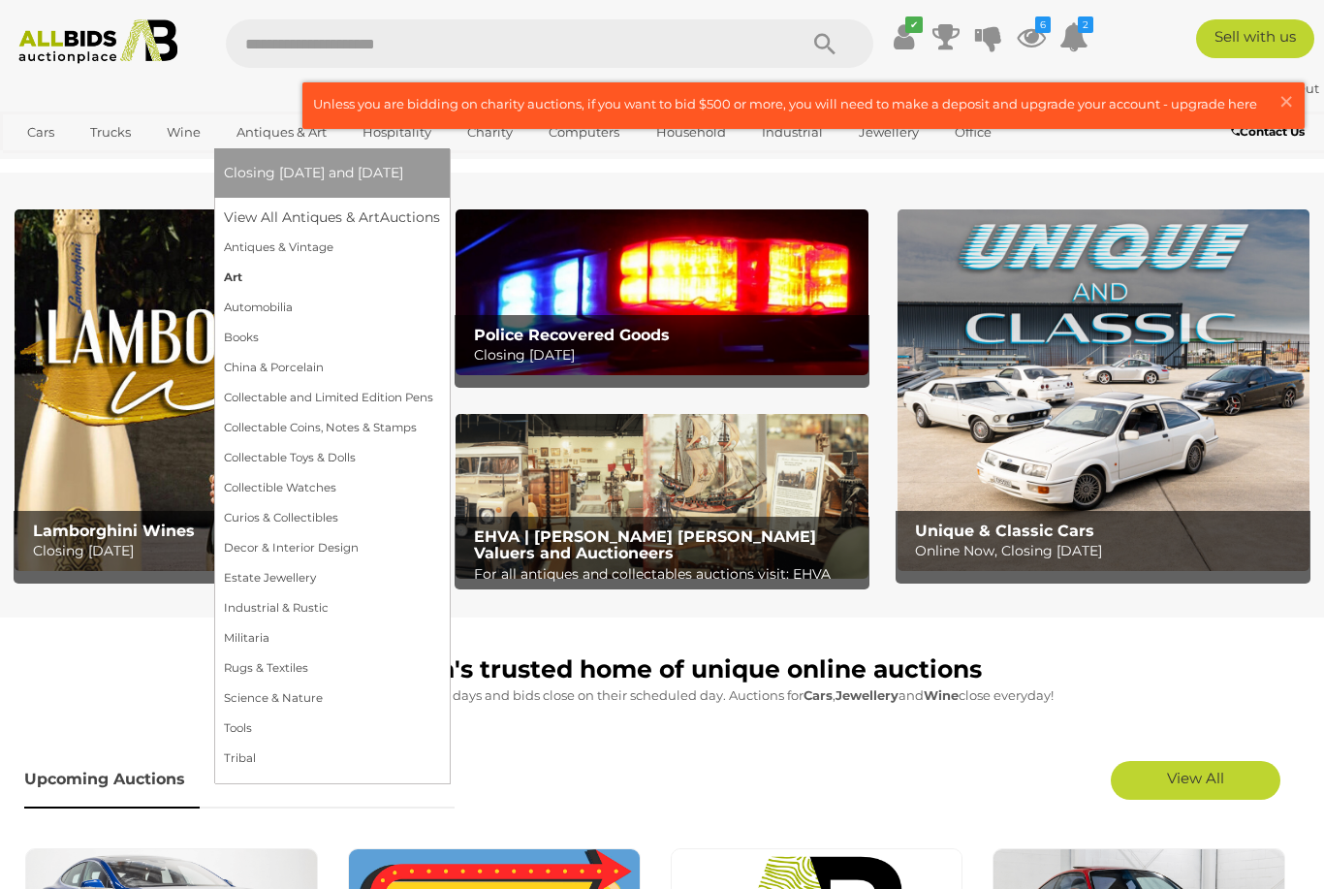
click at [253, 293] on link "Art" at bounding box center [332, 278] width 216 height 30
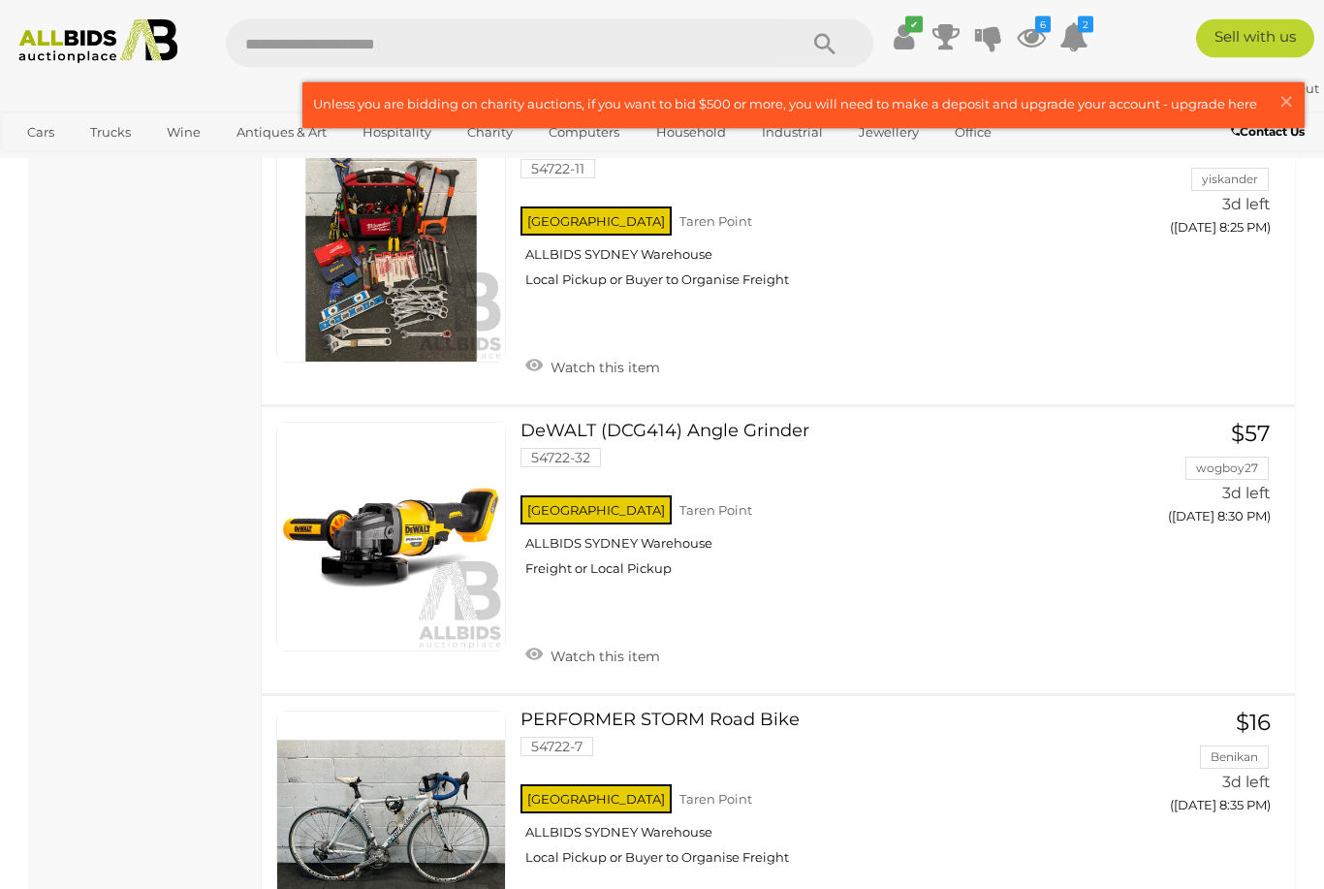
scroll to position [5939, 0]
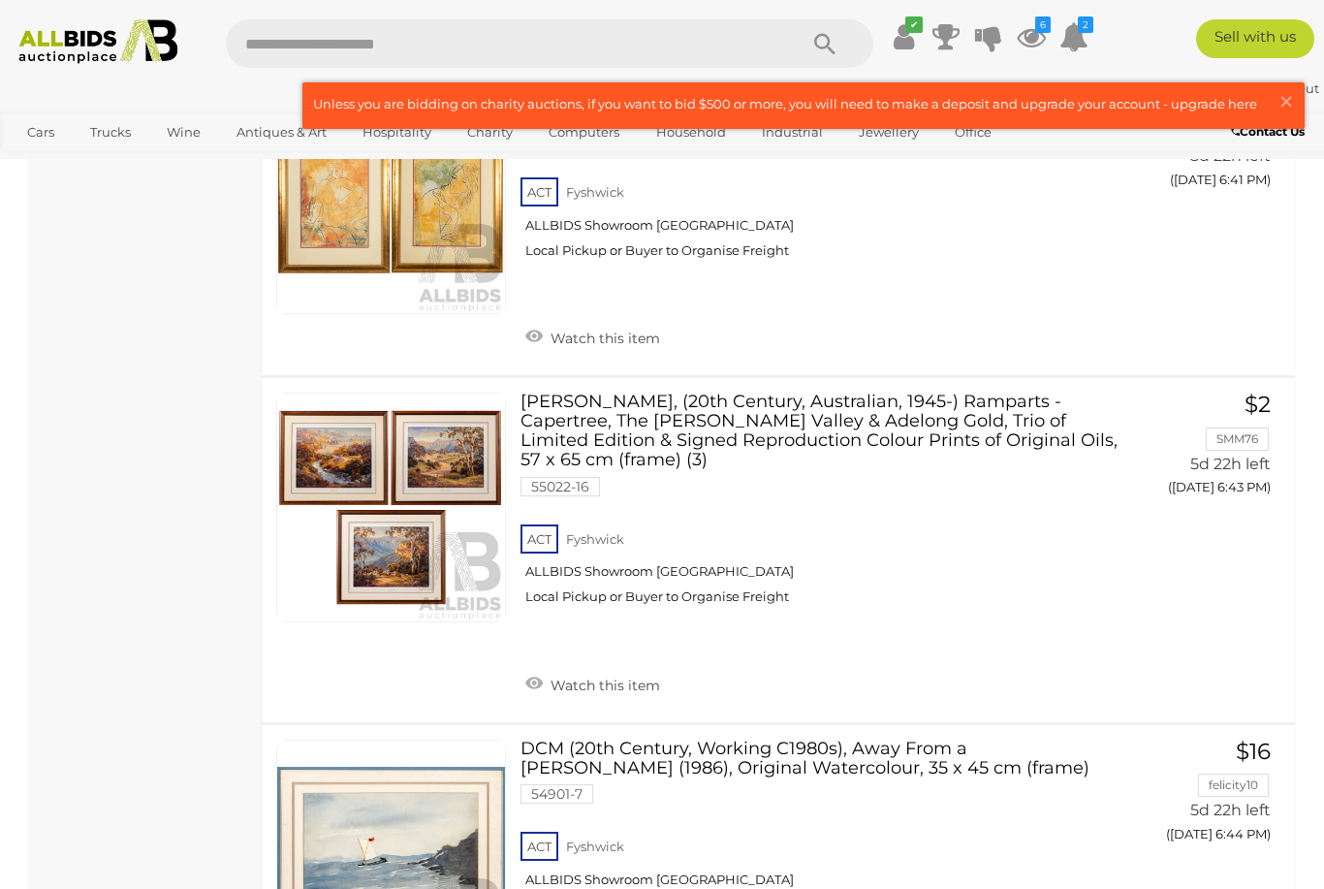
scroll to position [15504, 0]
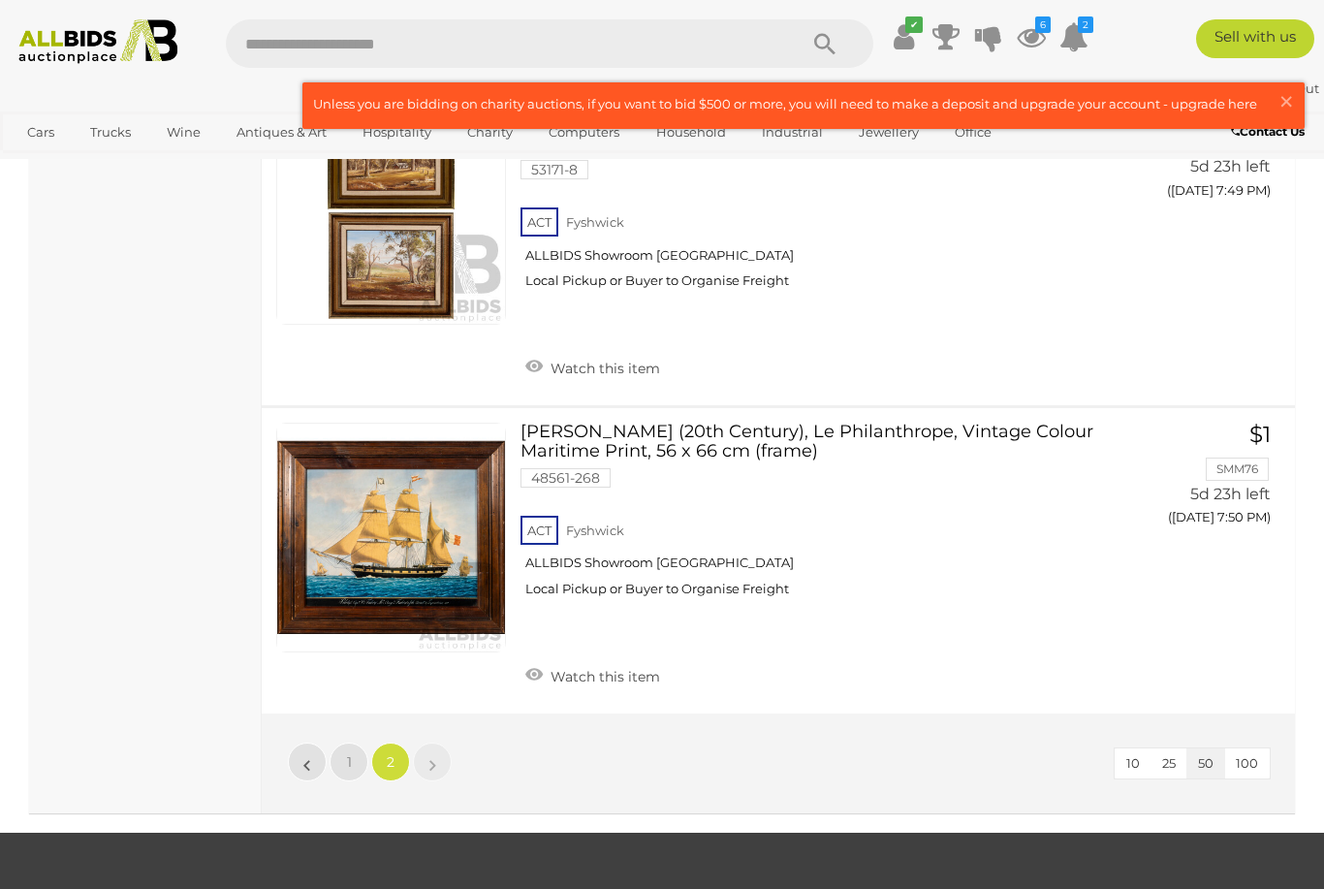
scroll to position [10484, 0]
click at [496, 44] on input "text" at bounding box center [502, 43] width 552 height 48
type input "*****"
click at [826, 37] on icon "Search" at bounding box center [824, 44] width 21 height 29
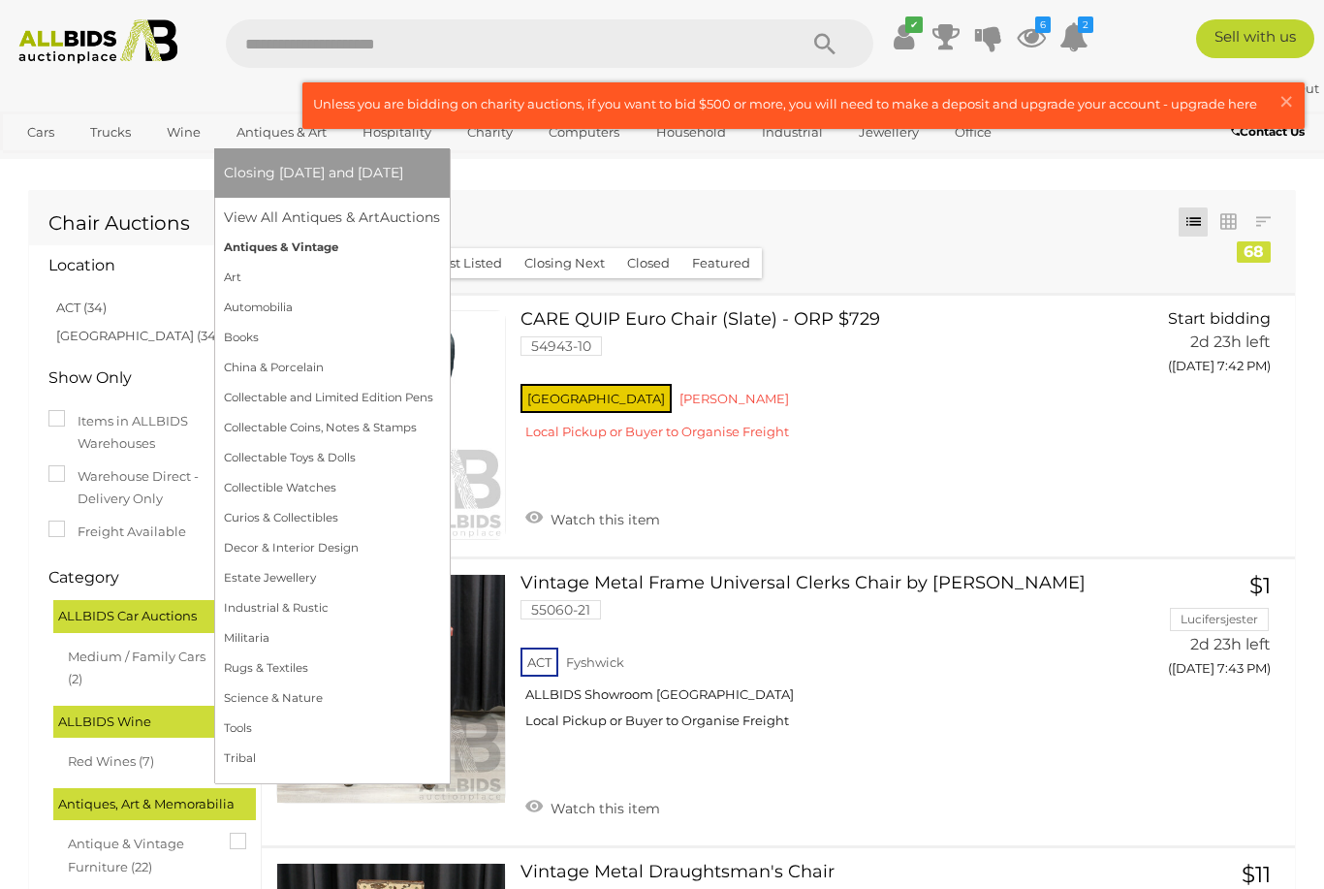
click at [325, 263] on link "Antiques & Vintage" at bounding box center [332, 248] width 216 height 30
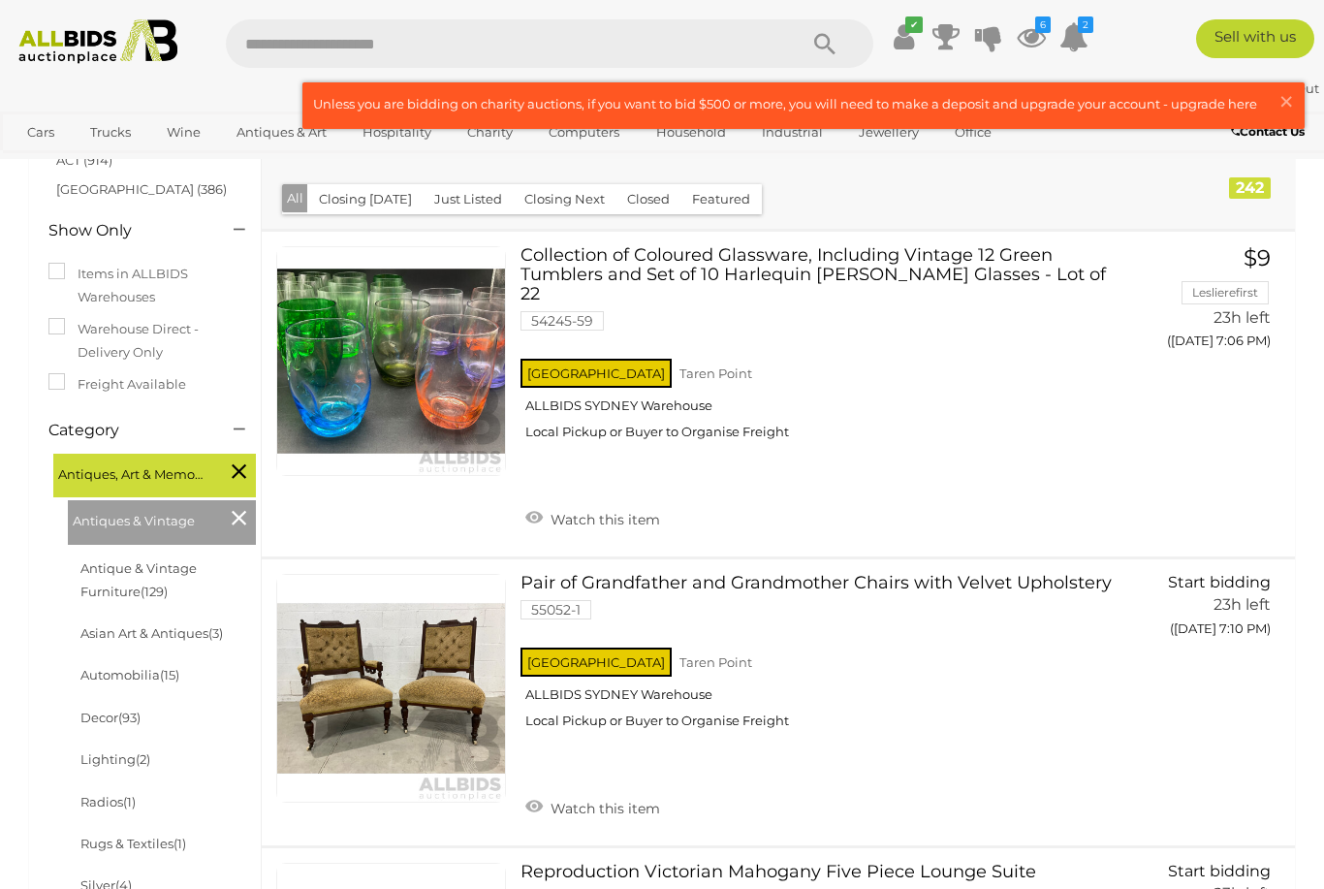
scroll to position [175, 0]
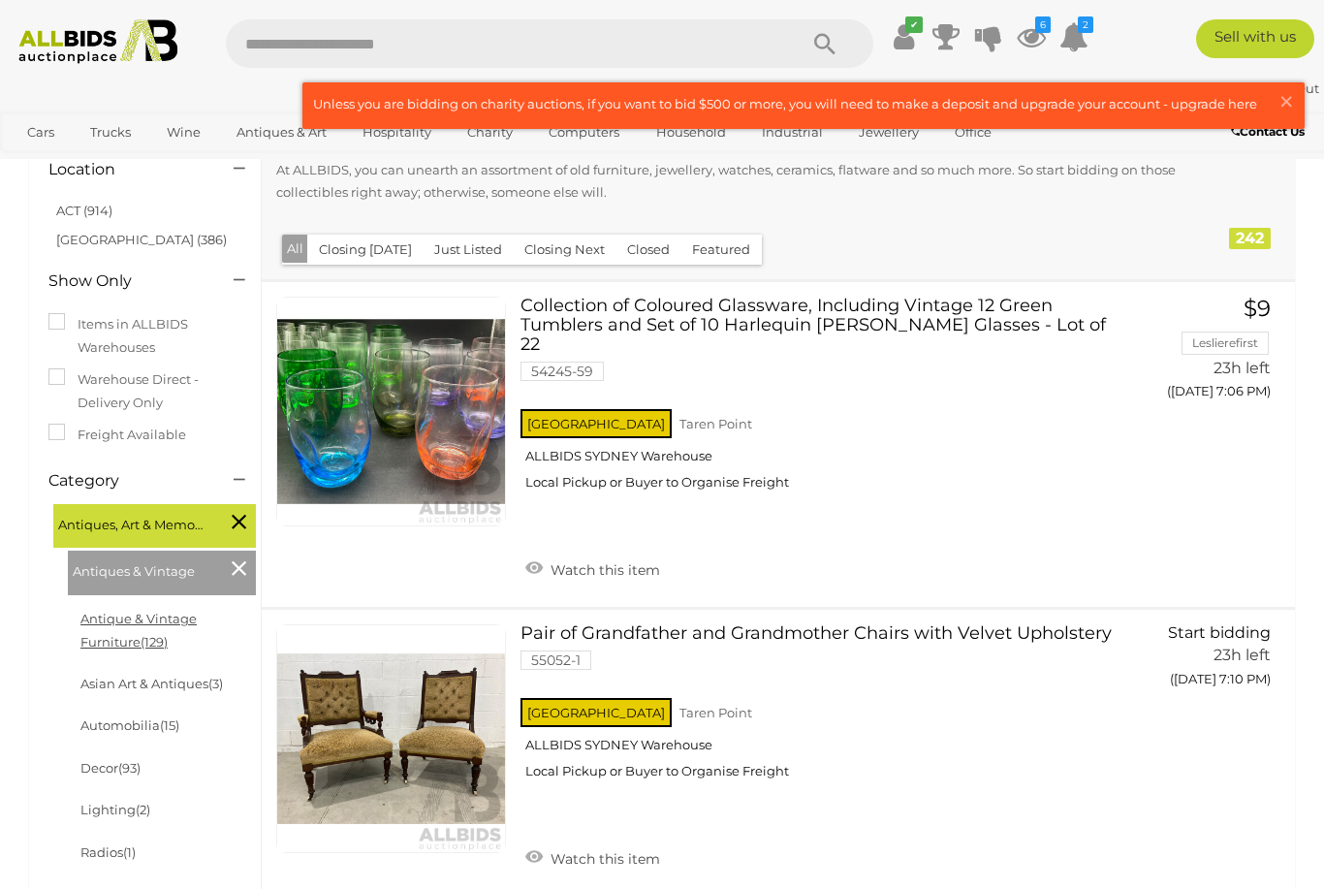
click at [197, 611] on link "Antique & Vintage Furniture (129)" at bounding box center [138, 630] width 116 height 38
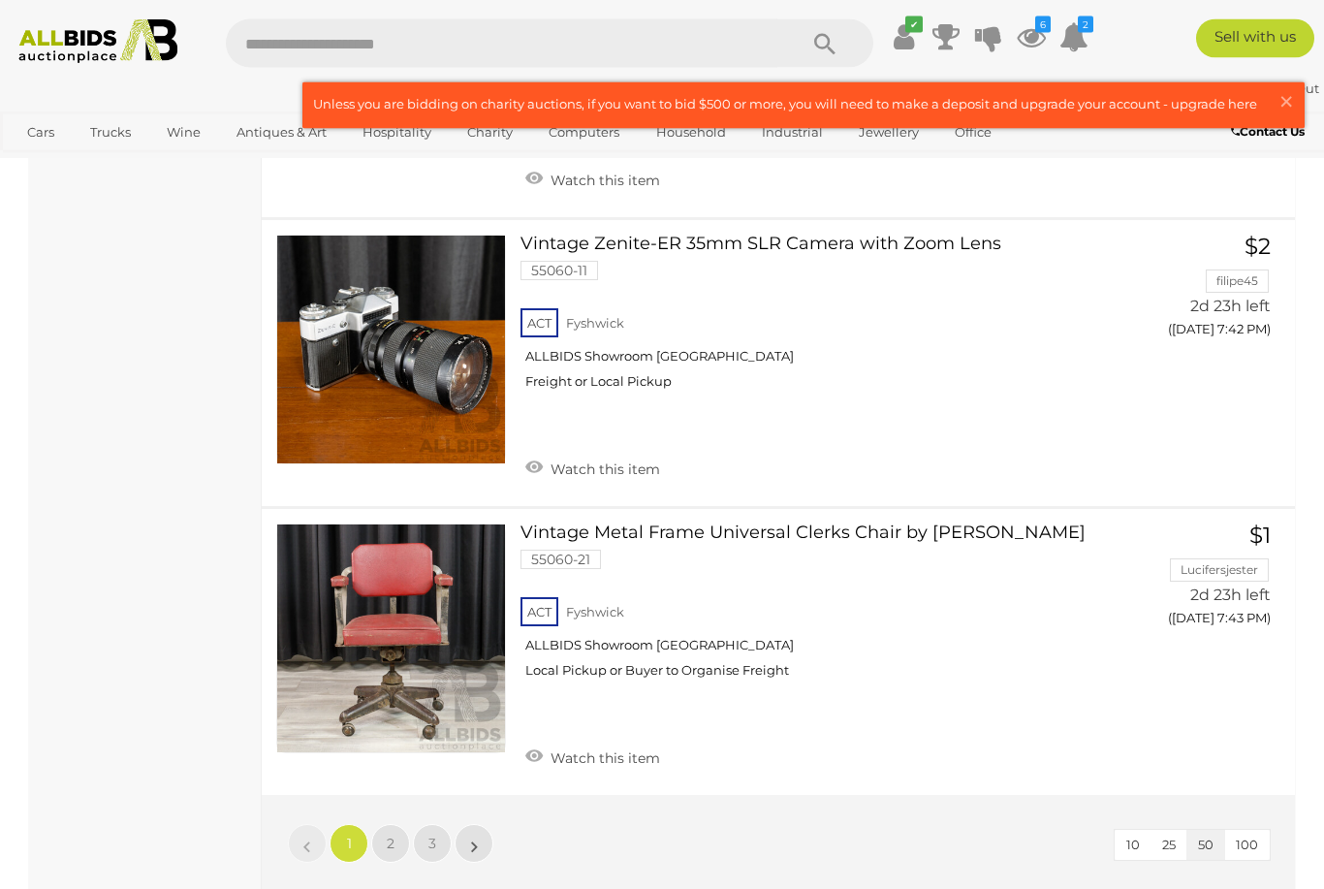
scroll to position [14162, 0]
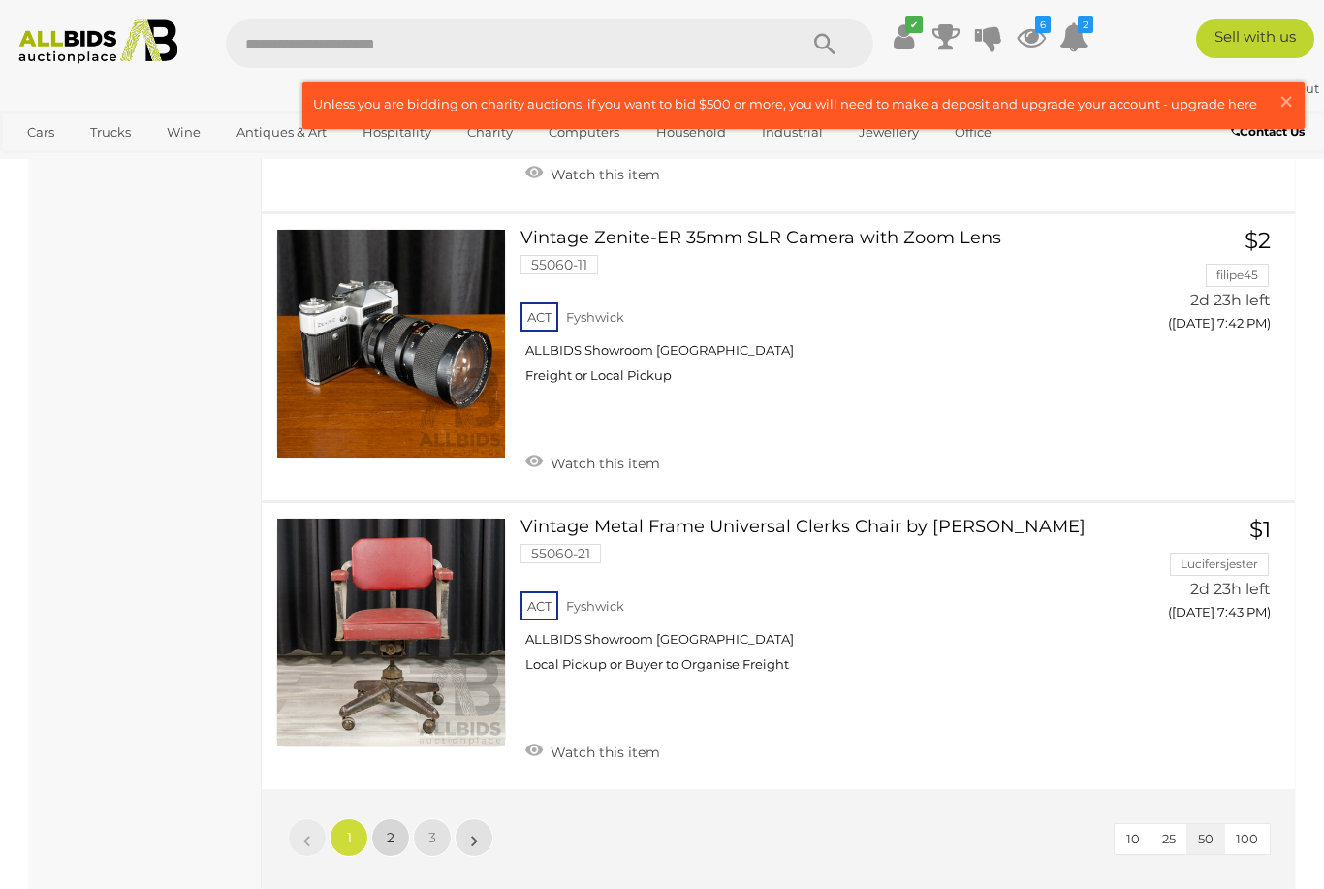
click at [393, 829] on span "2" at bounding box center [391, 837] width 8 height 17
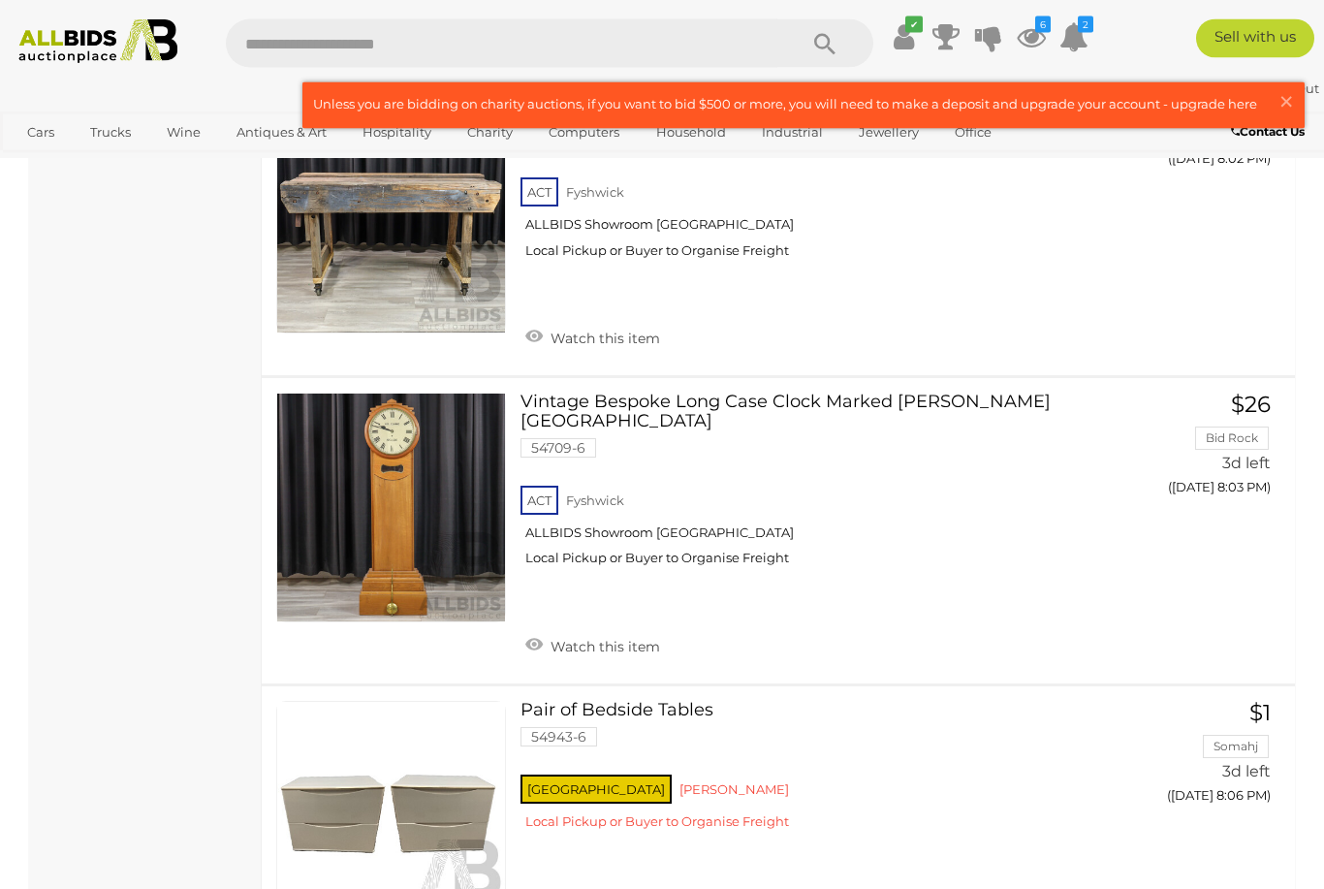
scroll to position [6590, 0]
click at [873, 393] on h3 "Vintage Bespoke Long Case Clock Marked [PERSON_NAME] [GEOGRAPHIC_DATA]" at bounding box center [822, 415] width 603 height 44
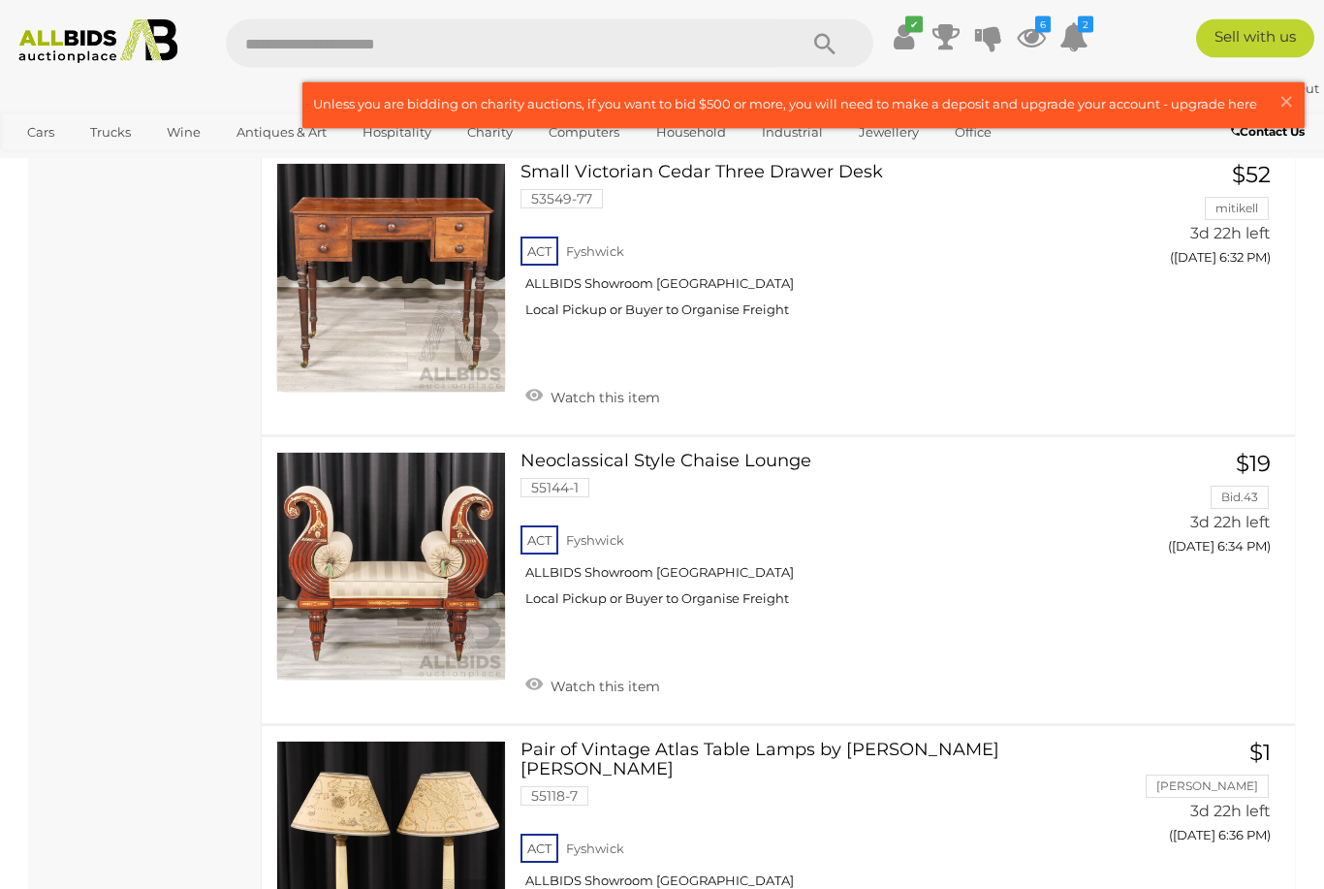
scroll to position [7943, 0]
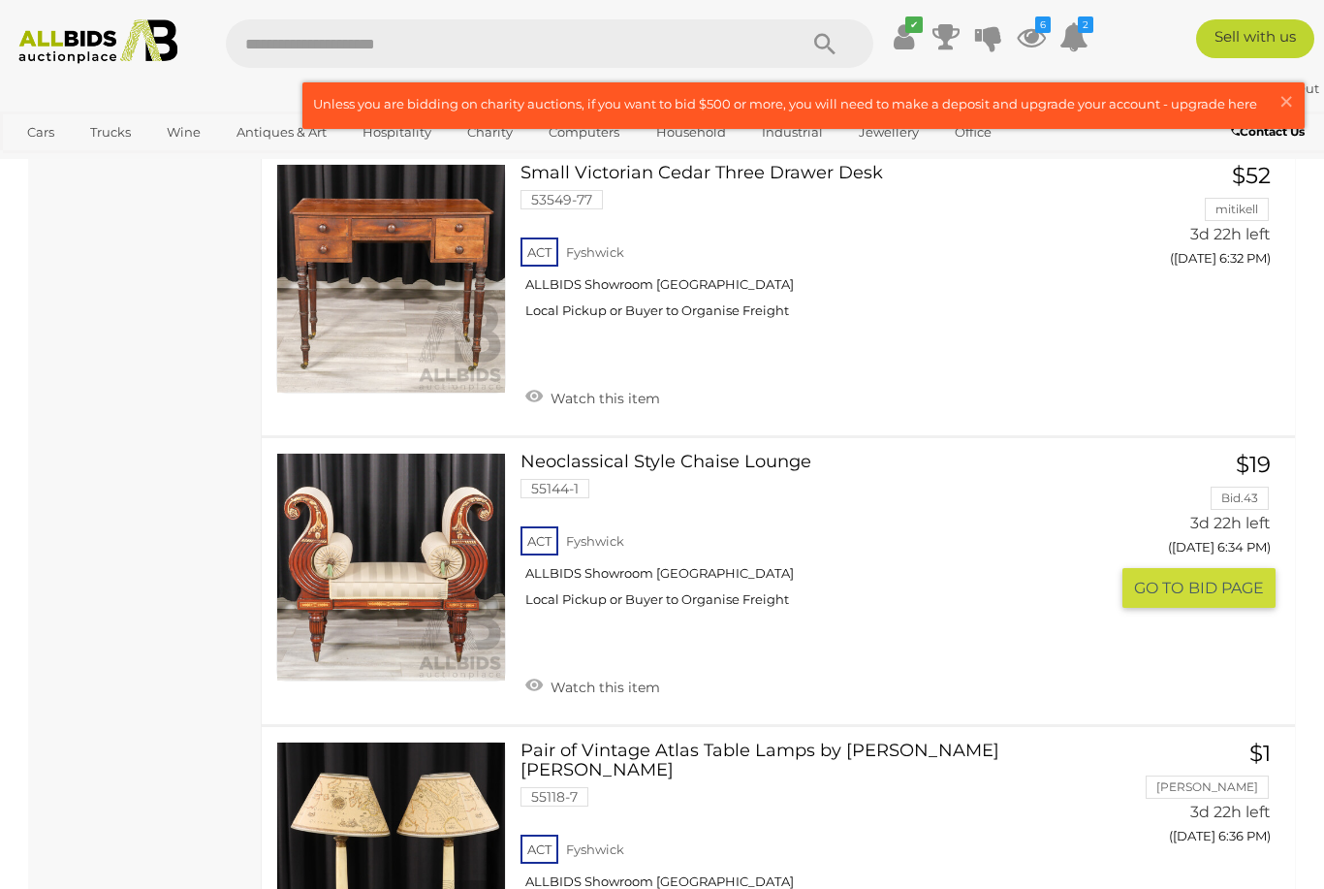
click at [398, 503] on link at bounding box center [391, 568] width 230 height 230
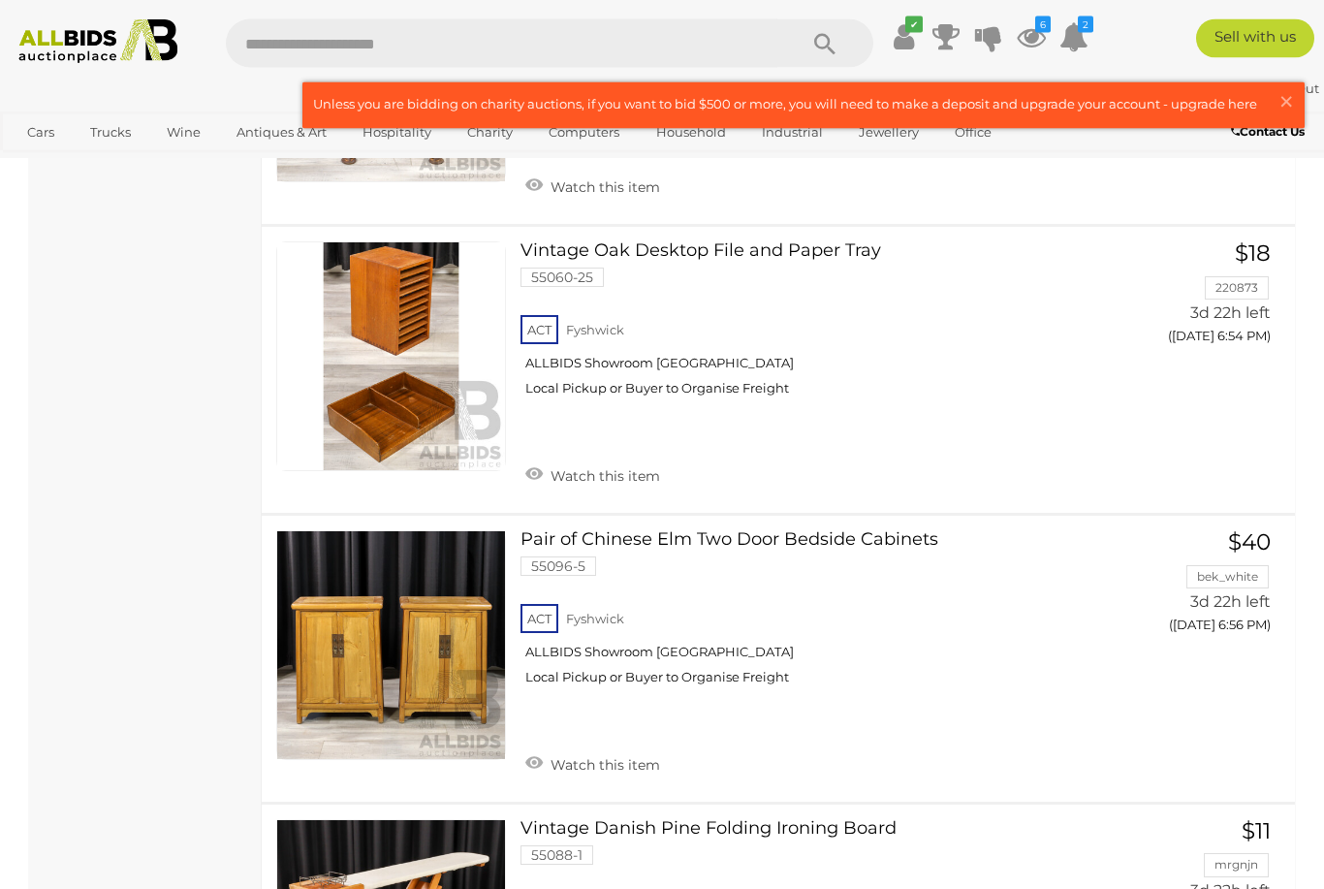
scroll to position [11351, 0]
click at [397, 530] on link at bounding box center [391, 645] width 230 height 230
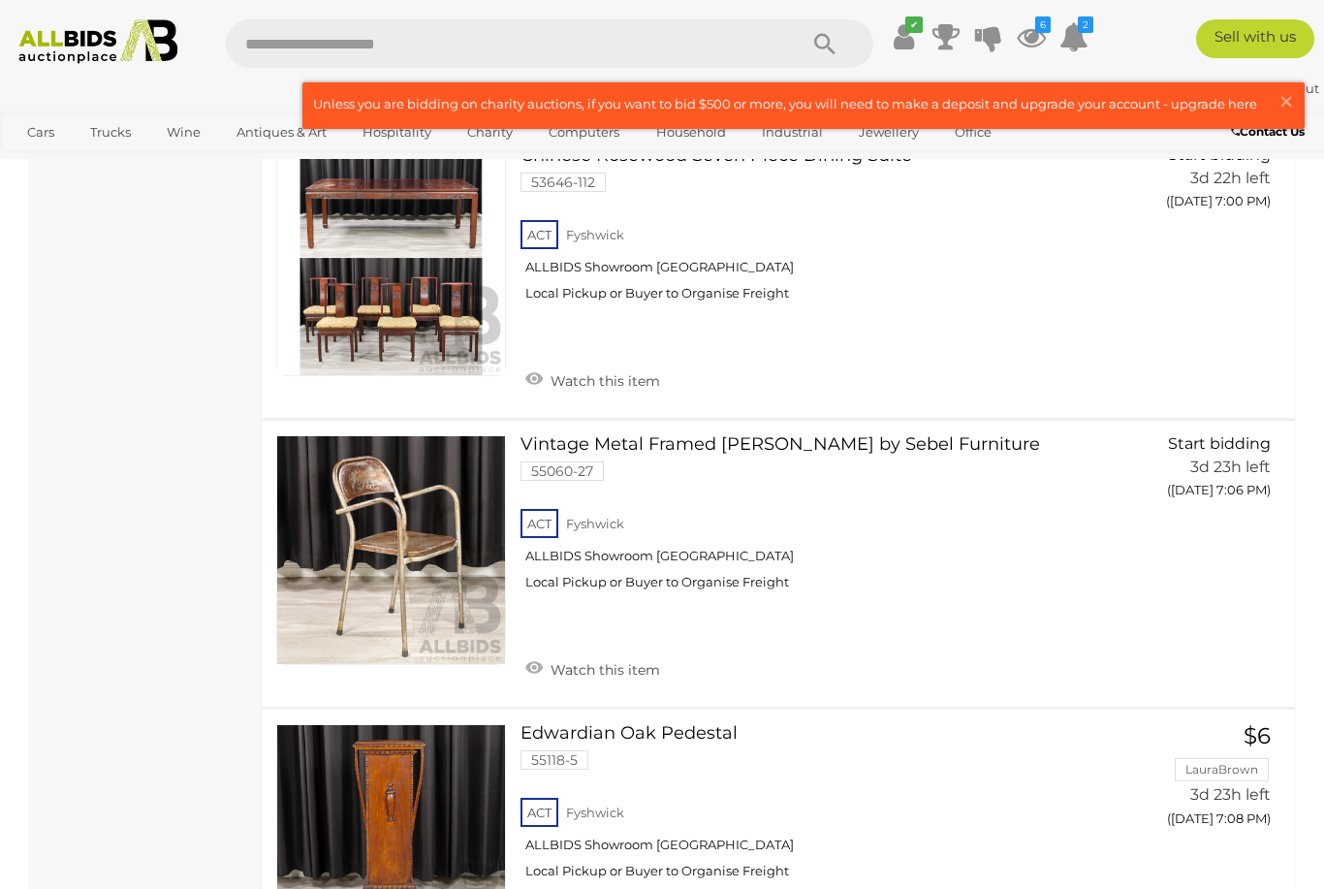
scroll to position [12309, 0]
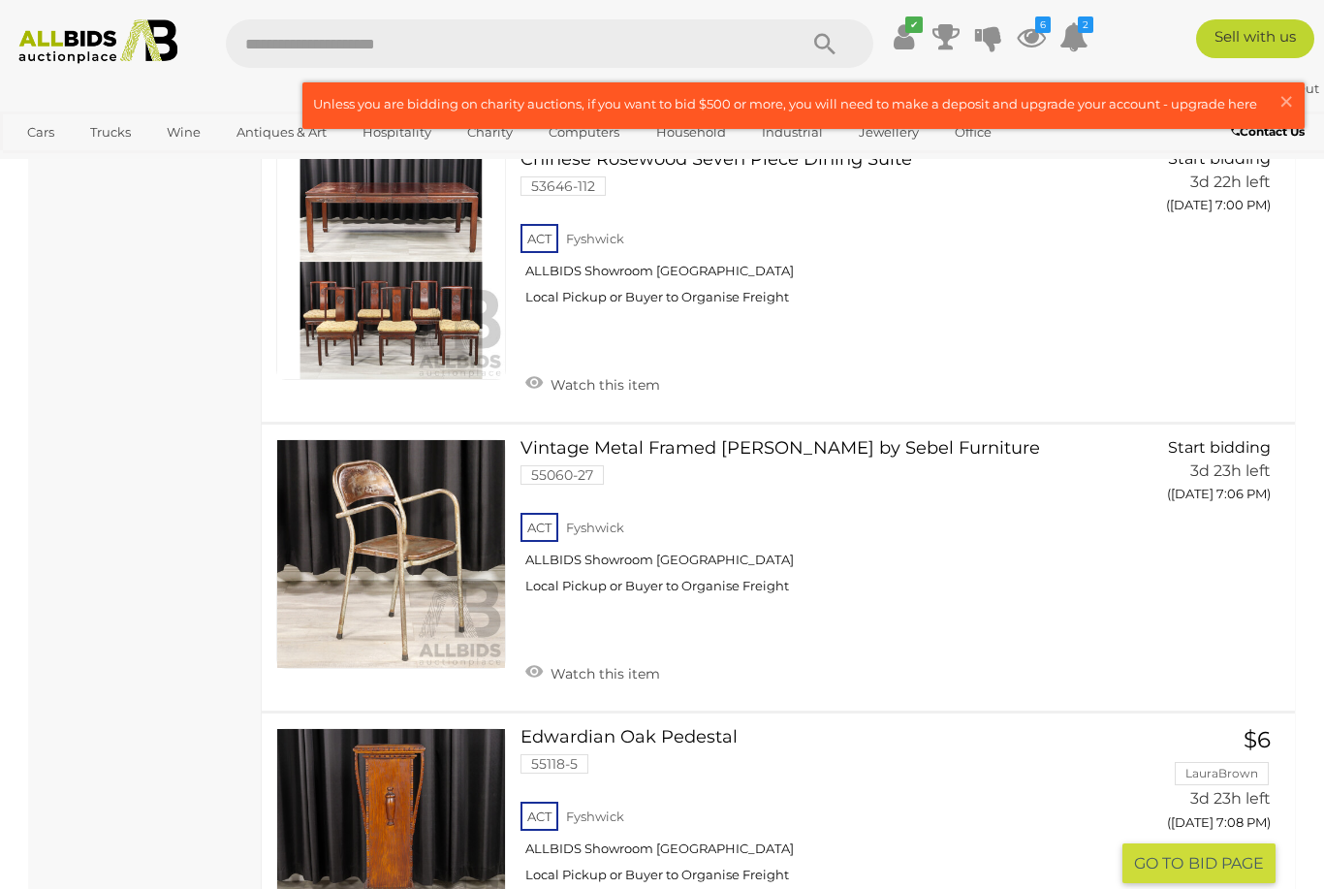
click at [401, 728] on link at bounding box center [391, 843] width 230 height 230
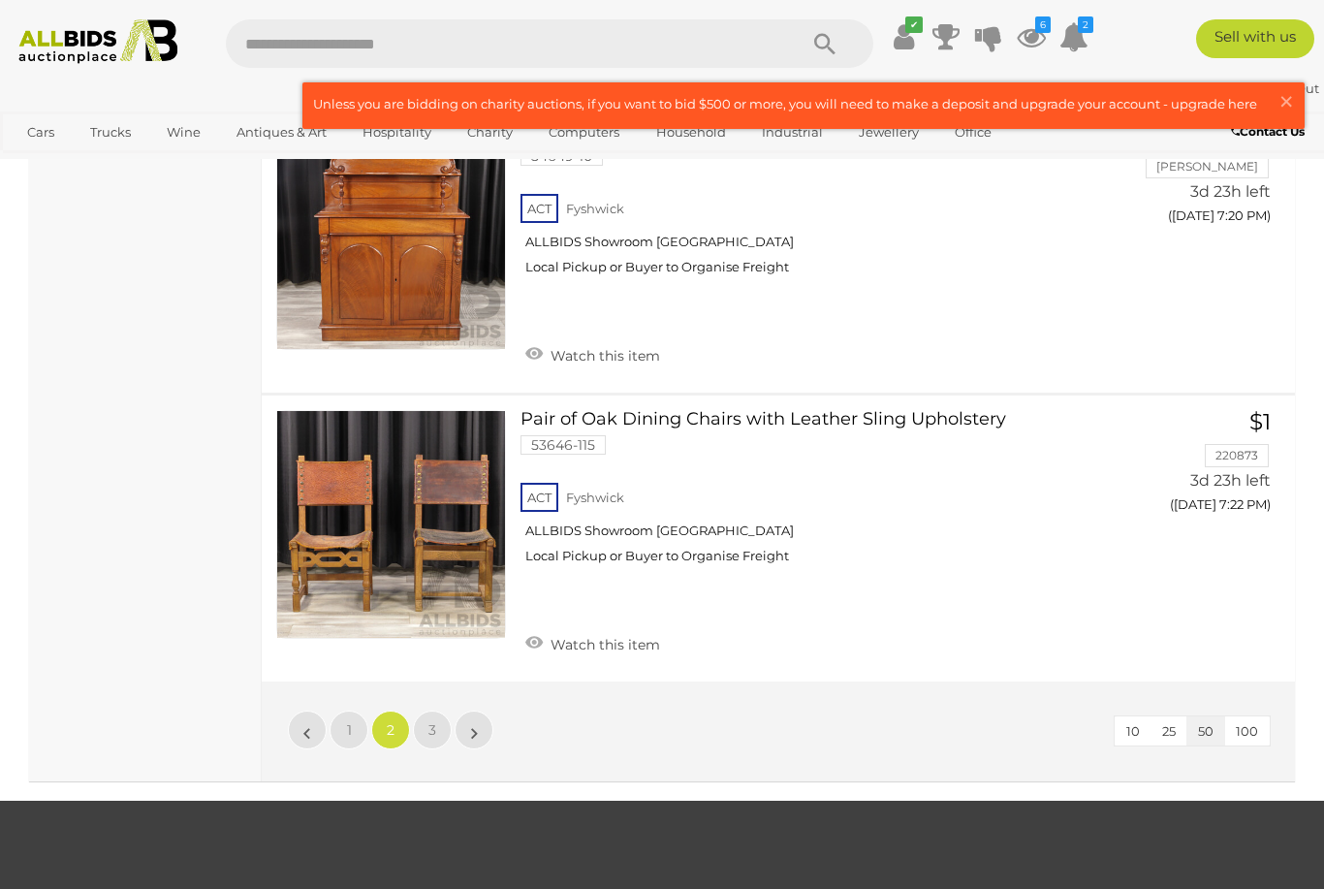
scroll to position [14086, 0]
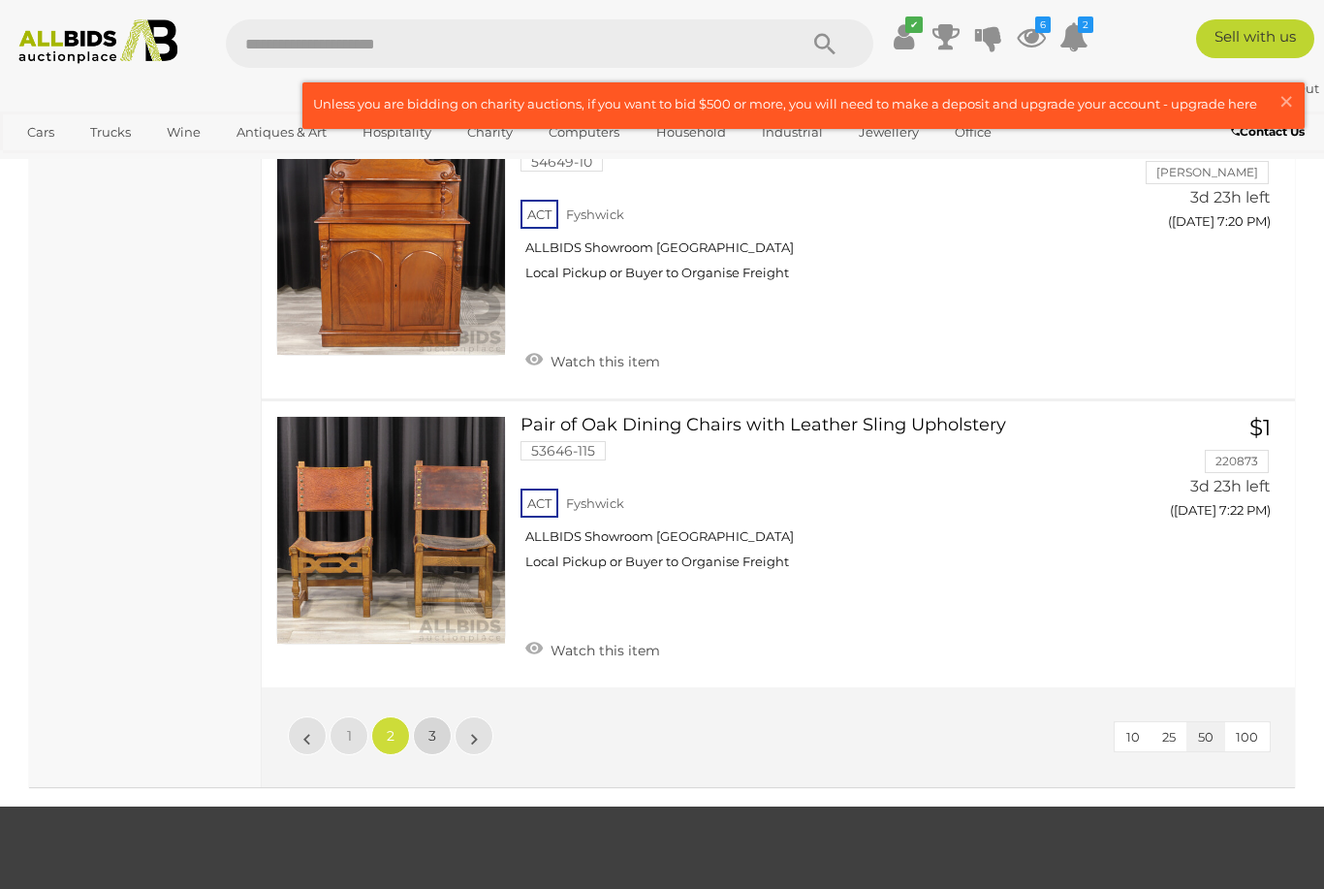
click at [440, 717] on link "3" at bounding box center [432, 736] width 39 height 39
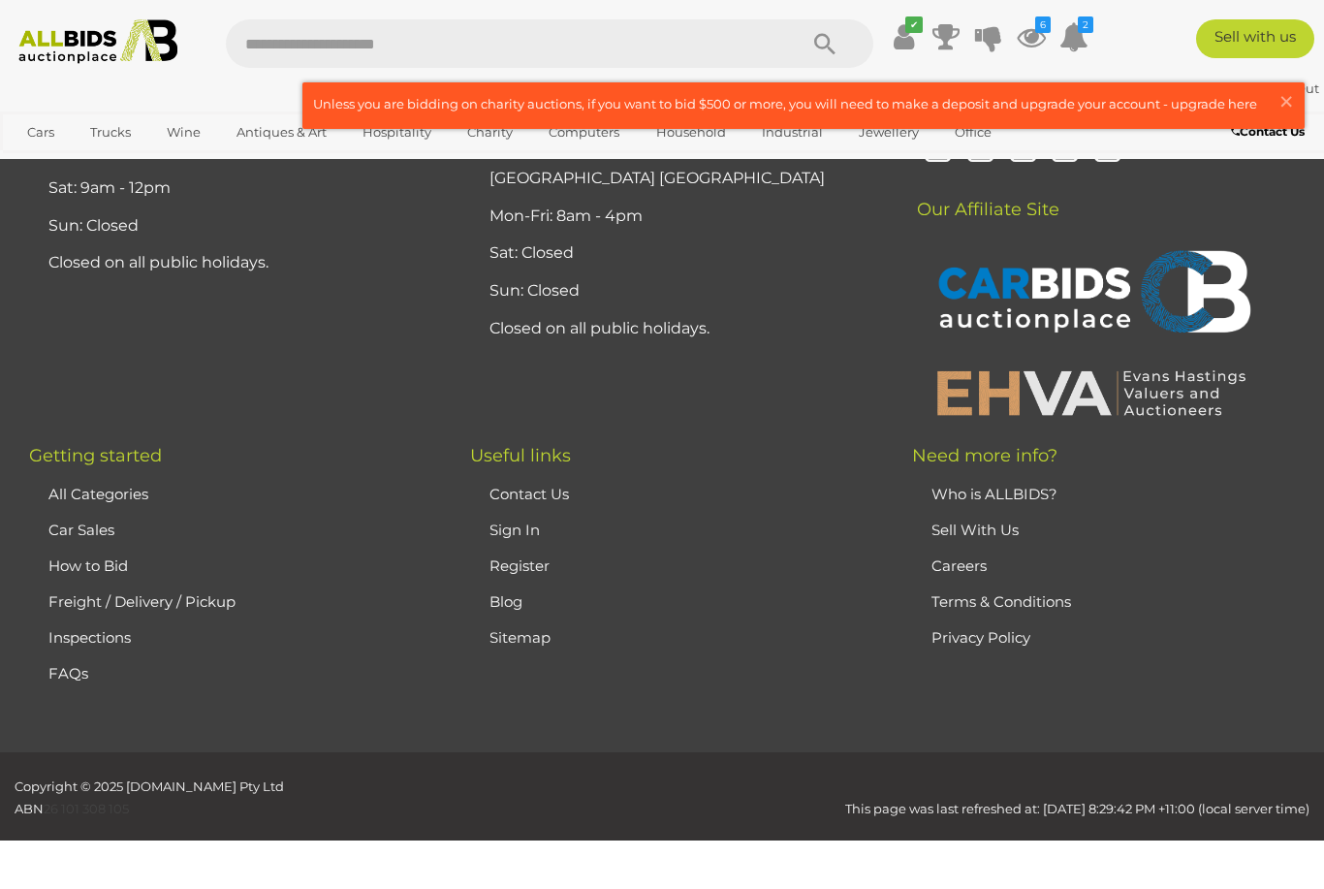
scroll to position [126, 0]
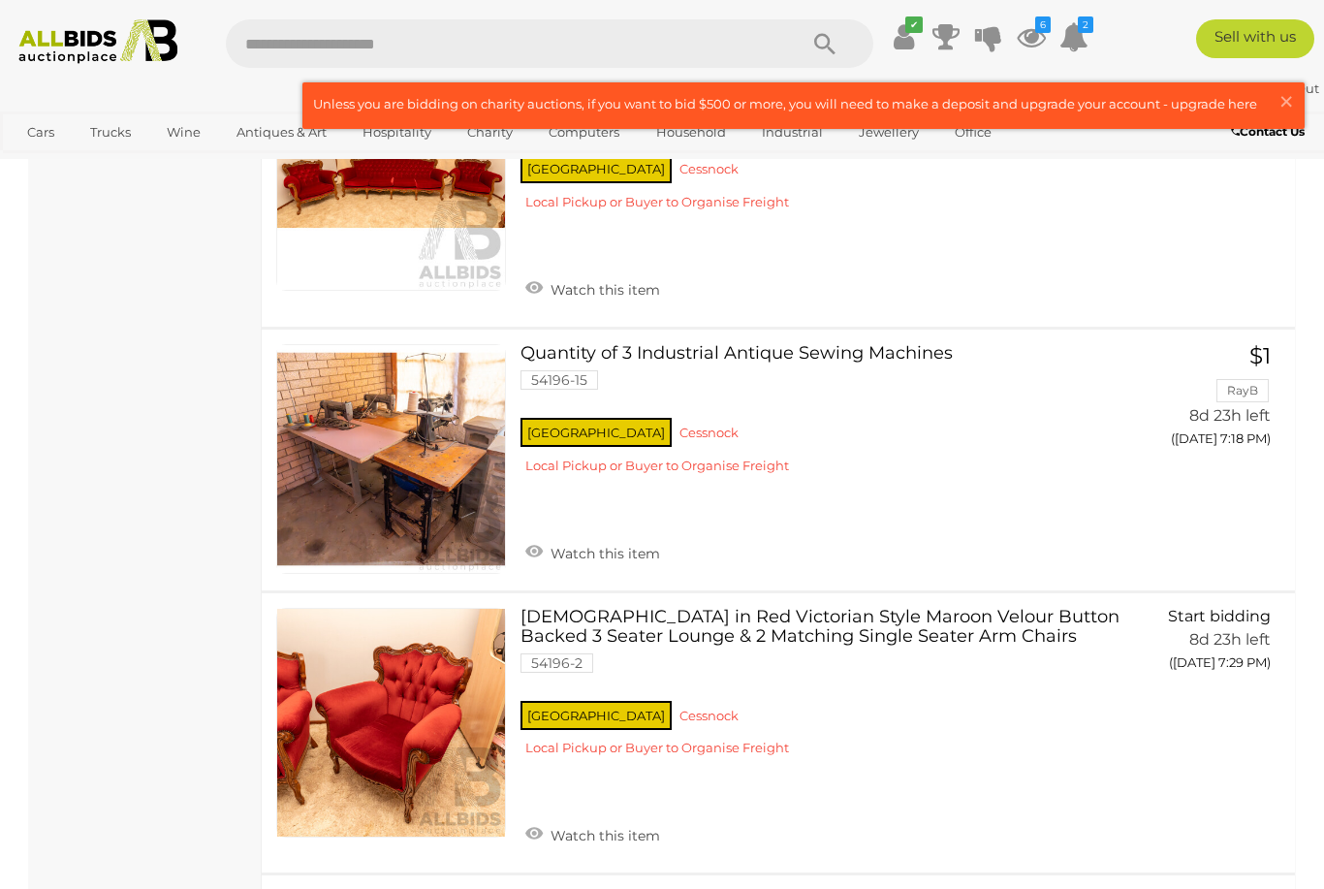
scroll to position [5104, 0]
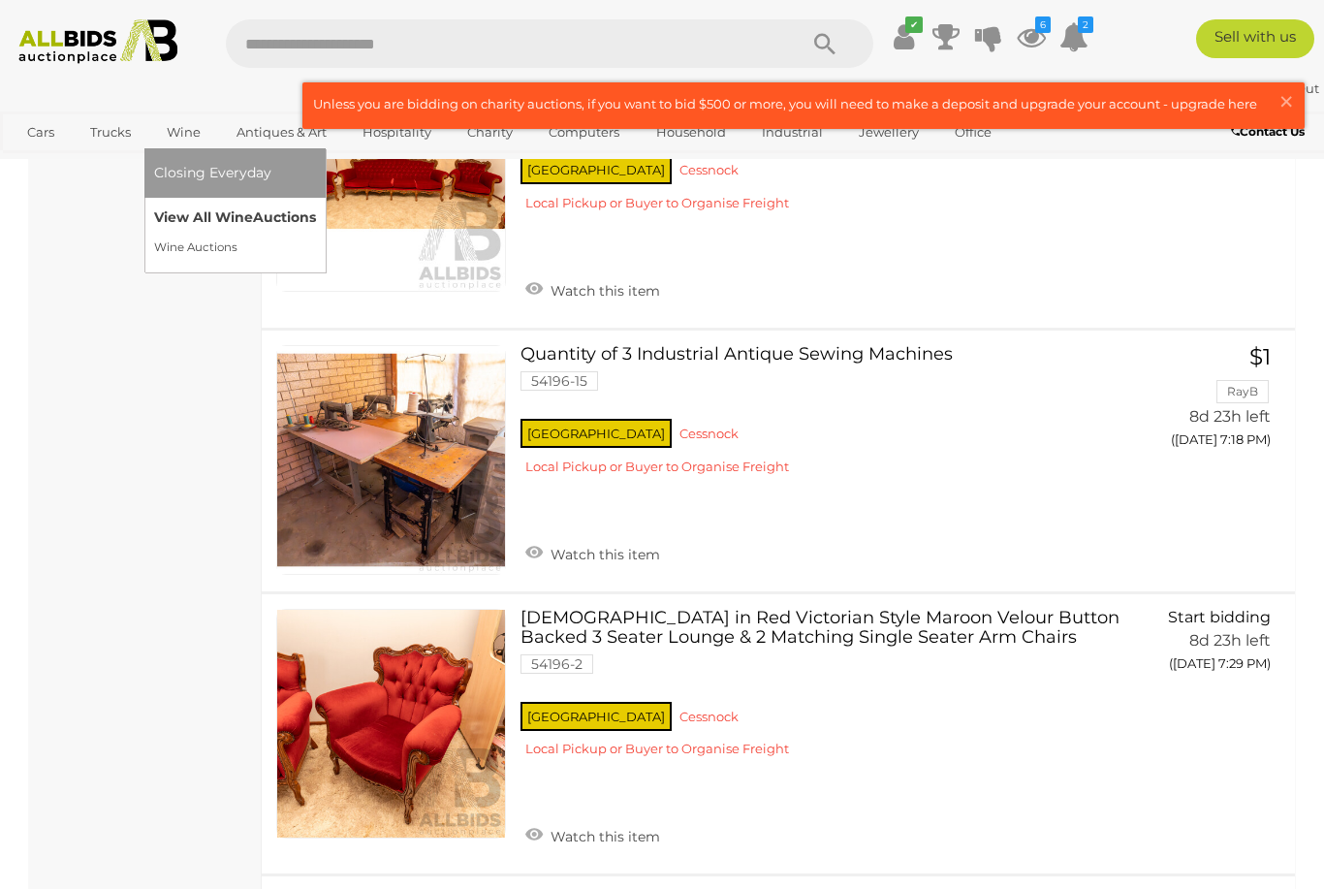
click at [281, 226] on span "Auctions" at bounding box center [284, 216] width 63 height 17
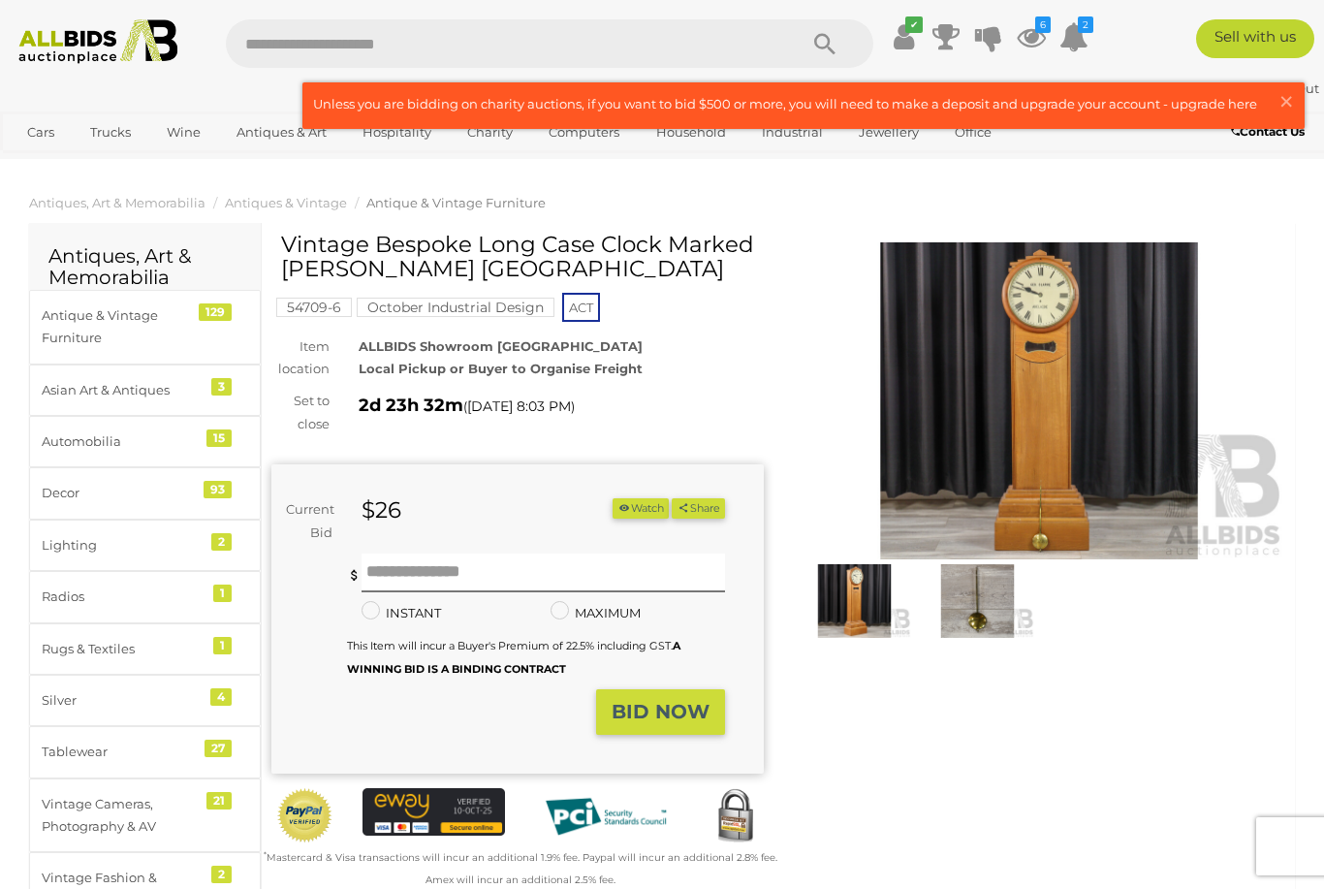
click at [1062, 408] on img at bounding box center [1039, 400] width 493 height 317
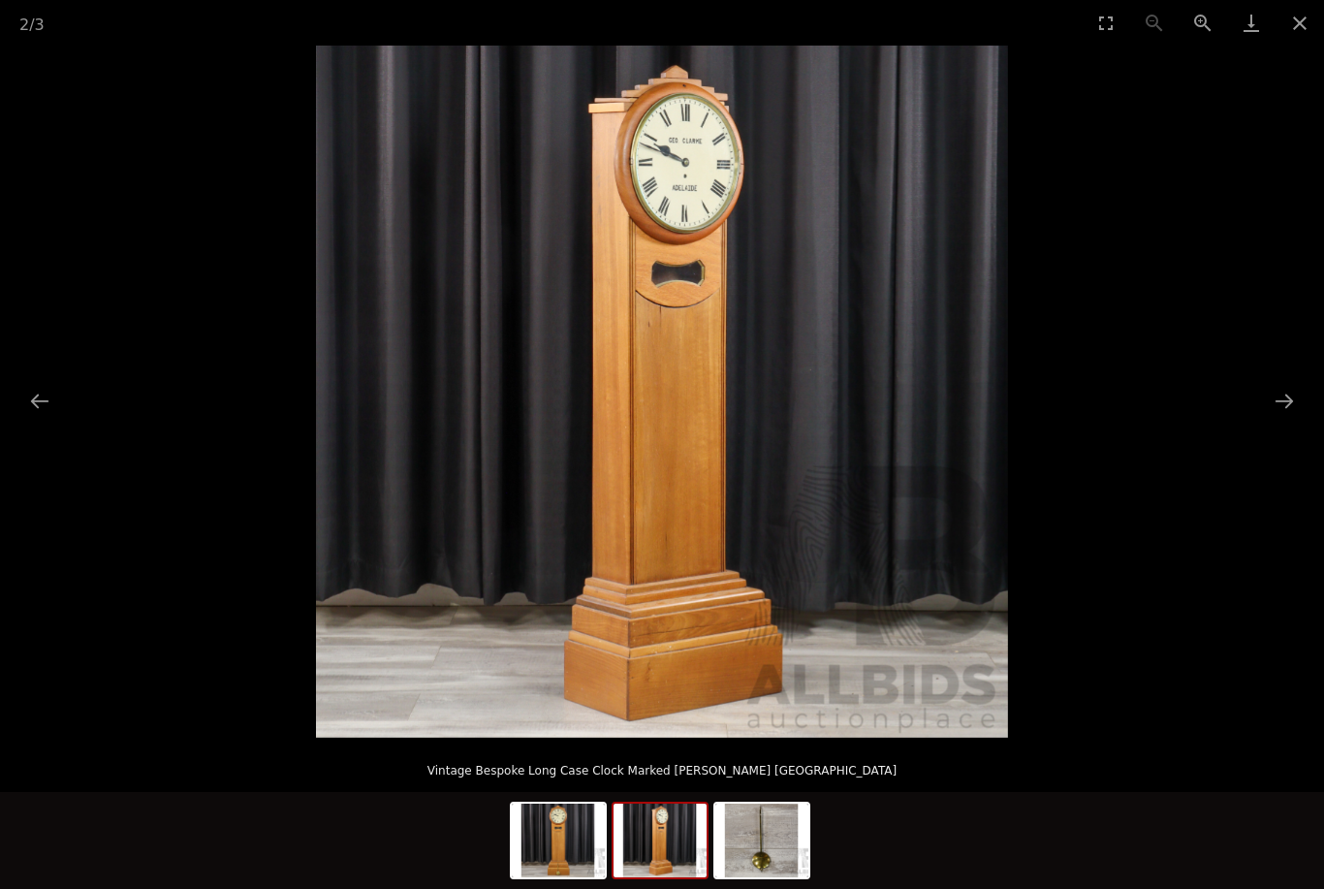
click at [663, 847] on img at bounding box center [660, 841] width 93 height 74
click at [780, 826] on img at bounding box center [762, 841] width 93 height 74
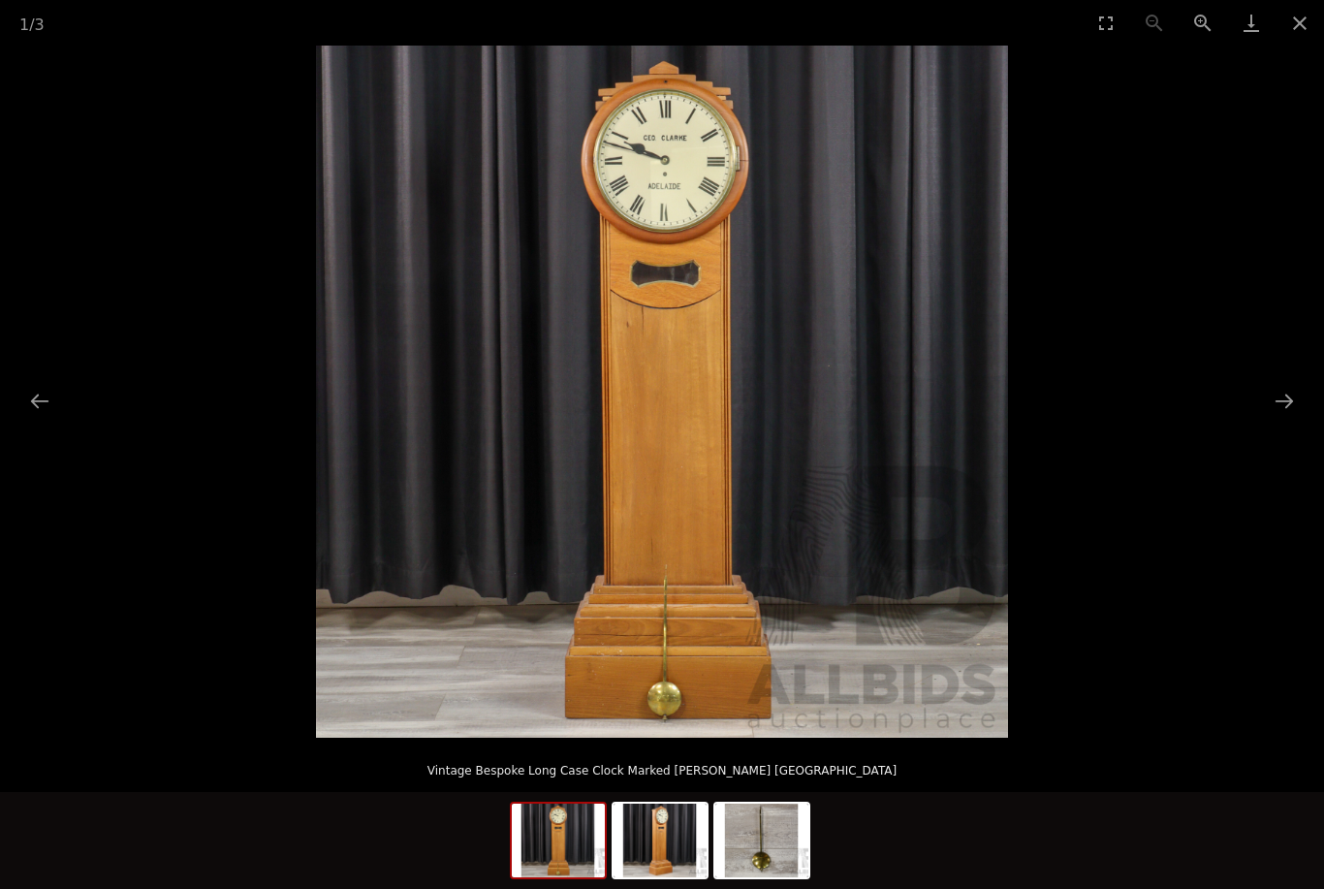
click at [562, 842] on img at bounding box center [558, 841] width 93 height 74
click at [1310, 31] on button "Close gallery" at bounding box center [1300, 23] width 48 height 46
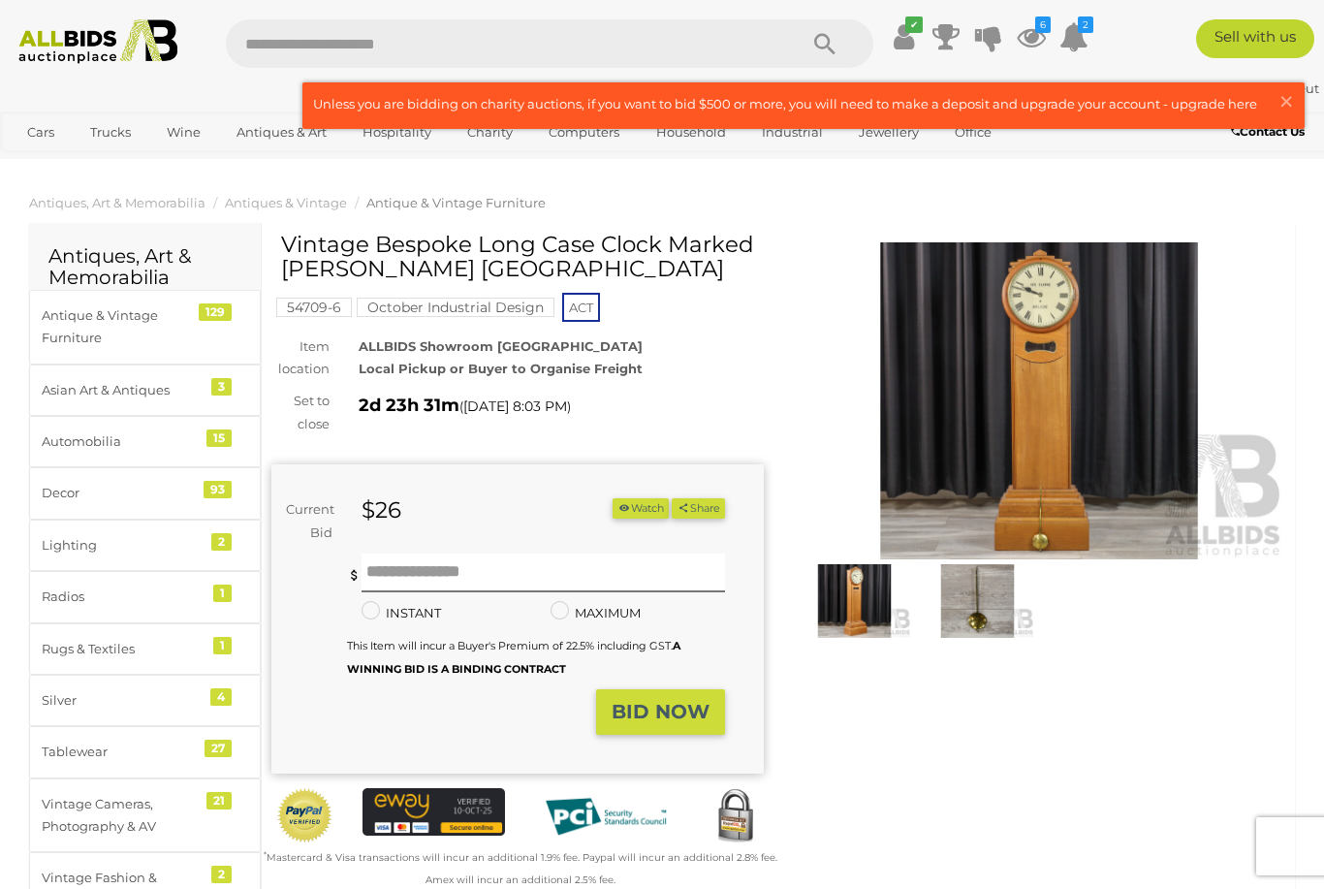
click at [1086, 440] on img at bounding box center [1039, 400] width 493 height 317
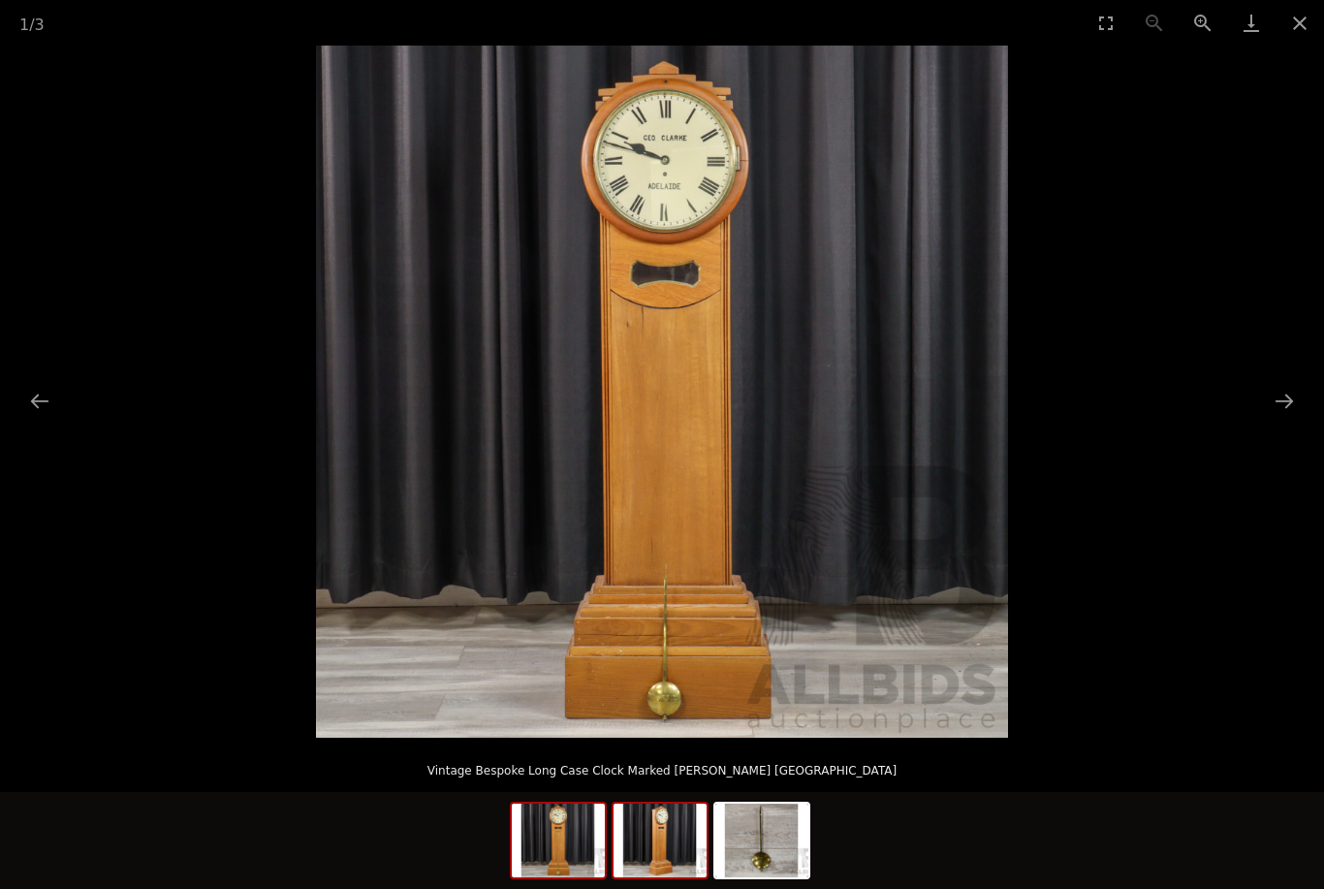
click at [665, 845] on img at bounding box center [660, 841] width 93 height 74
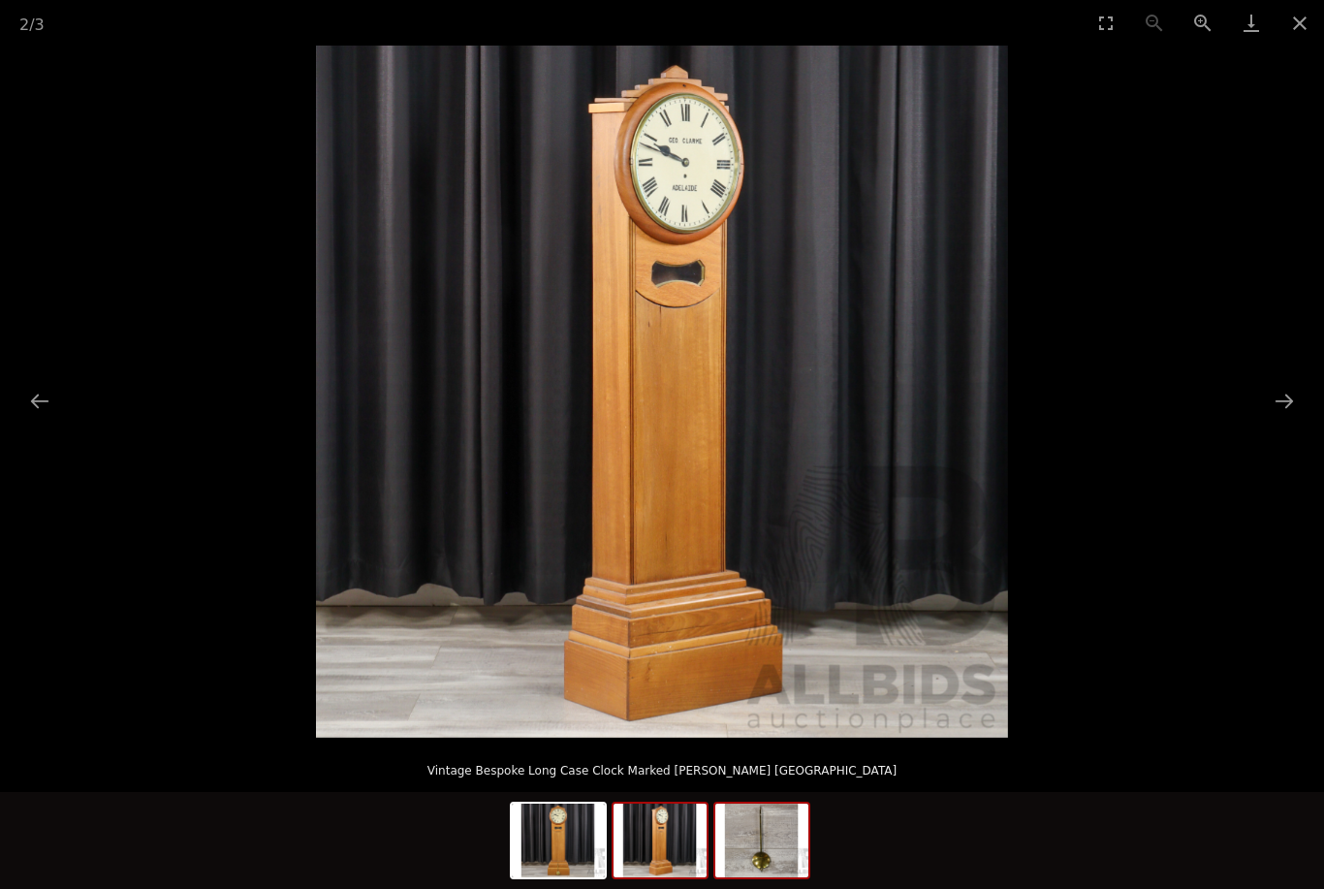
click at [778, 846] on img at bounding box center [762, 841] width 93 height 74
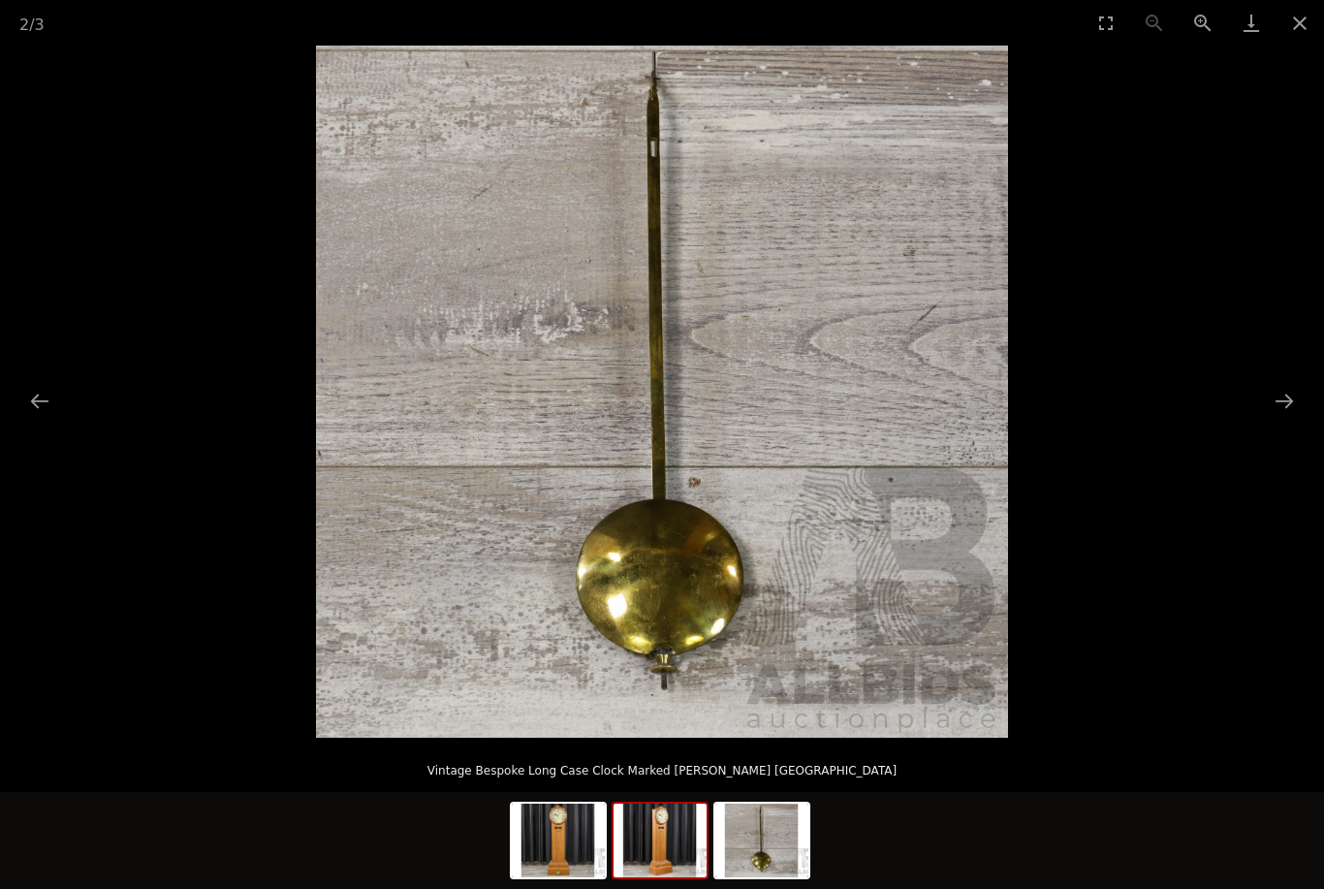
click at [667, 848] on img at bounding box center [660, 841] width 93 height 74
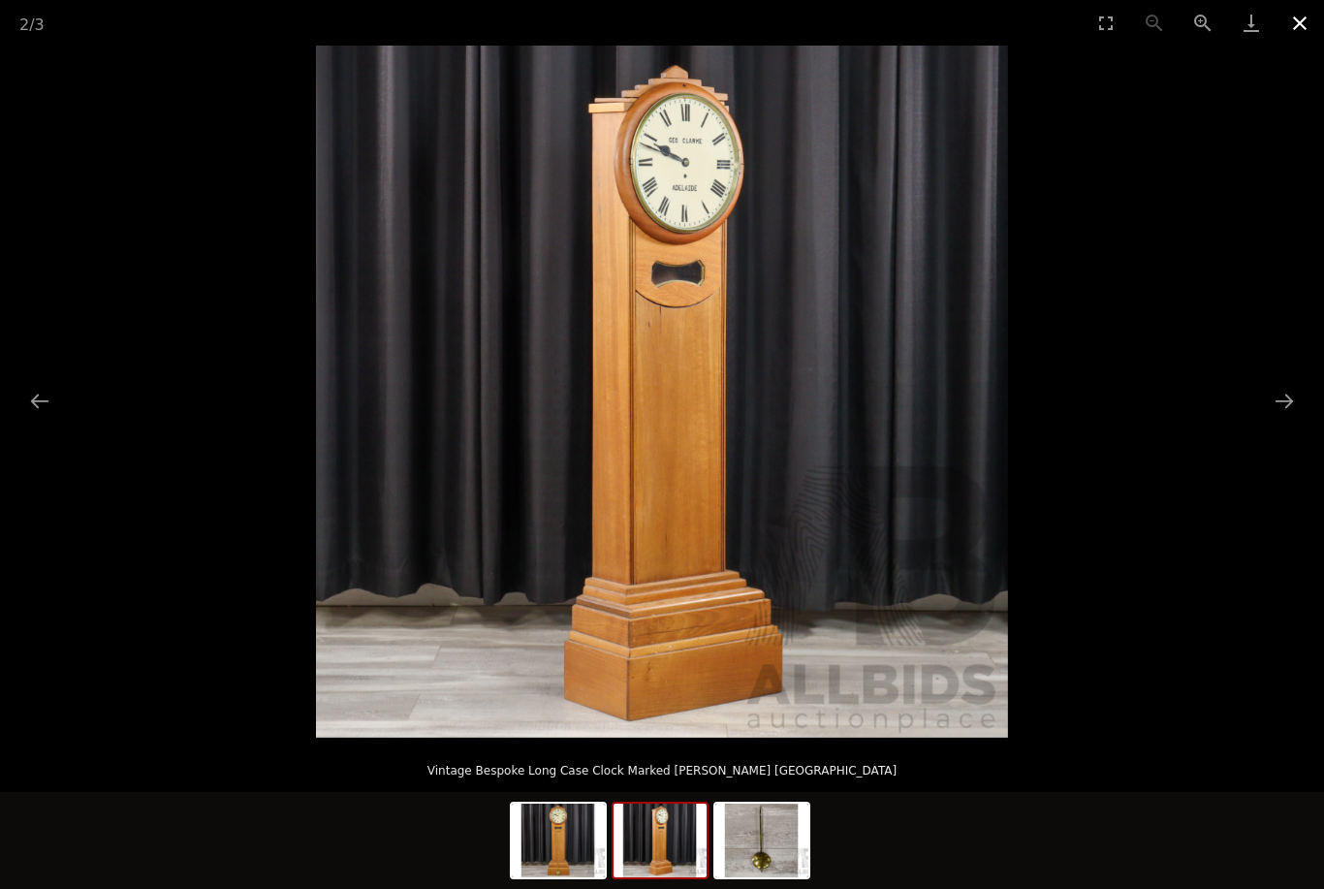
click at [1296, 28] on button "Close gallery" at bounding box center [1300, 23] width 48 height 46
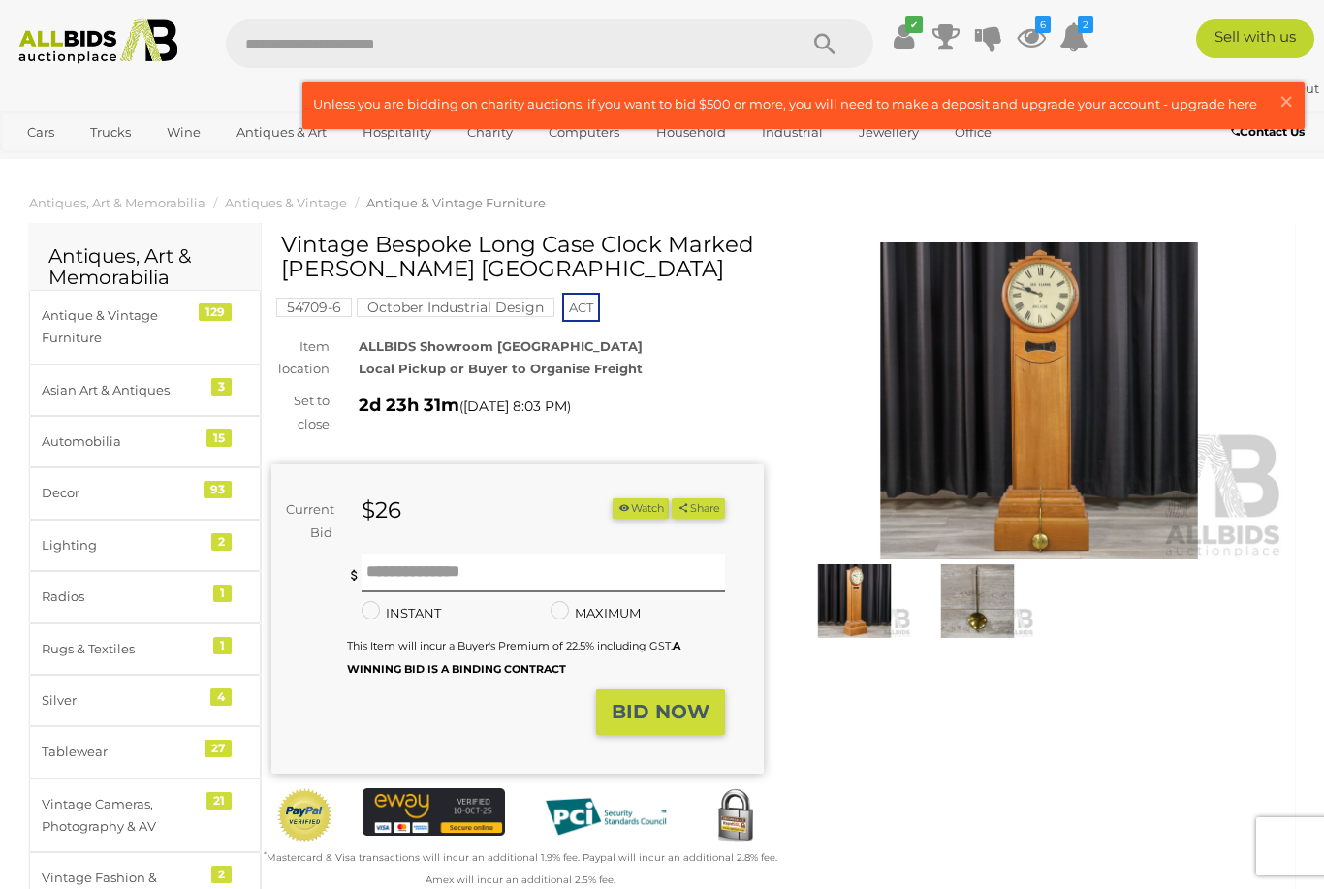
click at [639, 514] on button "Watch" at bounding box center [641, 508] width 56 height 20
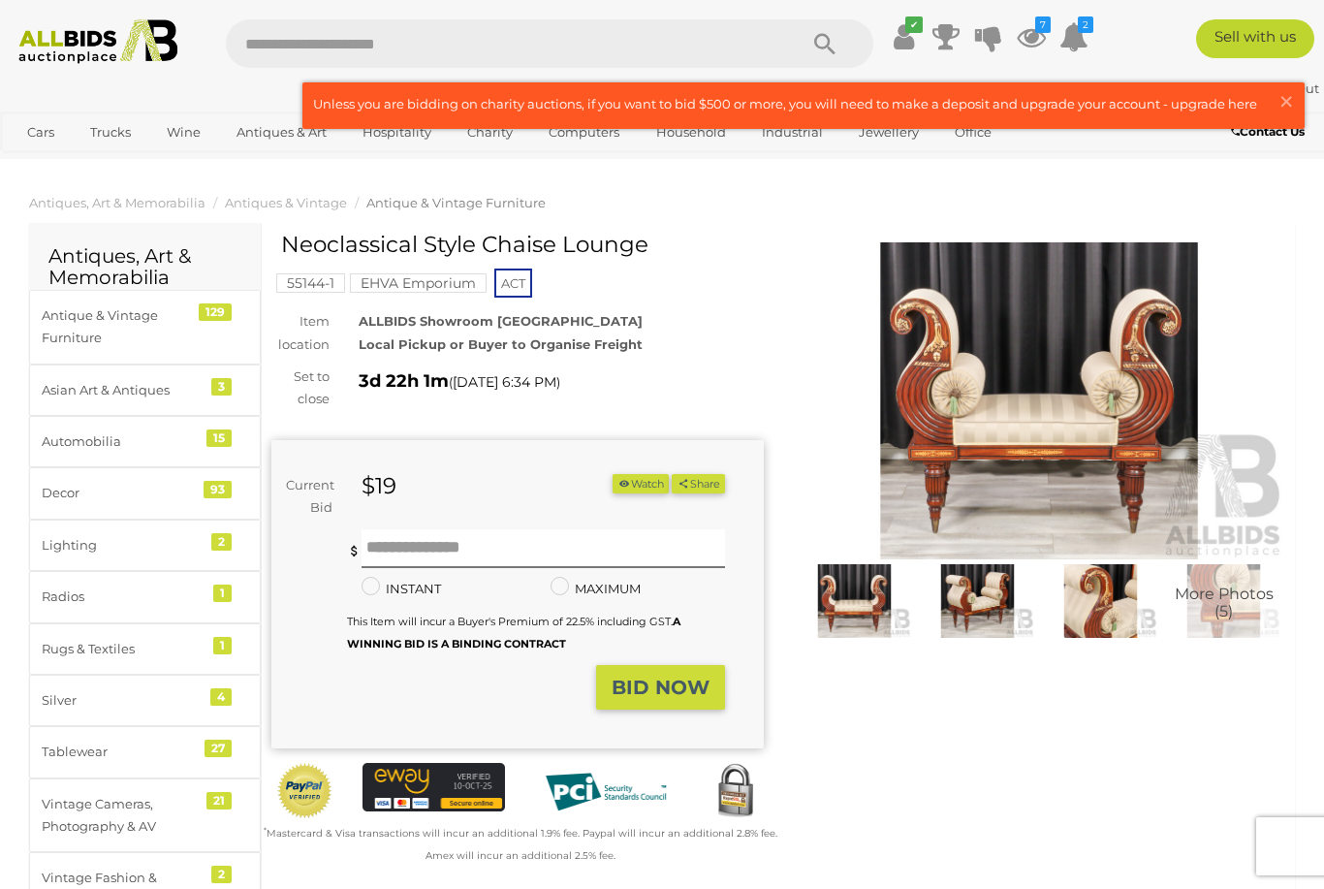
click at [1054, 400] on img at bounding box center [1039, 400] width 493 height 317
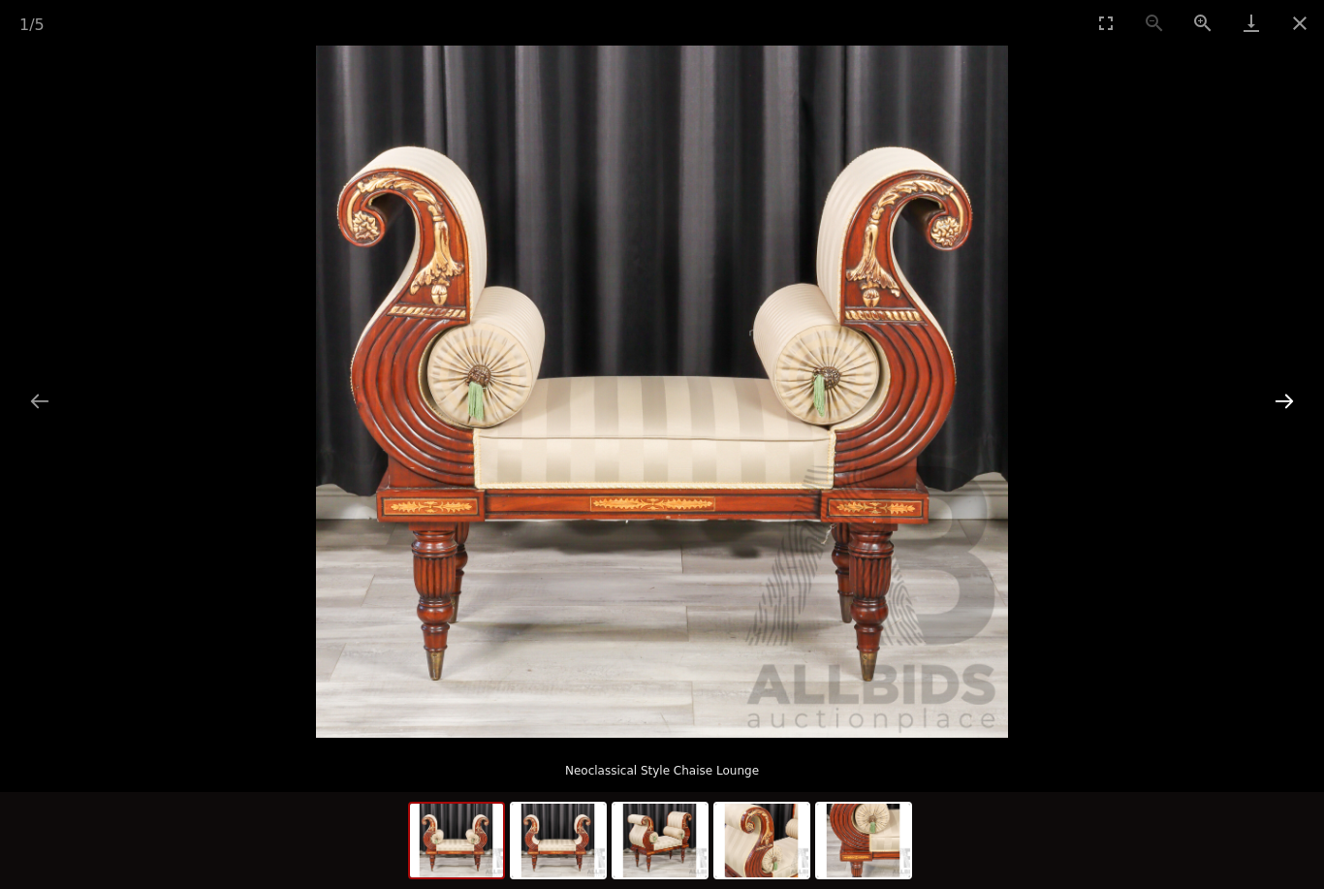
click at [1277, 400] on button "Next slide" at bounding box center [1284, 401] width 41 height 38
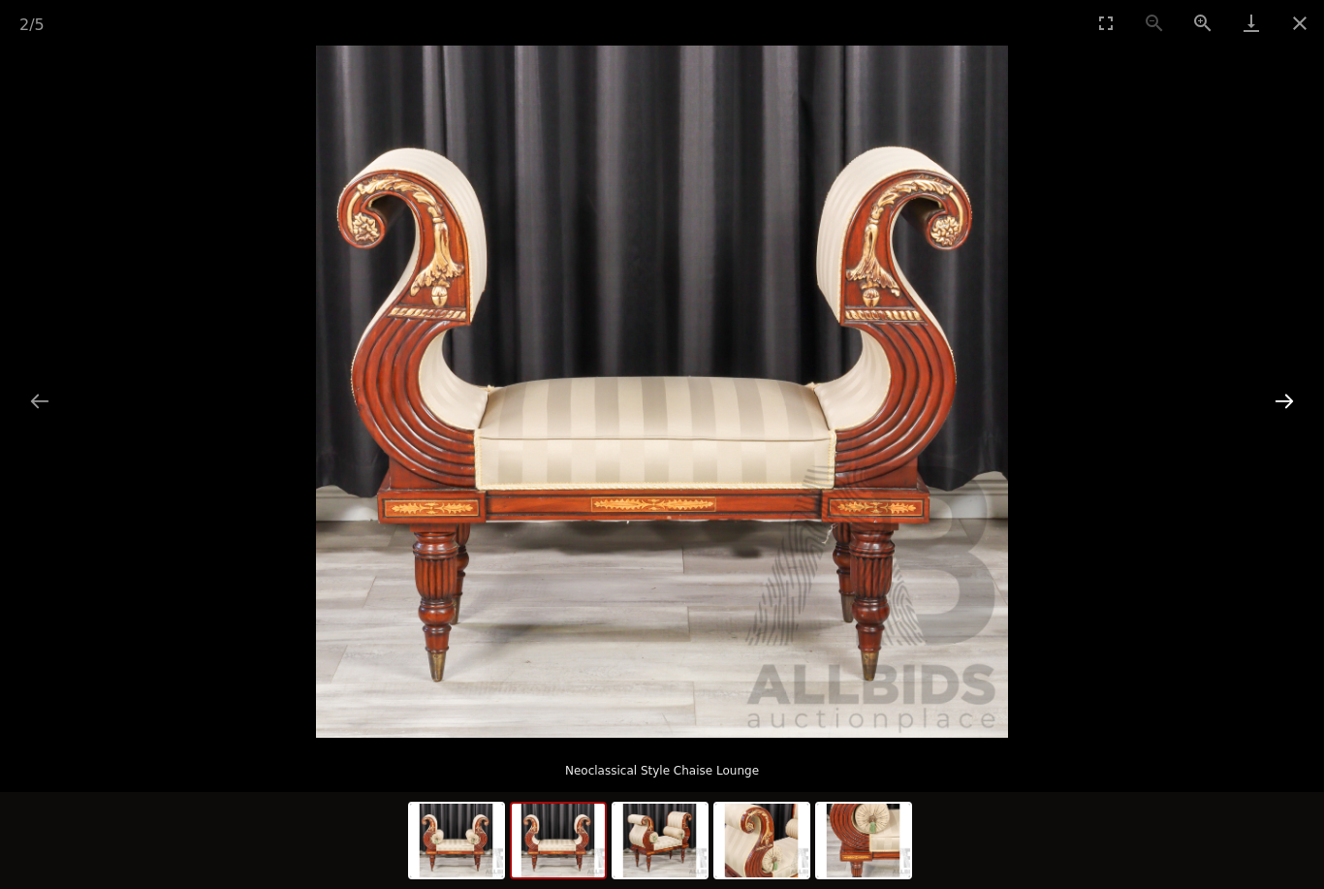
click at [1277, 402] on button "Next slide" at bounding box center [1284, 401] width 41 height 38
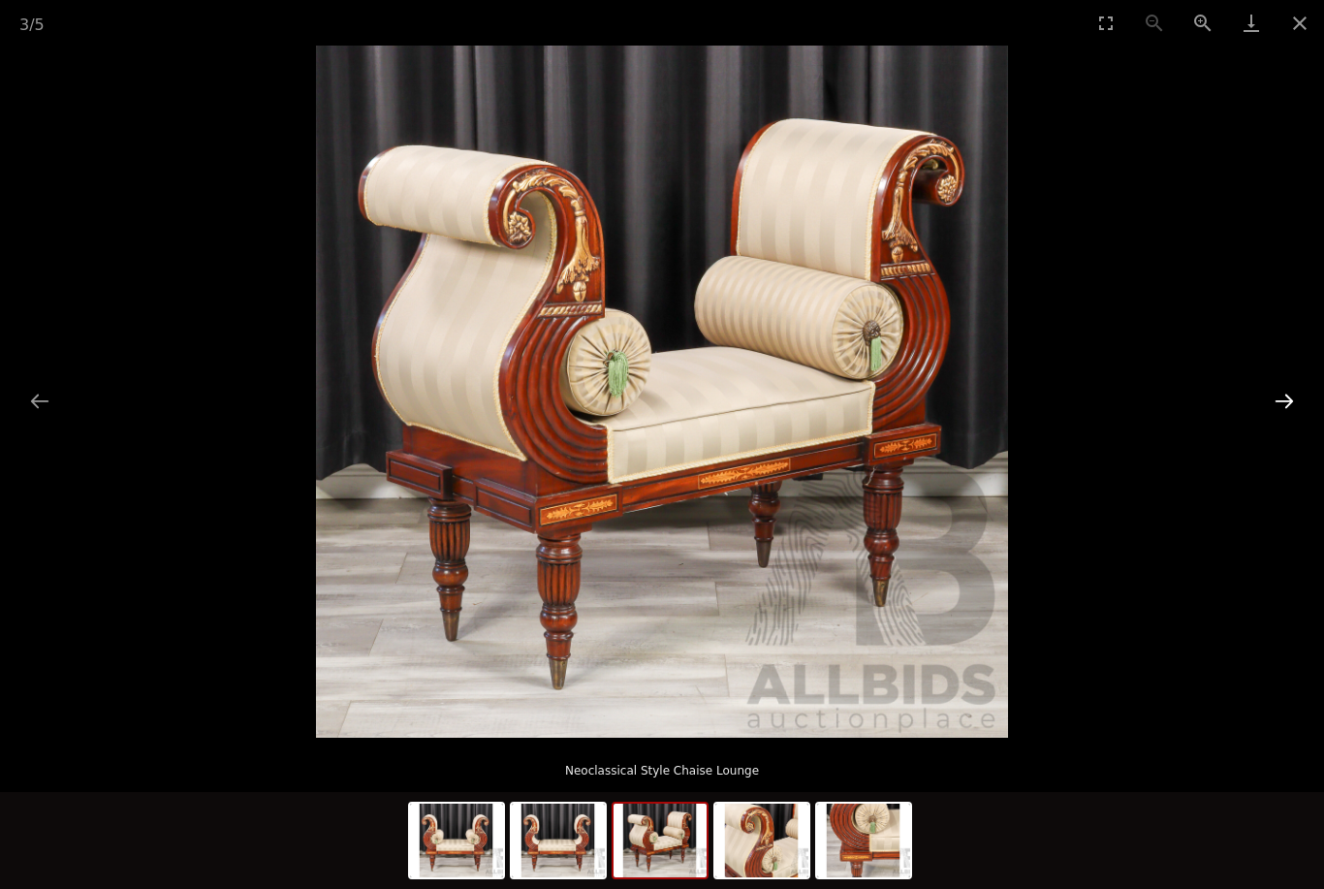
click at [1273, 410] on button "Next slide" at bounding box center [1284, 401] width 41 height 38
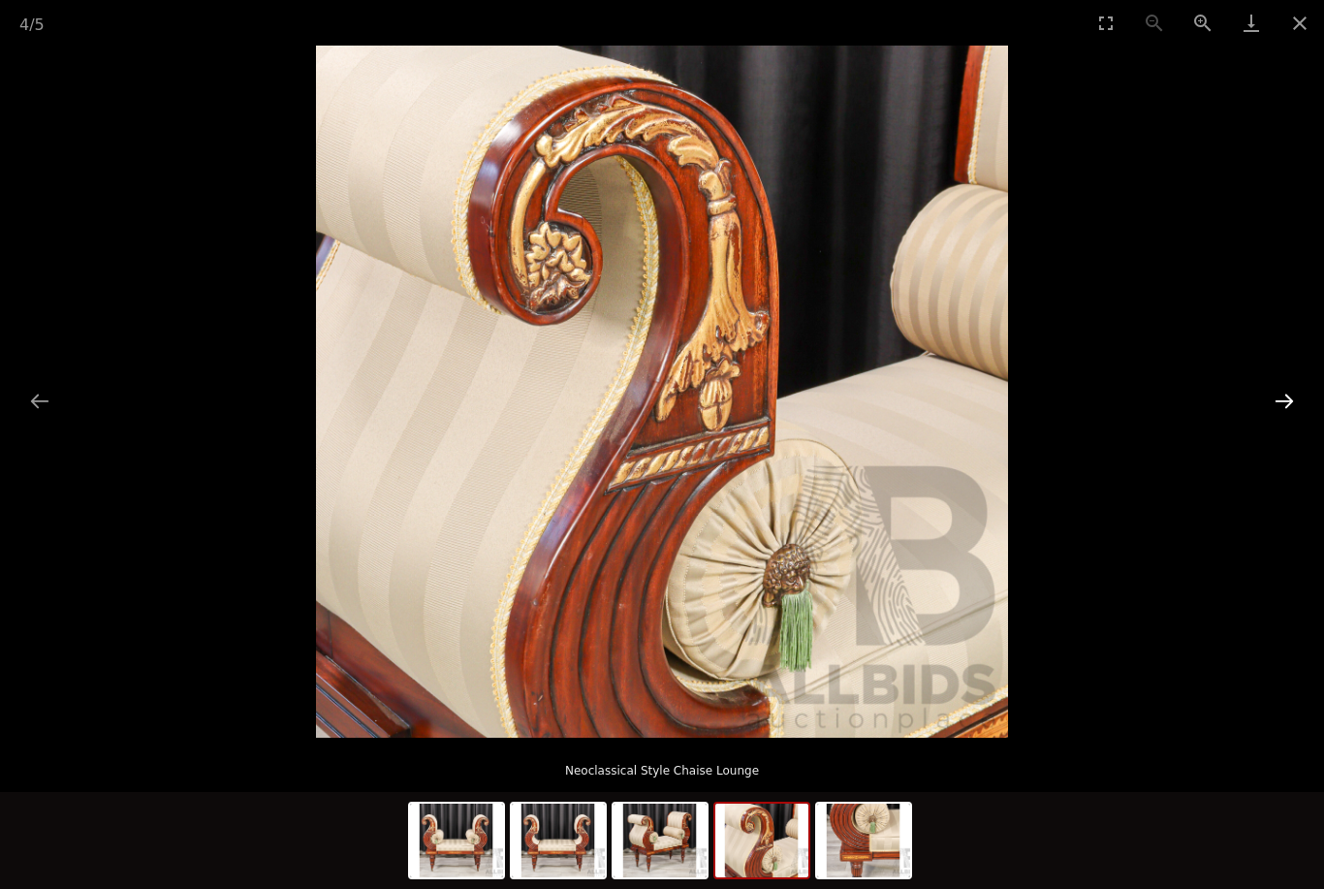
click at [1289, 399] on button "Next slide" at bounding box center [1284, 401] width 41 height 38
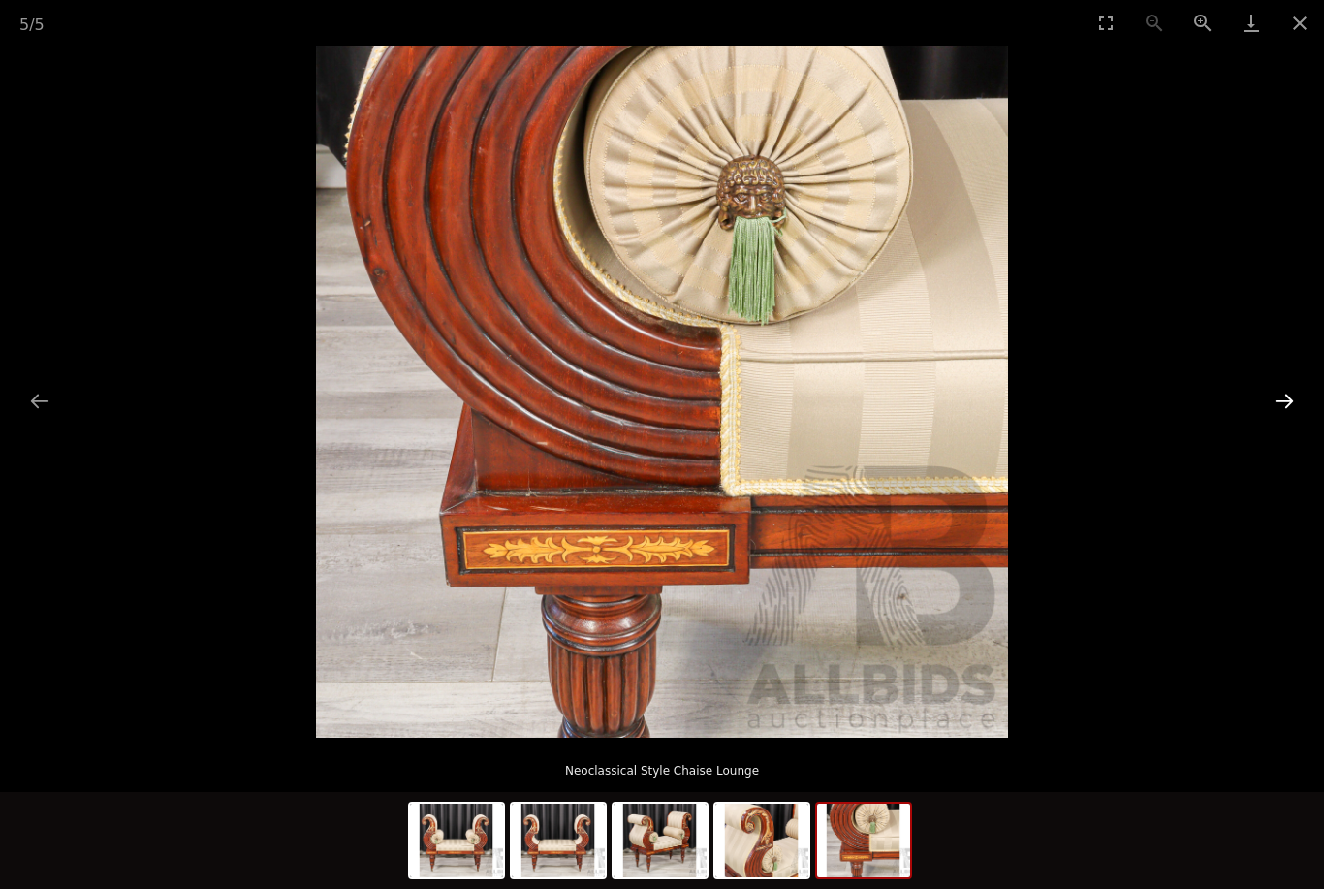
click at [1273, 400] on button "Next slide" at bounding box center [1284, 401] width 41 height 38
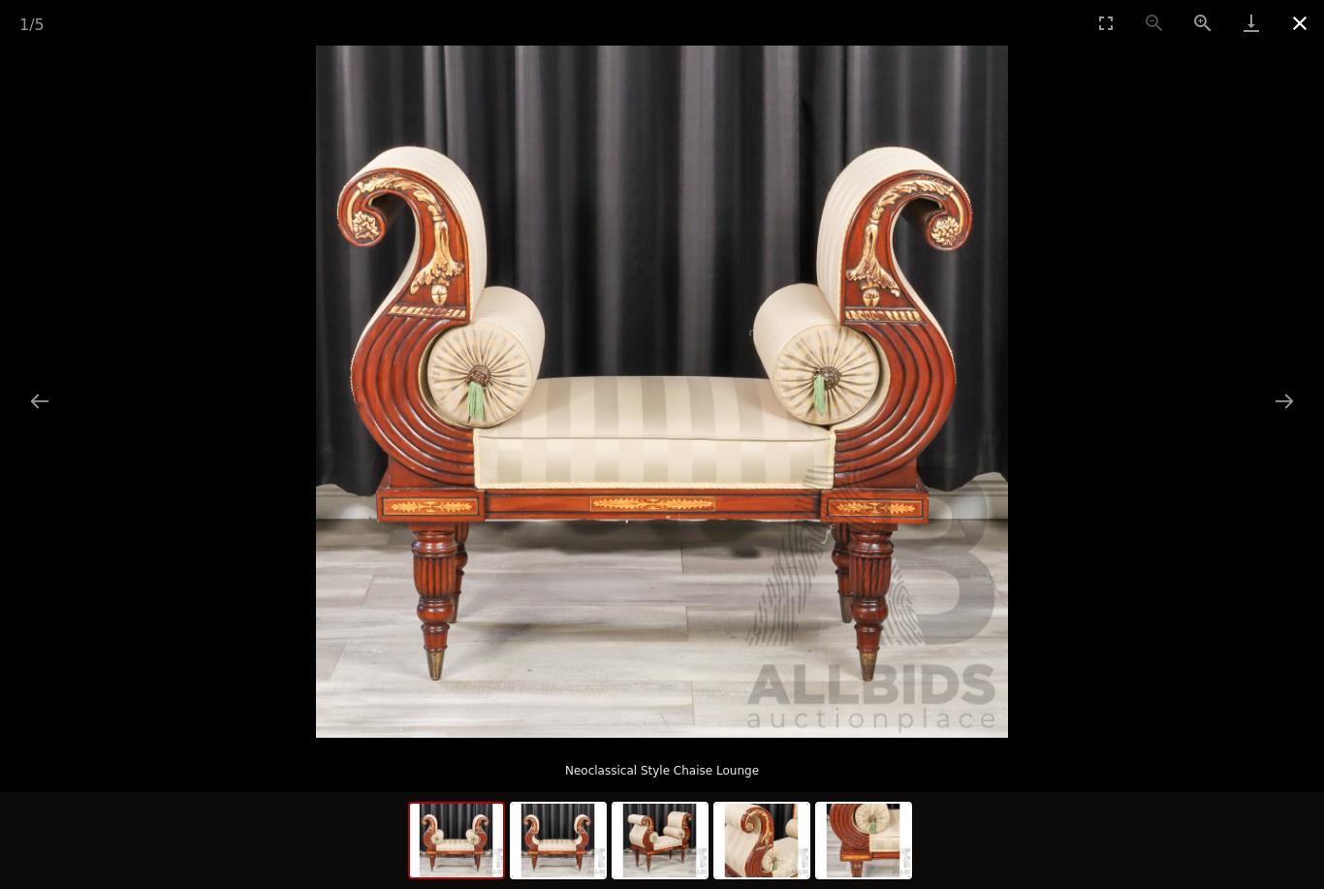
click at [1287, 24] on button "Close gallery" at bounding box center [1300, 23] width 48 height 46
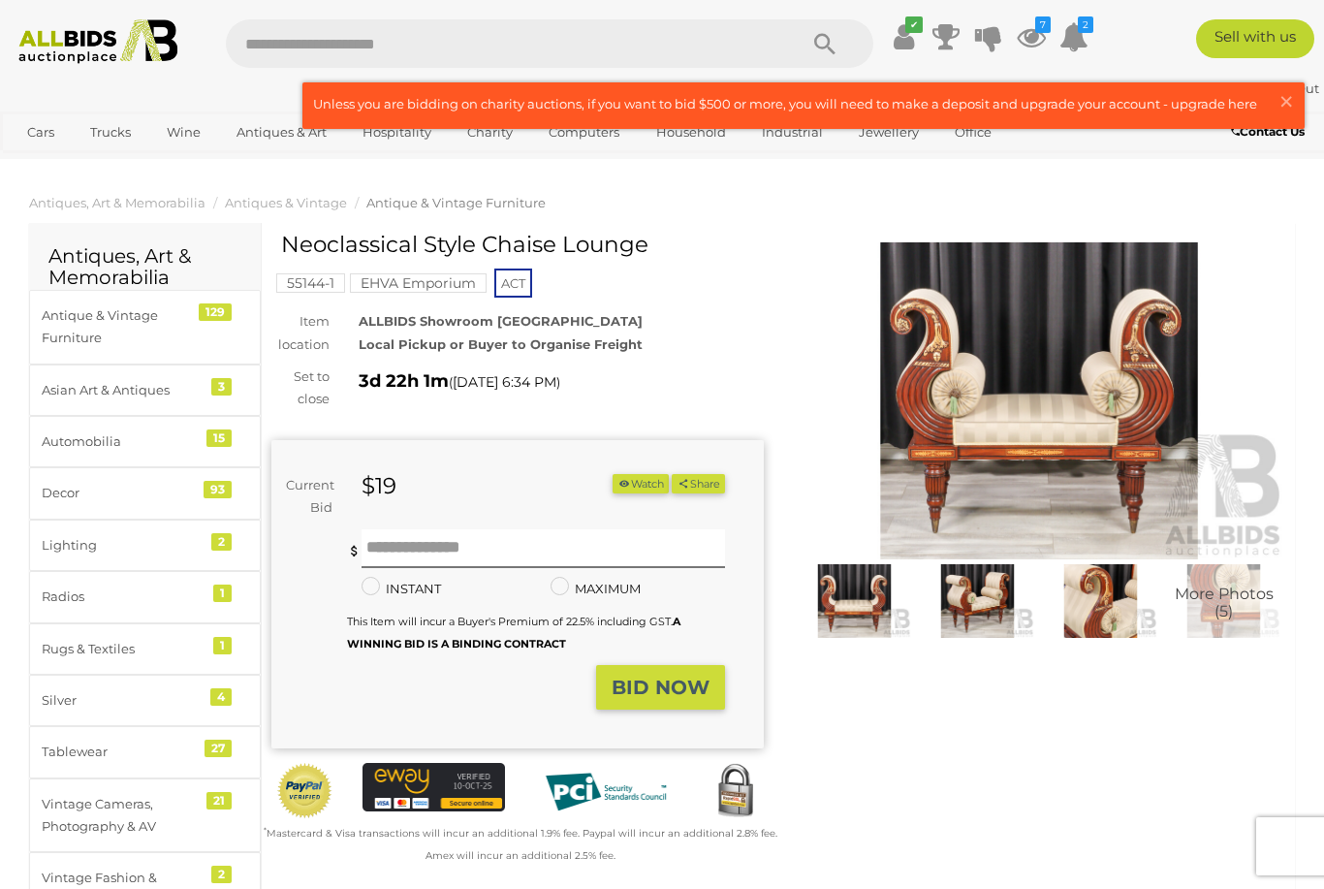
click at [626, 488] on button "Watch" at bounding box center [641, 484] width 56 height 20
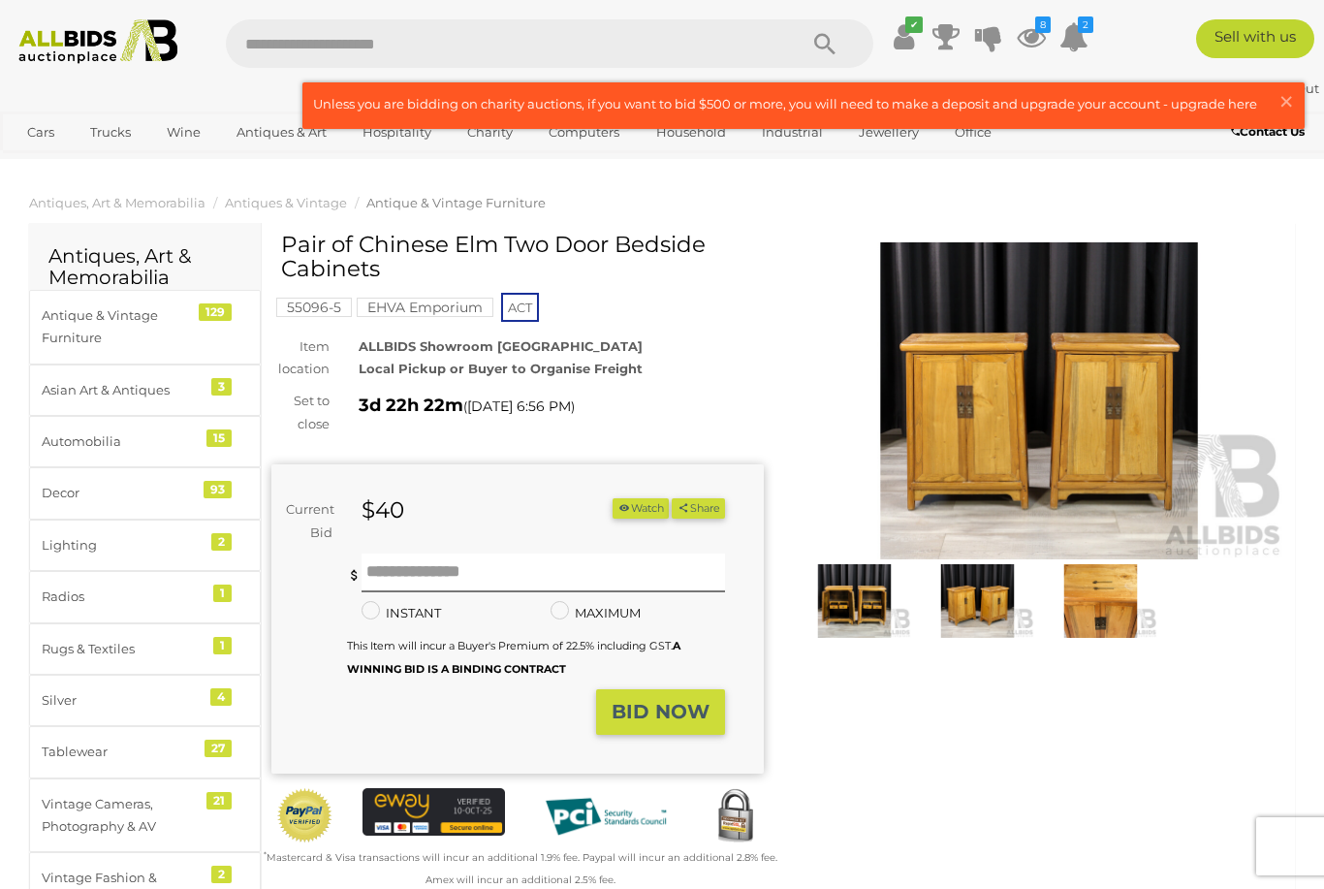
click at [1043, 447] on img at bounding box center [1039, 400] width 493 height 317
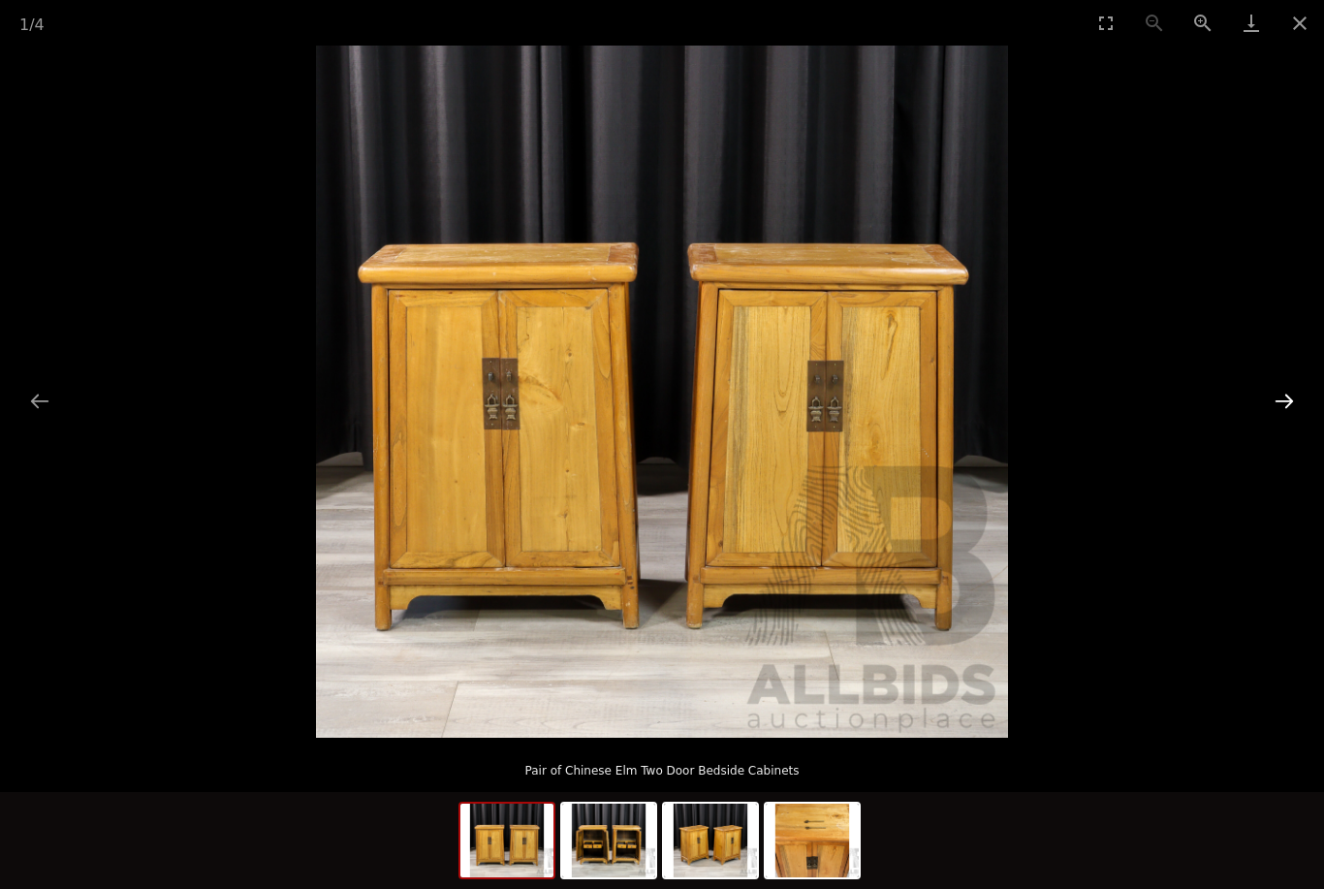
click at [1285, 399] on button "Next slide" at bounding box center [1284, 401] width 41 height 38
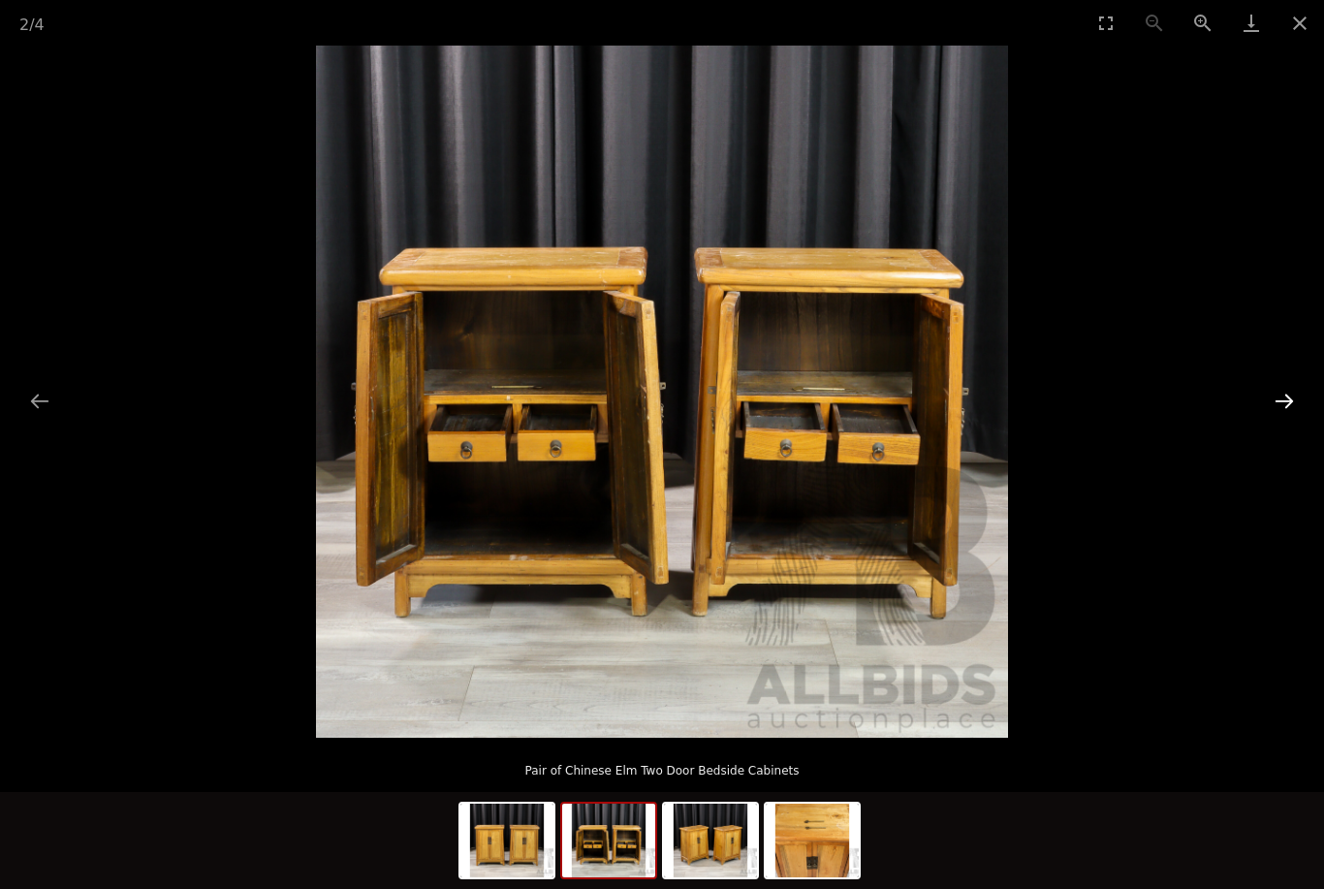
click at [1287, 401] on button "Next slide" at bounding box center [1284, 401] width 41 height 38
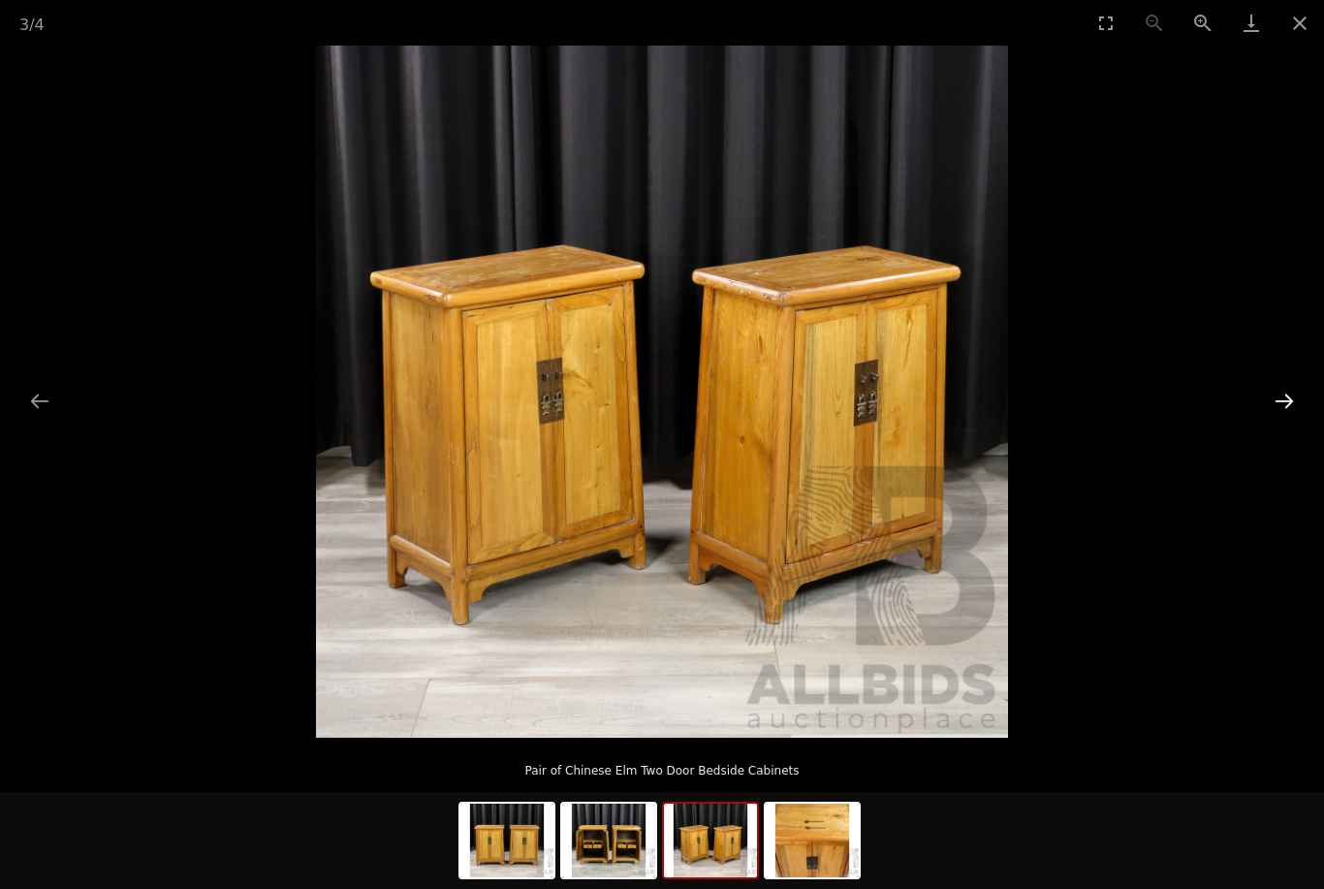
click at [1289, 395] on button "Next slide" at bounding box center [1284, 401] width 41 height 38
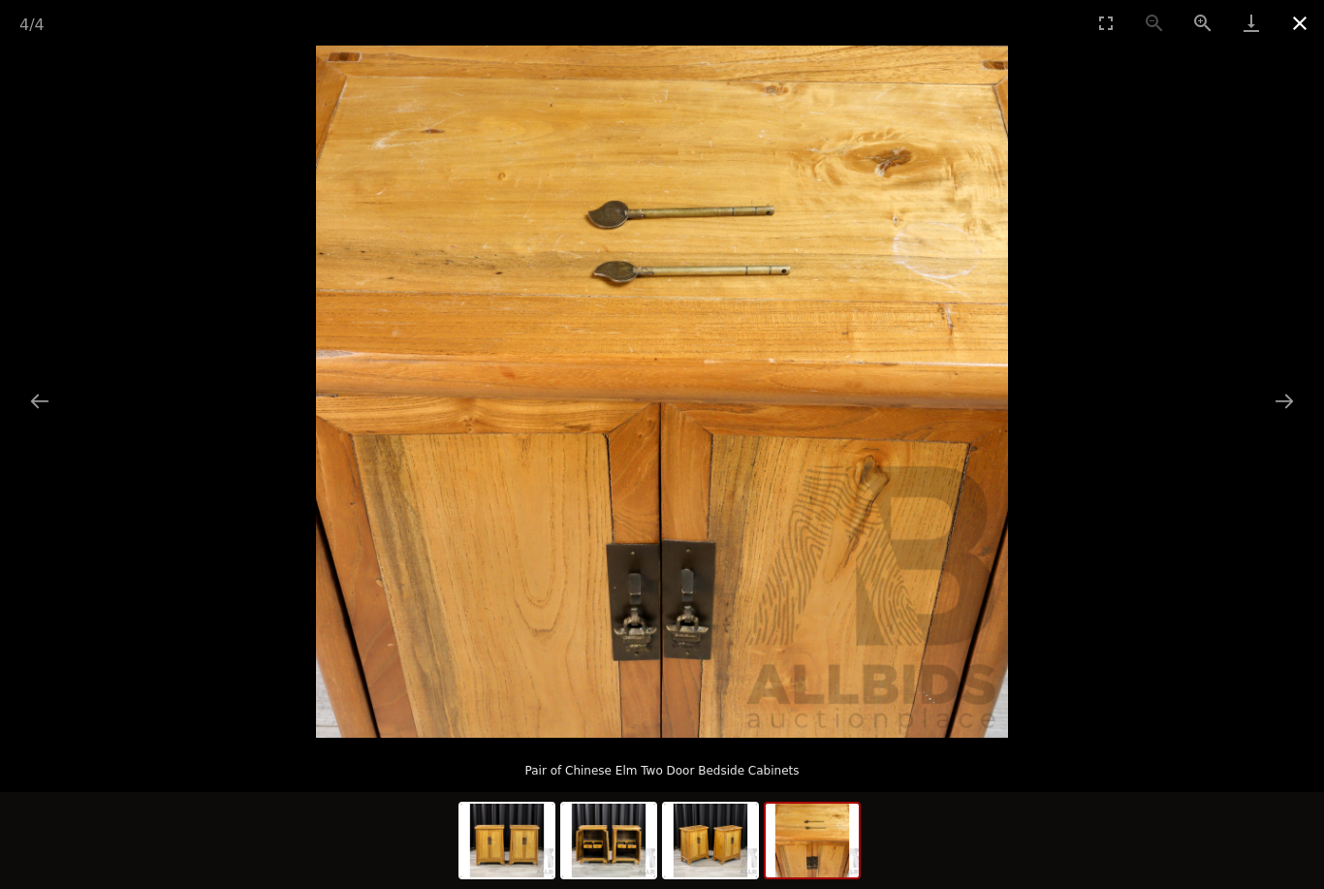
click at [1295, 14] on button "Close gallery" at bounding box center [1300, 23] width 48 height 46
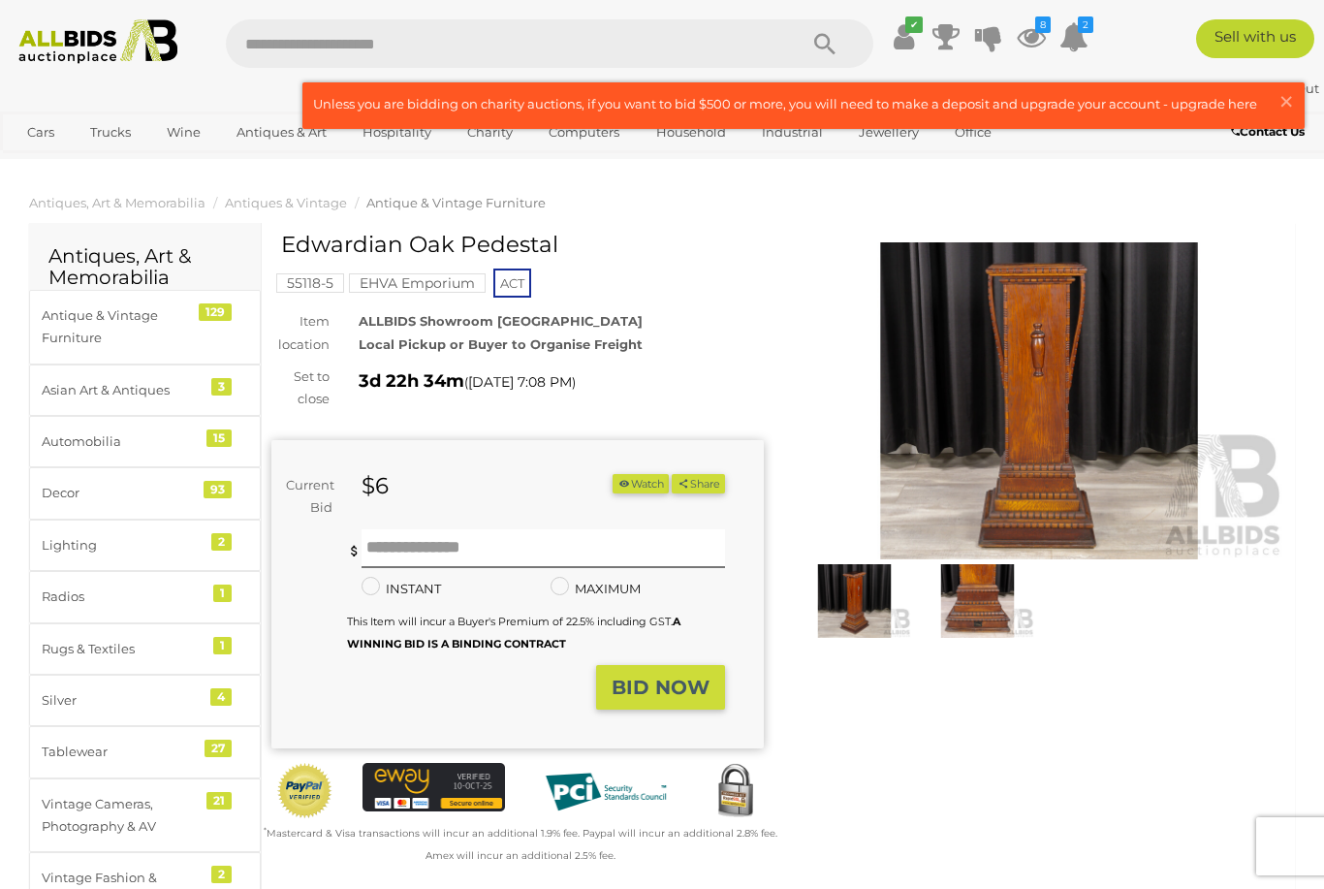
click at [1057, 443] on img at bounding box center [1039, 400] width 493 height 317
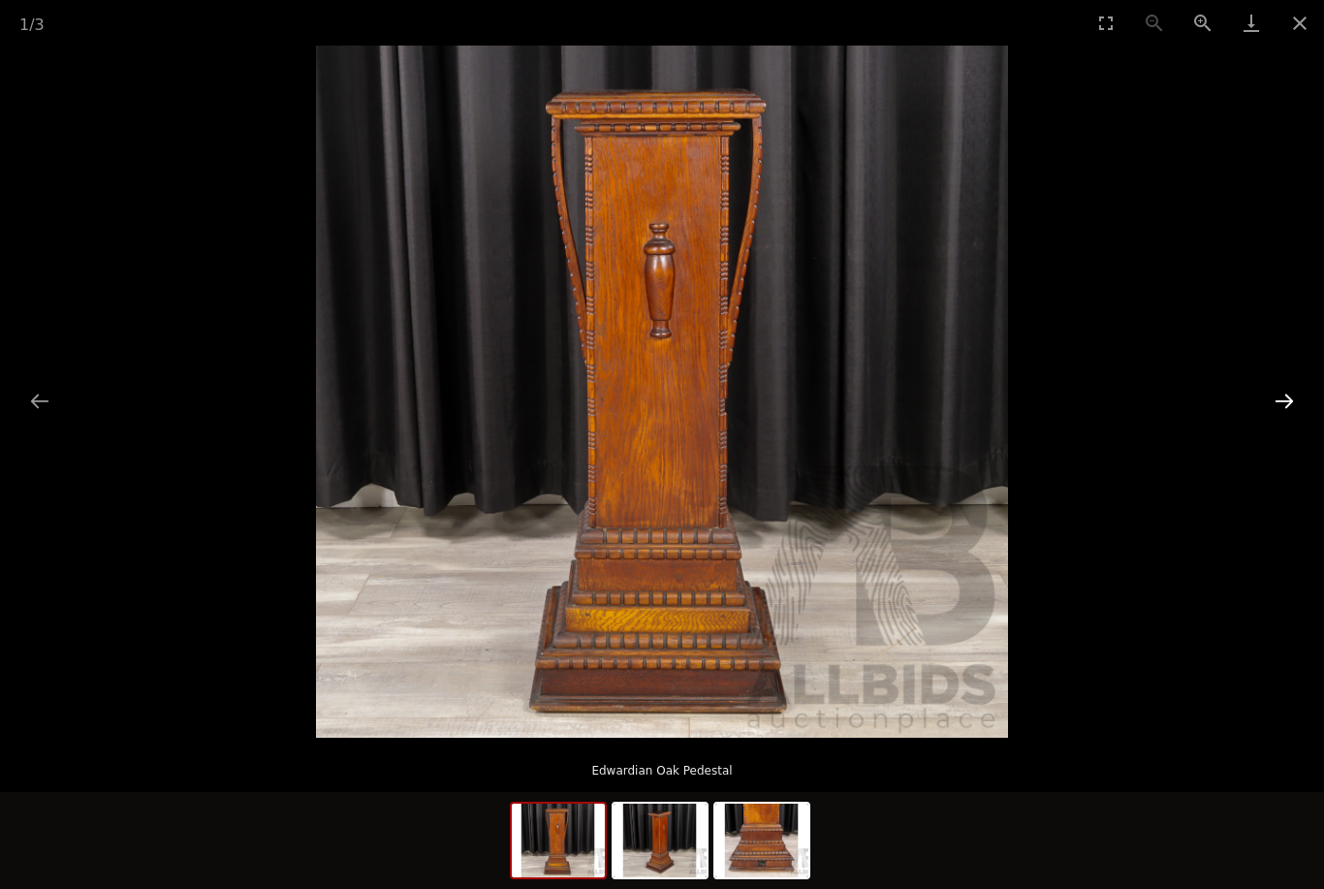
click at [1292, 391] on button "Next slide" at bounding box center [1284, 401] width 41 height 38
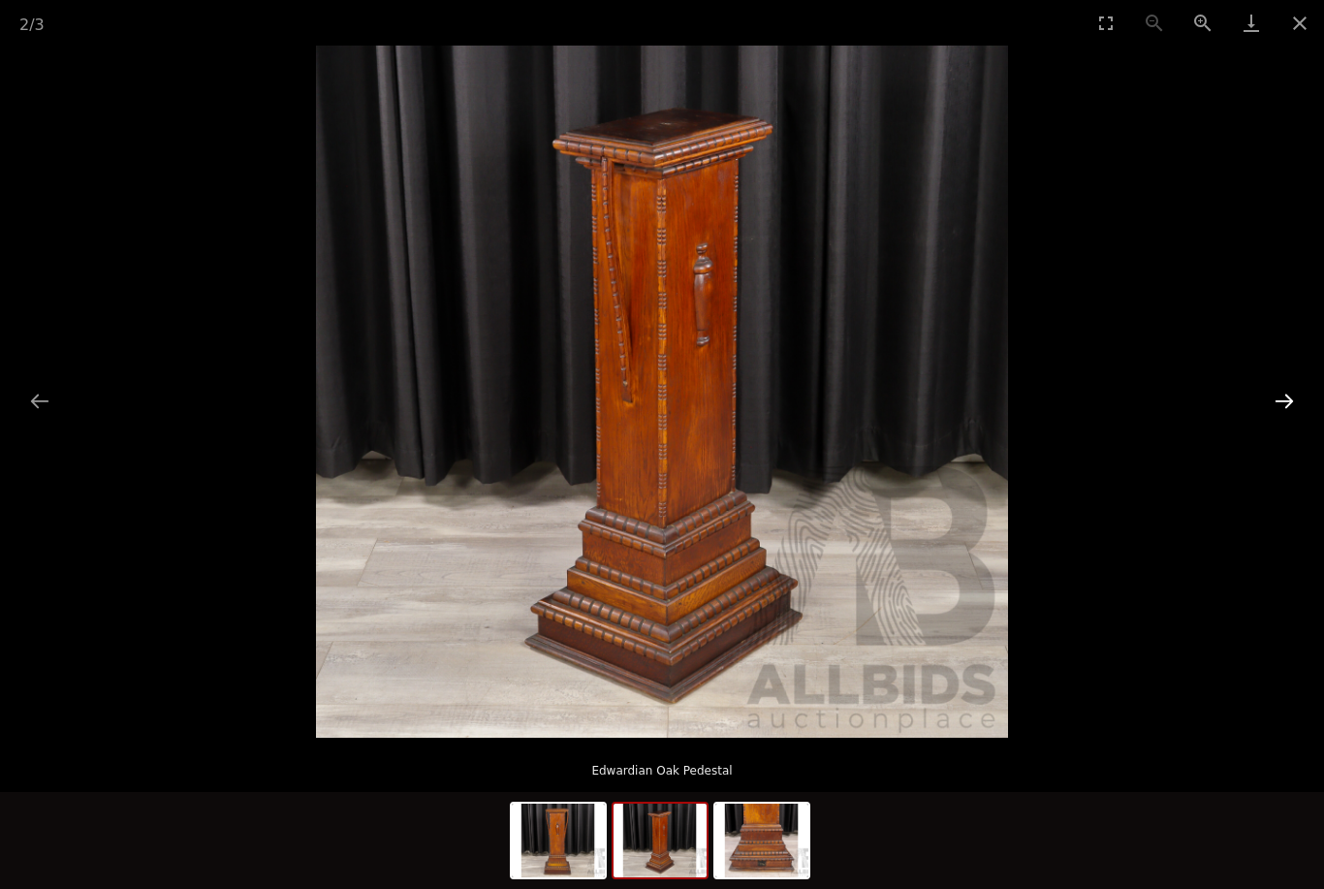
click at [1277, 400] on button "Next slide" at bounding box center [1284, 401] width 41 height 38
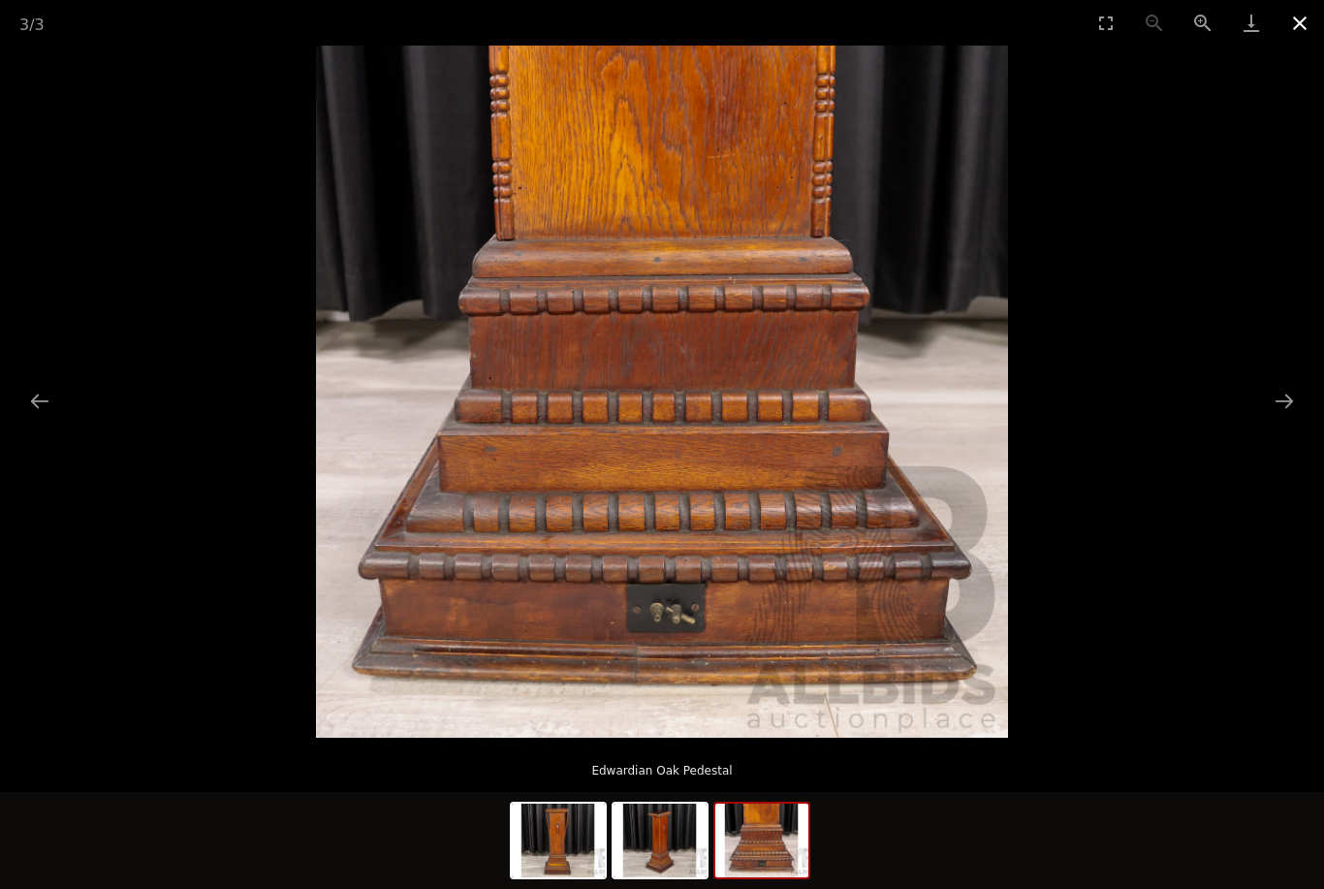
click at [1295, 31] on button "Close gallery" at bounding box center [1300, 23] width 48 height 46
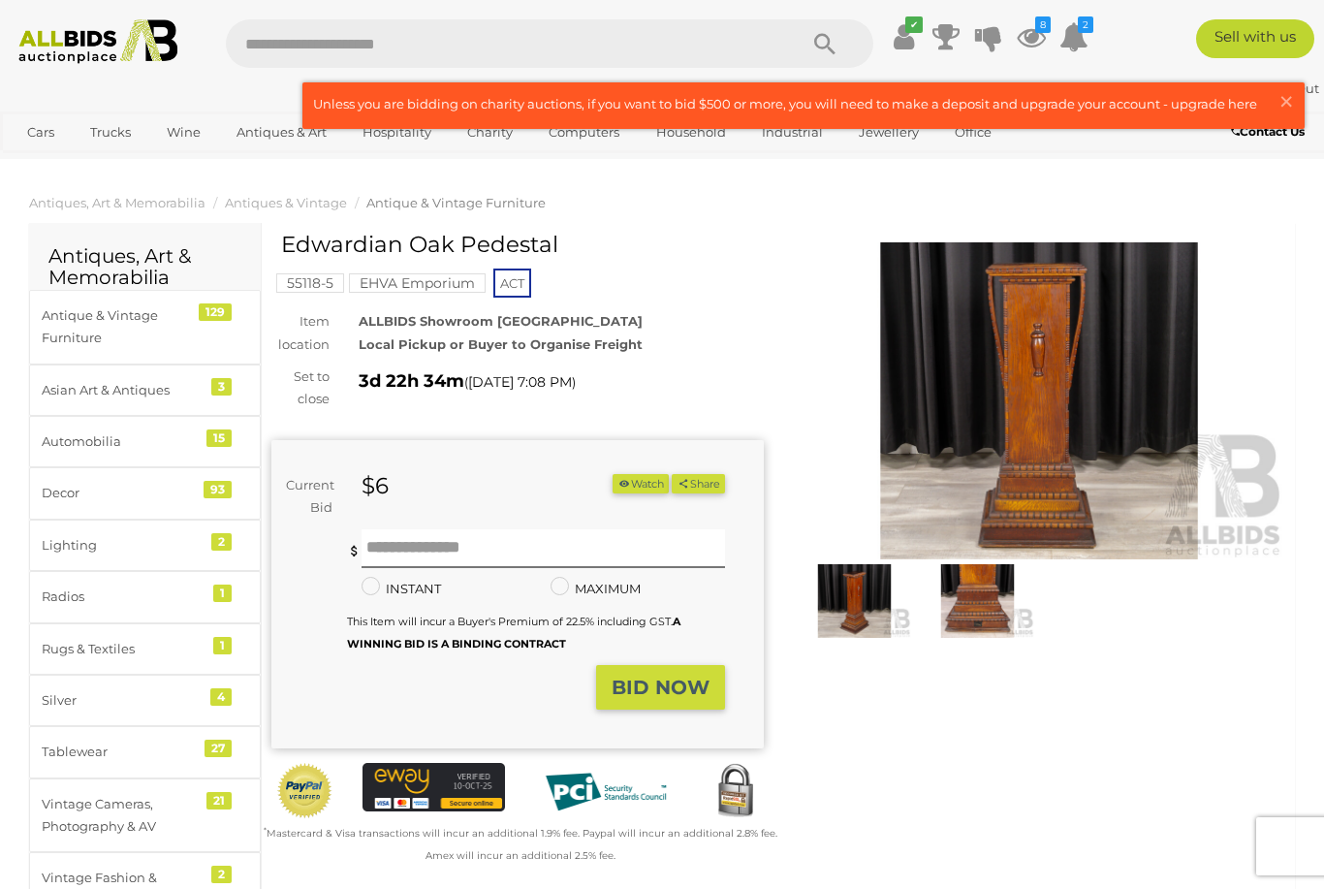
click at [1070, 432] on img at bounding box center [1039, 400] width 493 height 317
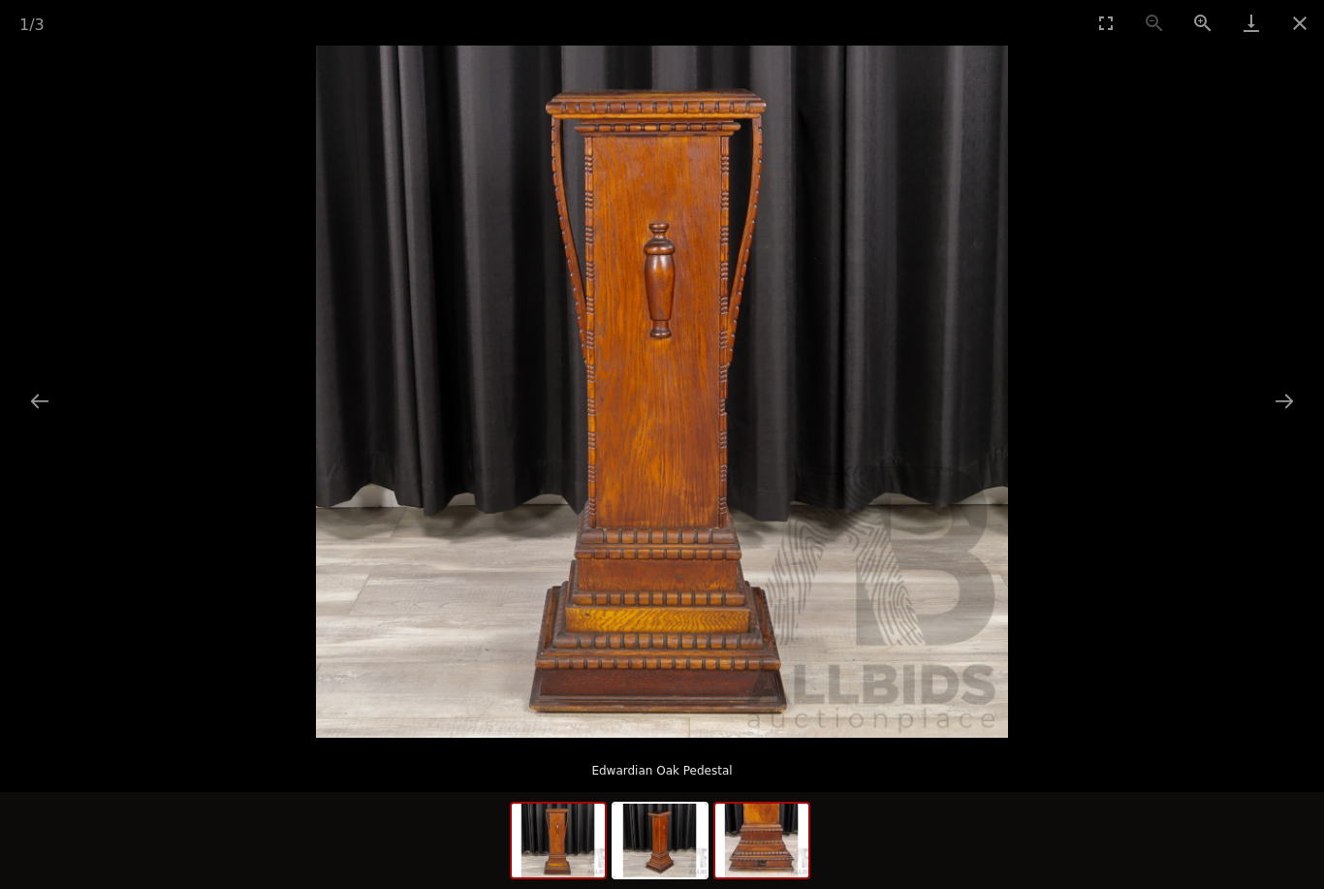
click at [758, 854] on img at bounding box center [762, 841] width 93 height 74
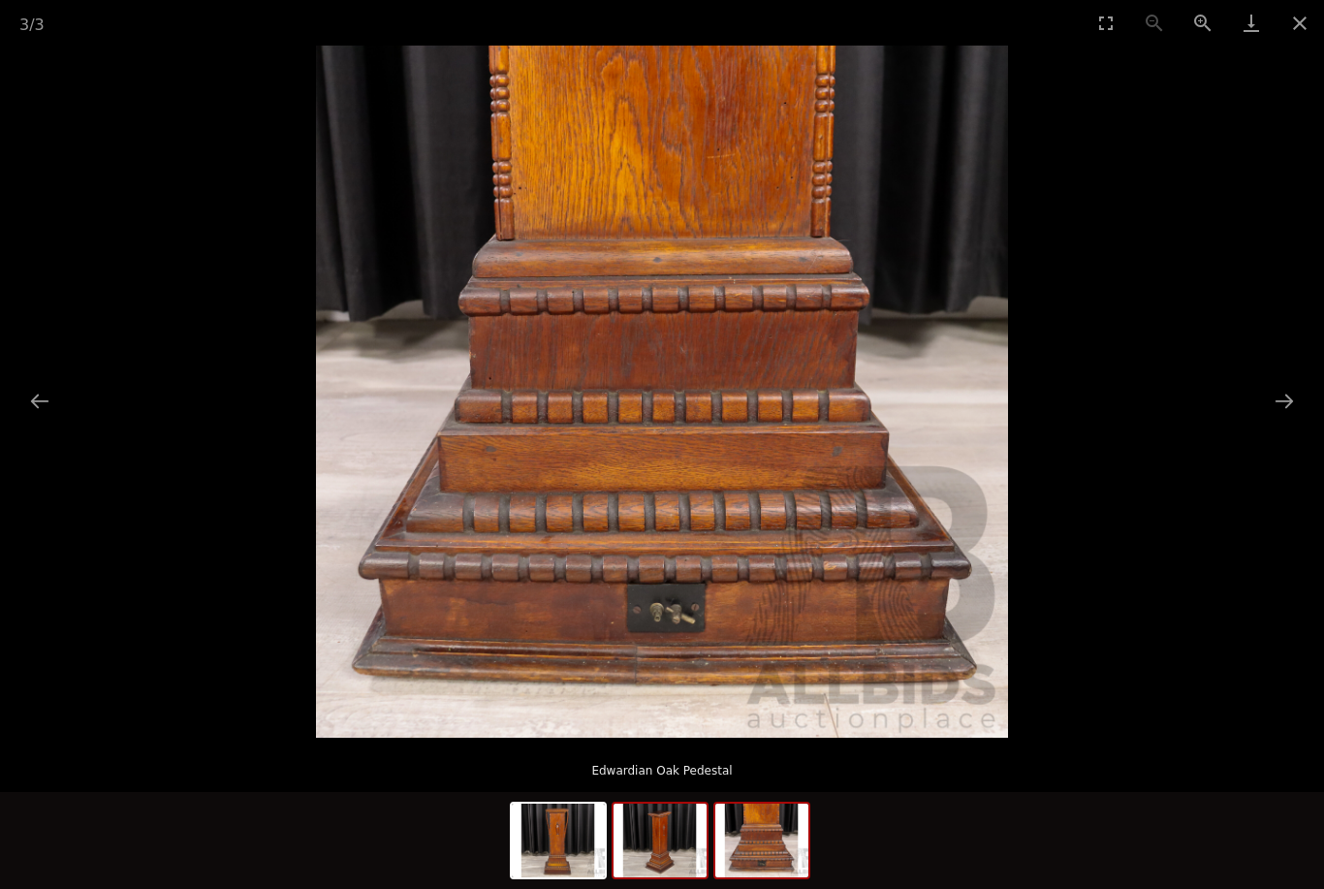
click at [661, 840] on img at bounding box center [660, 841] width 93 height 74
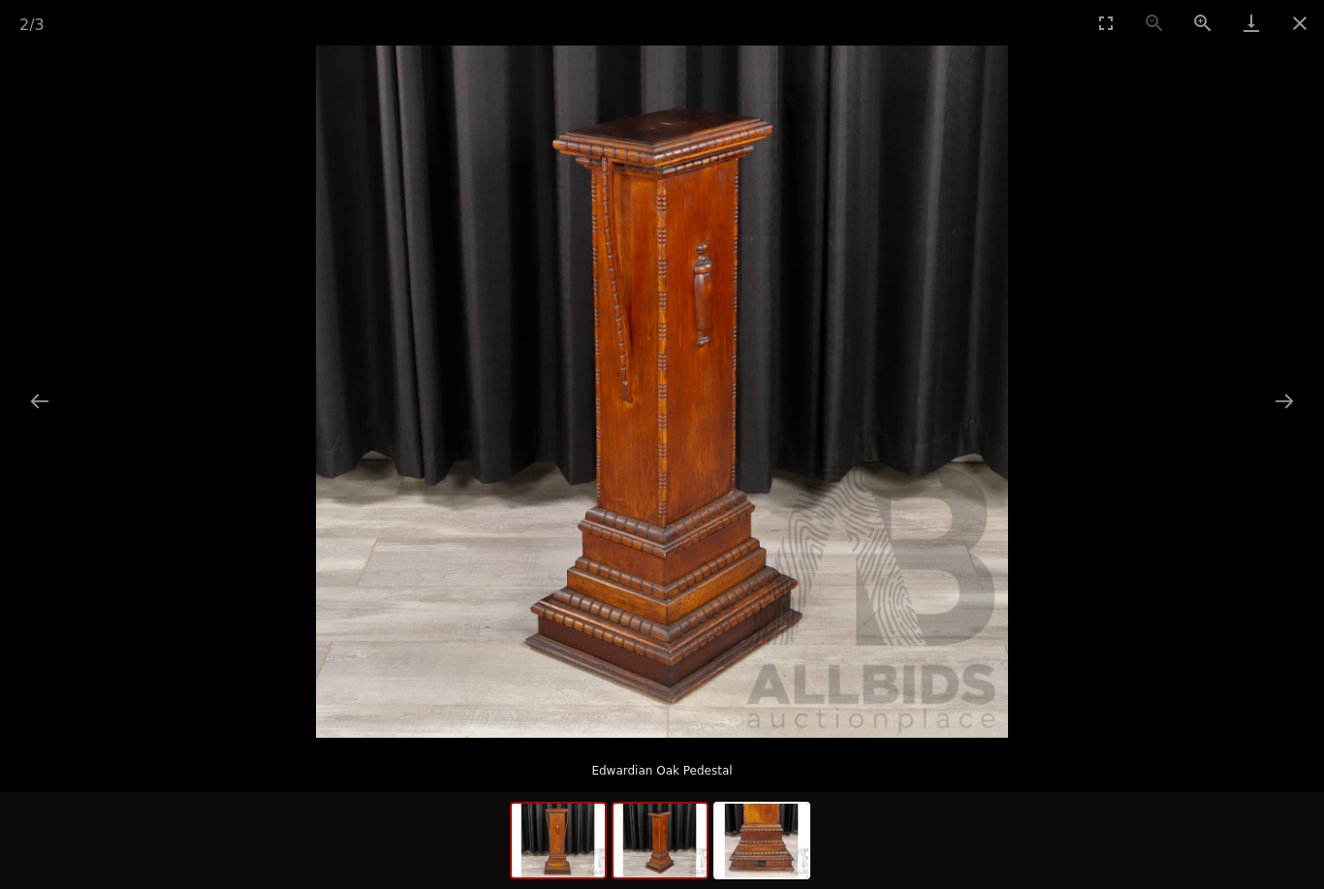
click at [569, 847] on img at bounding box center [558, 841] width 93 height 74
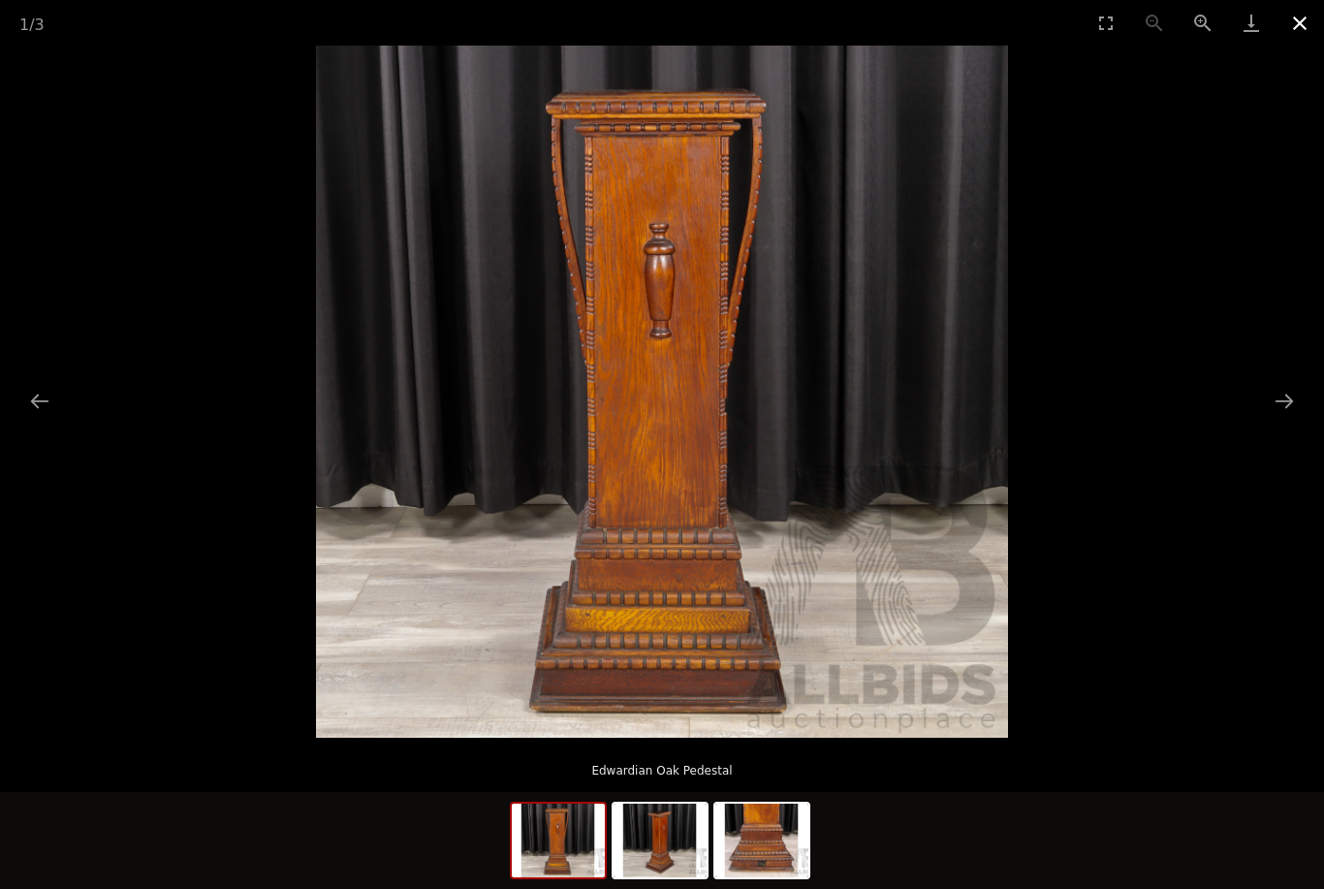
click at [1310, 30] on button "Close gallery" at bounding box center [1300, 23] width 48 height 46
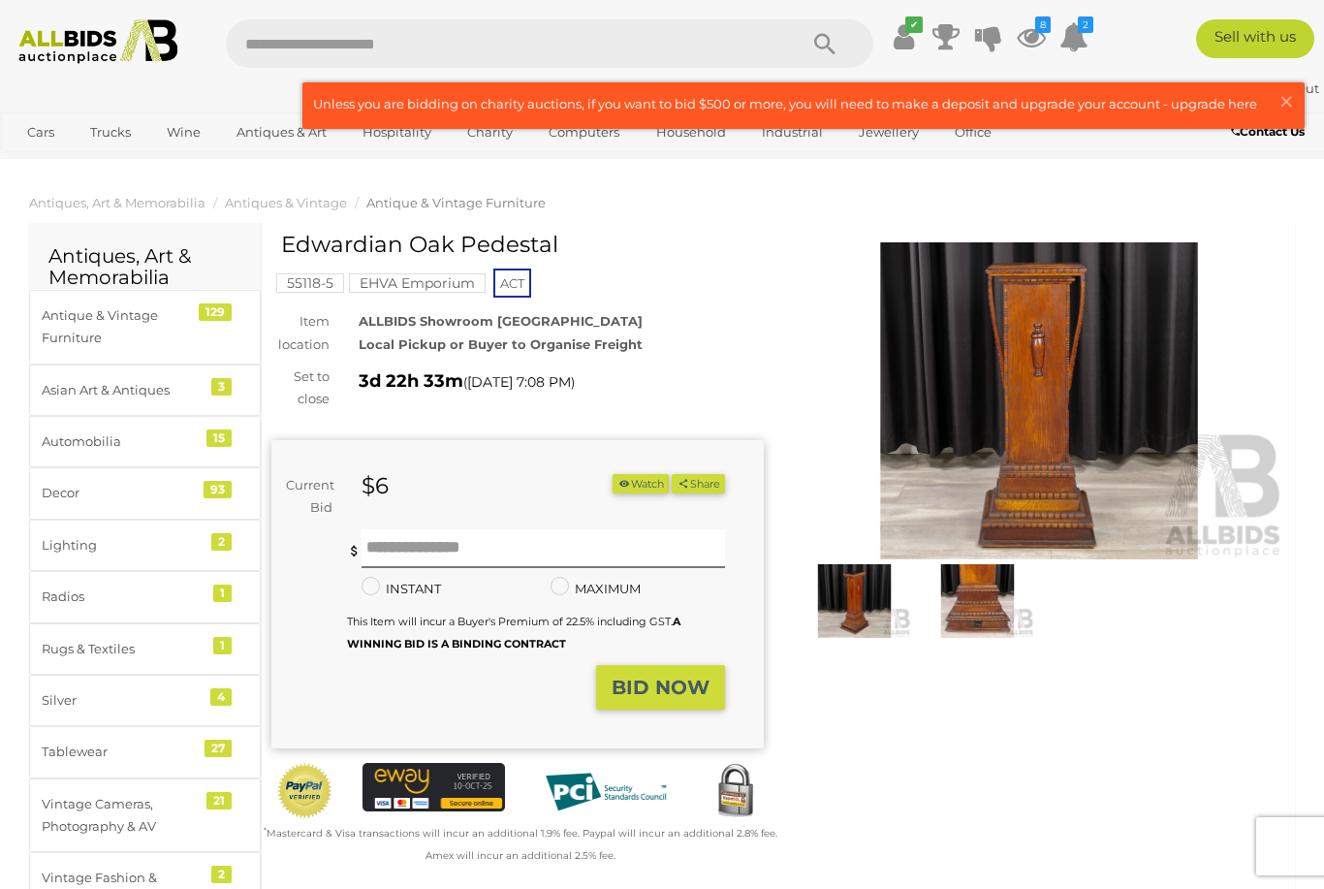
click at [635, 486] on button "Watch" at bounding box center [641, 484] width 56 height 20
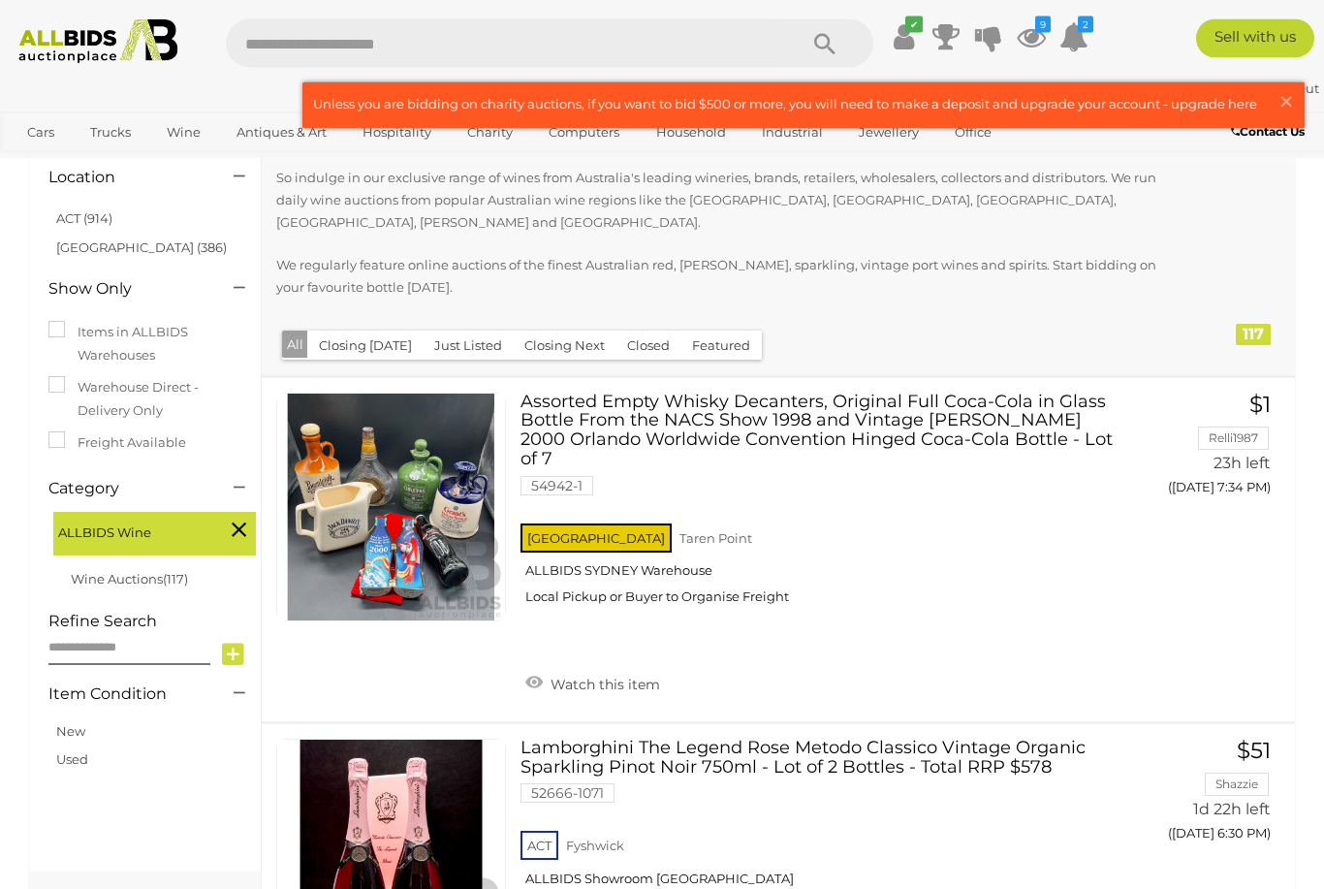
scroll to position [168, 0]
click at [1071, 54] on icon at bounding box center [1074, 36] width 29 height 35
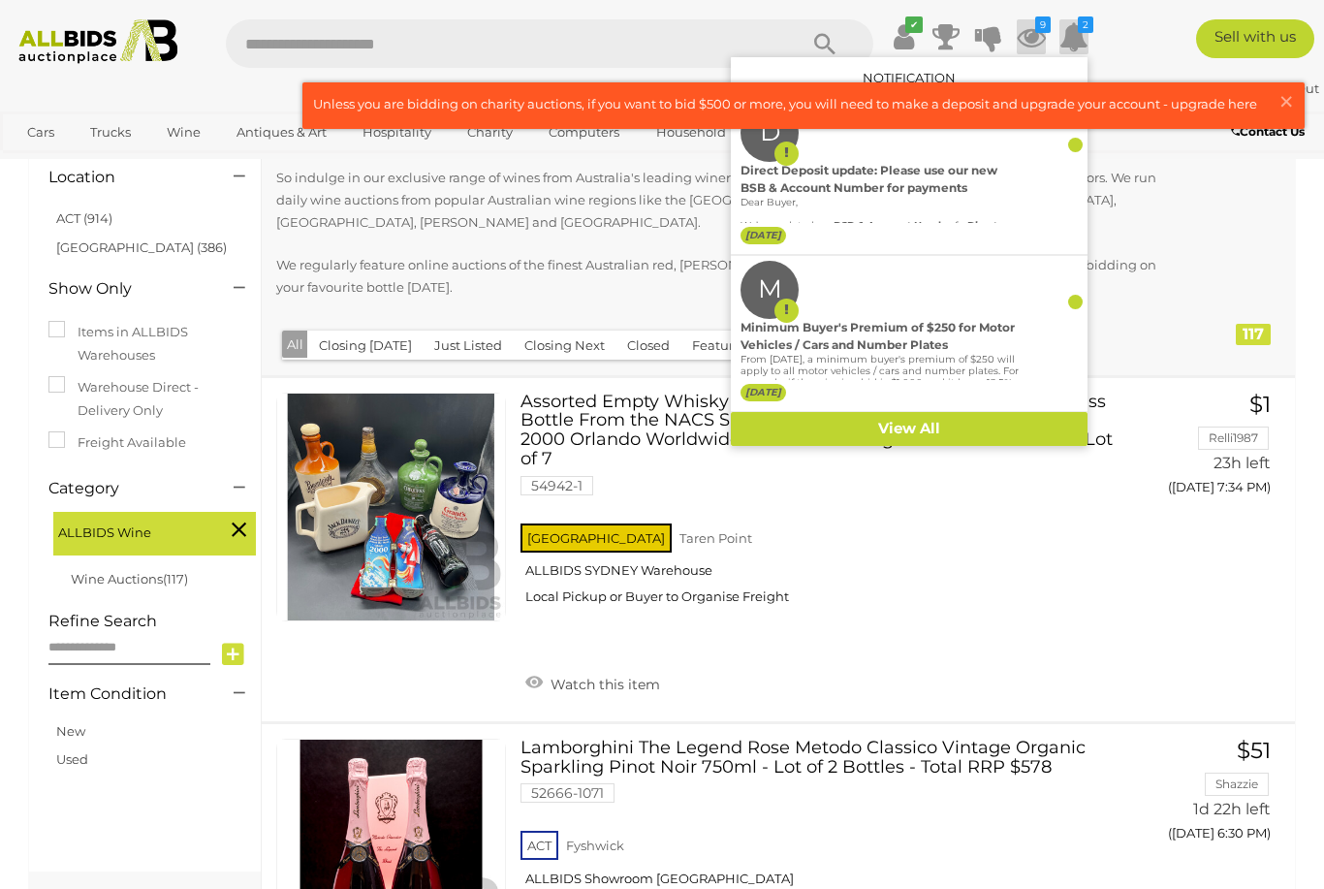
click at [1046, 36] on icon at bounding box center [1031, 36] width 29 height 35
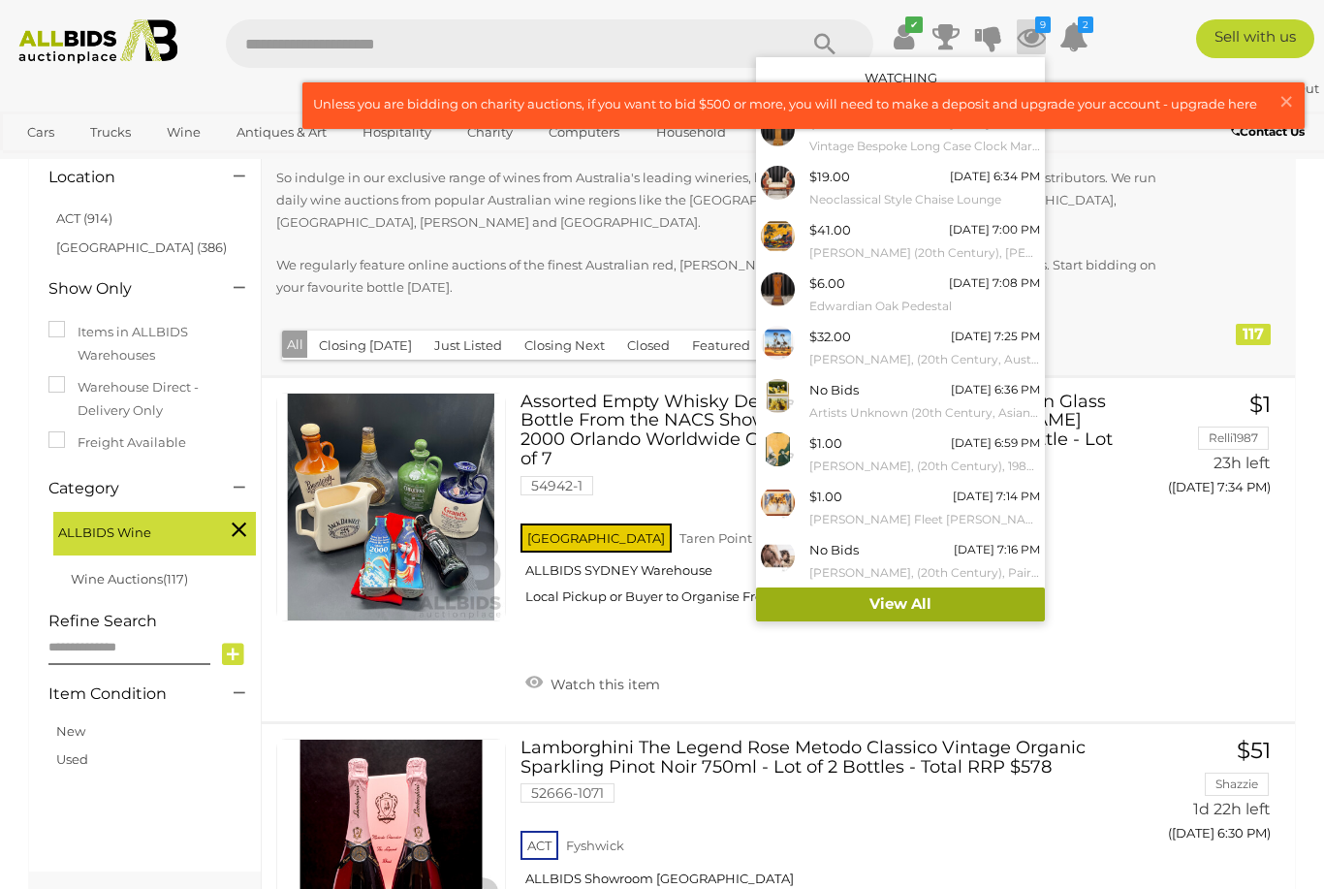
click at [963, 601] on link "View All" at bounding box center [900, 605] width 289 height 34
